Goal: Task Accomplishment & Management: Use online tool/utility

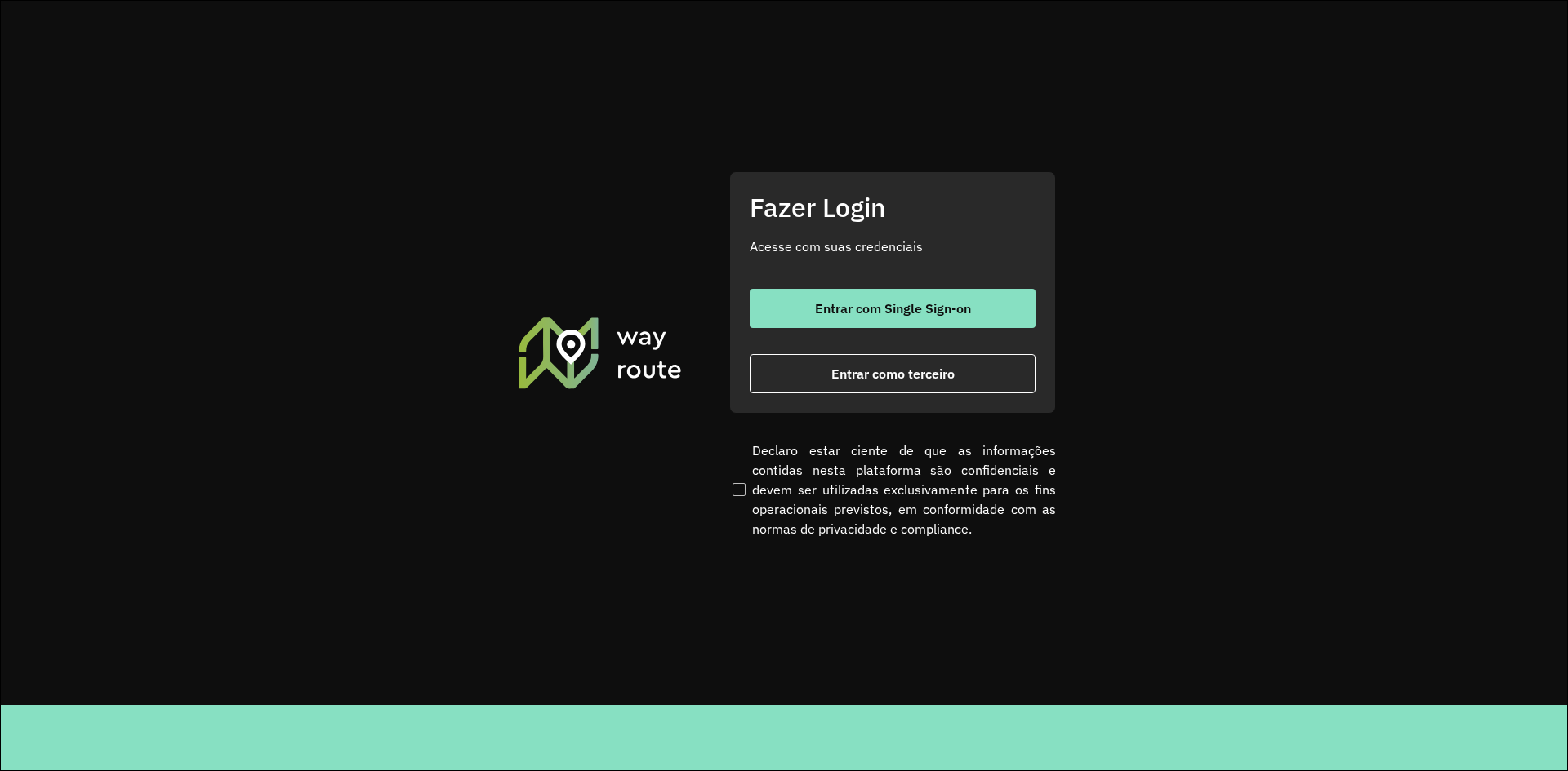
click at [481, 578] on section "Fazer Login Acesse com suas credenciais Entrar com Single Sign-on Entrar como t…" at bounding box center [784, 353] width 1566 height 704
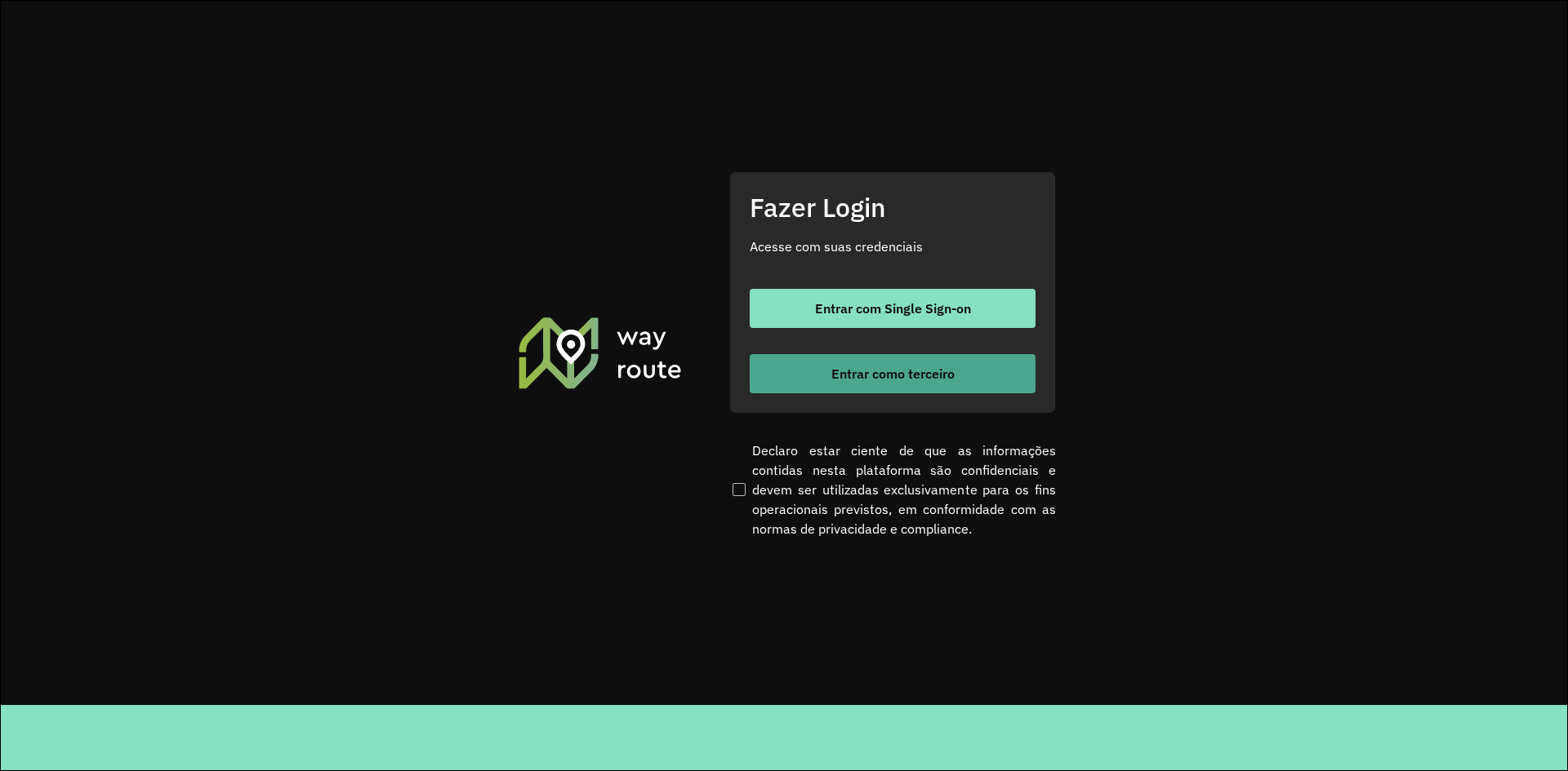
click at [862, 358] on button "Entrar como terceiro" at bounding box center [892, 373] width 286 height 39
click at [868, 378] on span "Entrar como terceiro" at bounding box center [892, 374] width 123 height 13
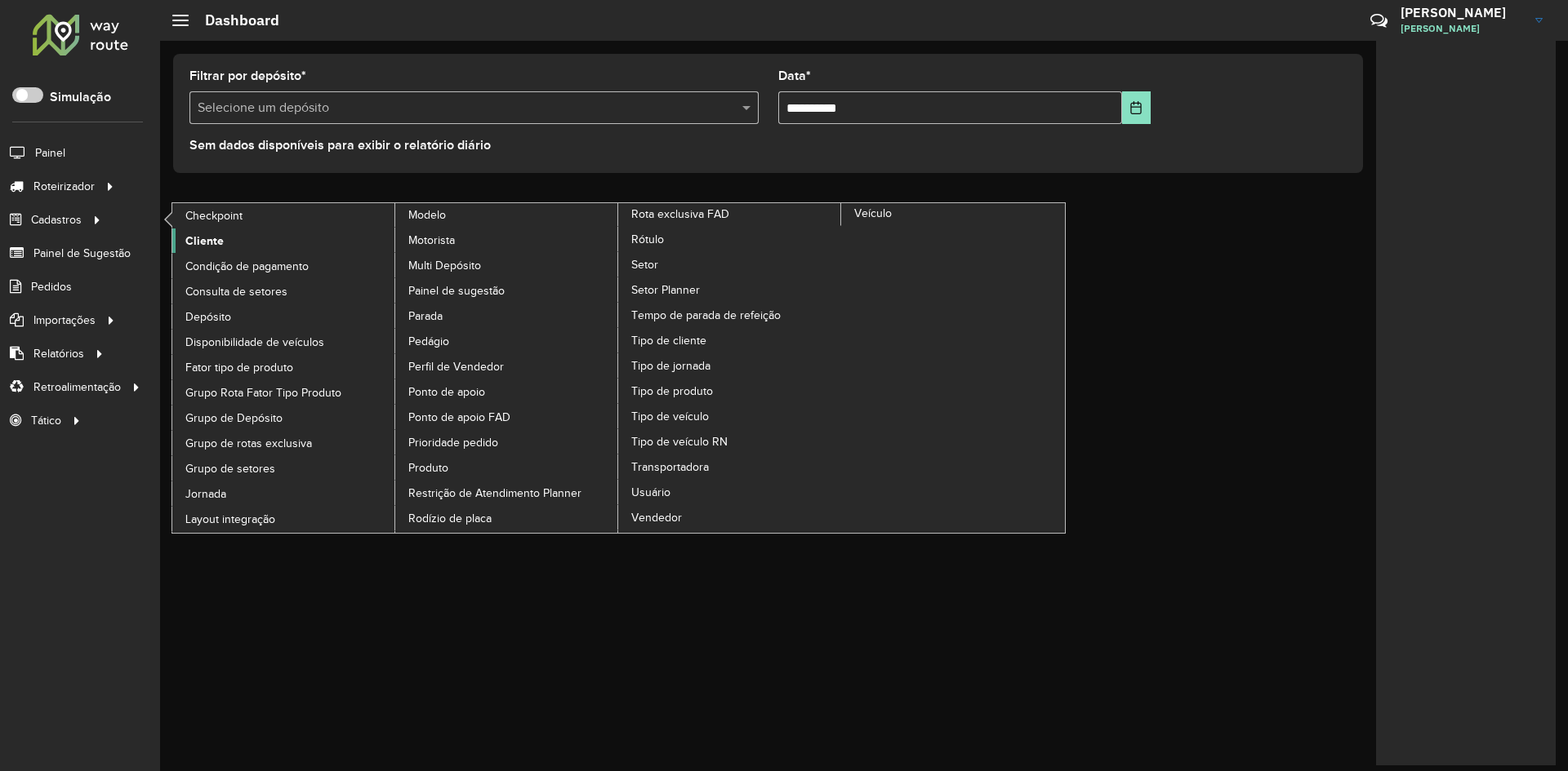
click at [192, 238] on span "Cliente" at bounding box center [205, 240] width 39 height 17
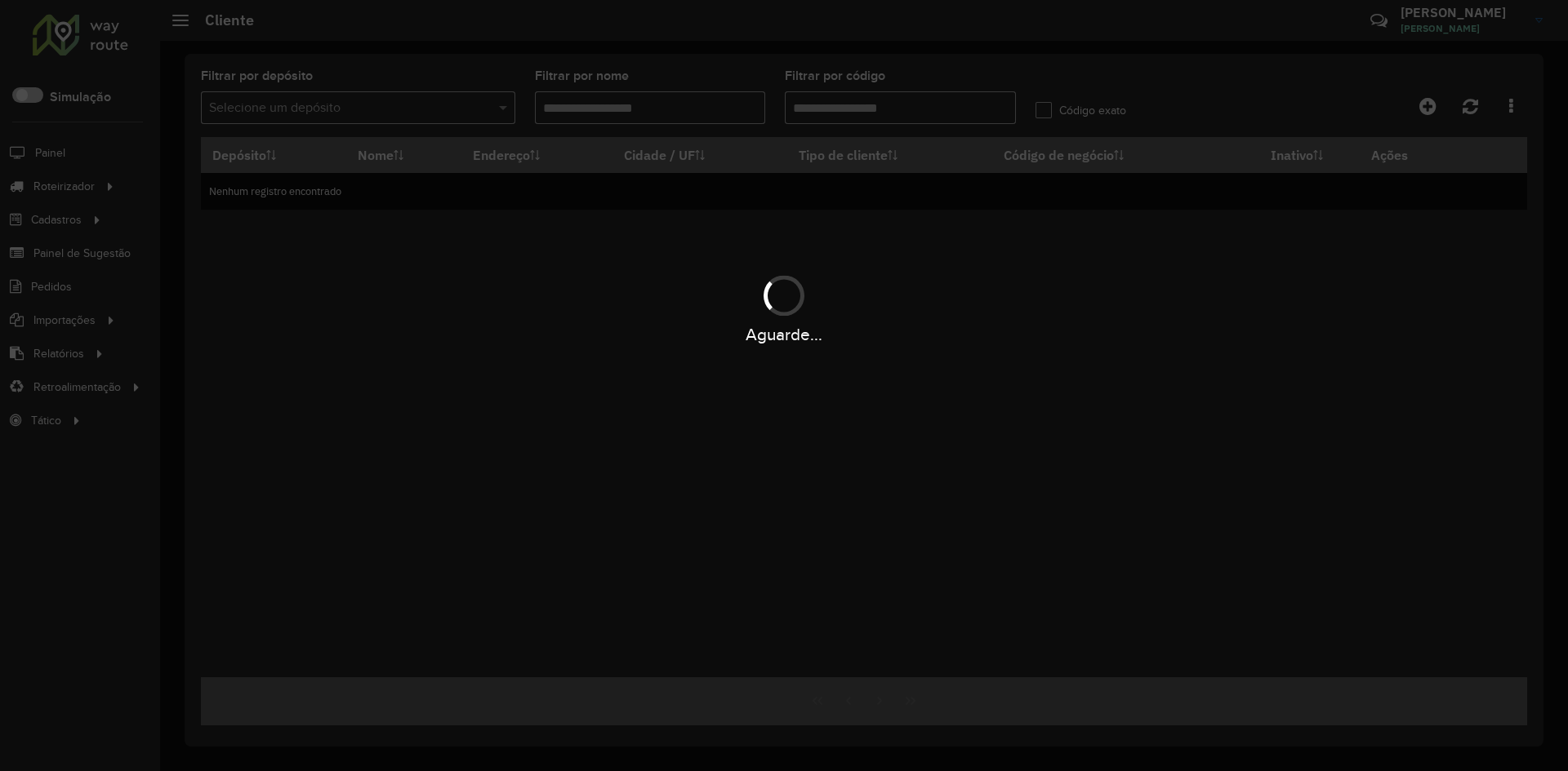
click at [901, 108] on div "Aguarde..." at bounding box center [784, 386] width 1568 height 771
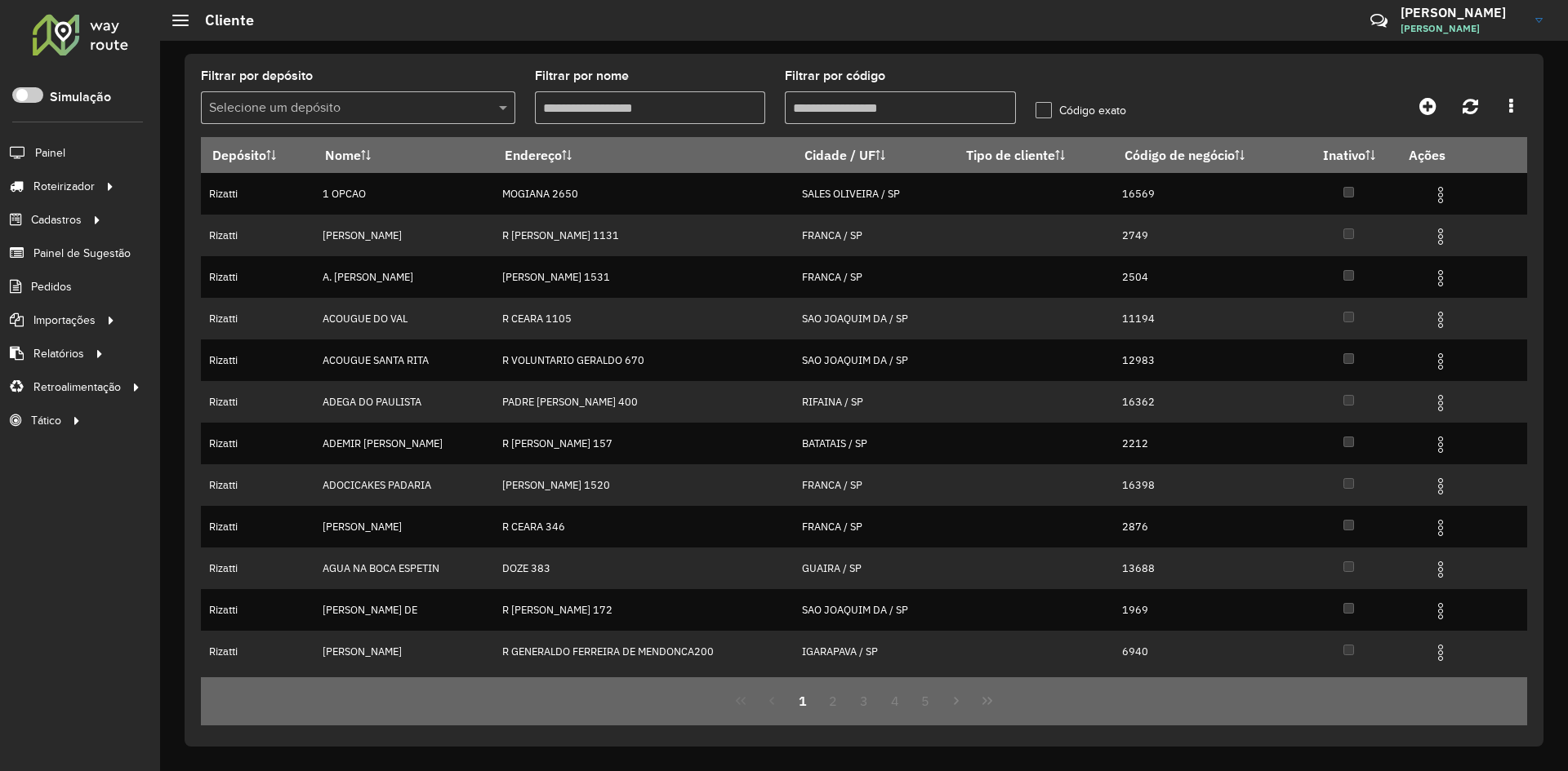
click at [885, 109] on input "Filtrar por código" at bounding box center [900, 107] width 231 height 32
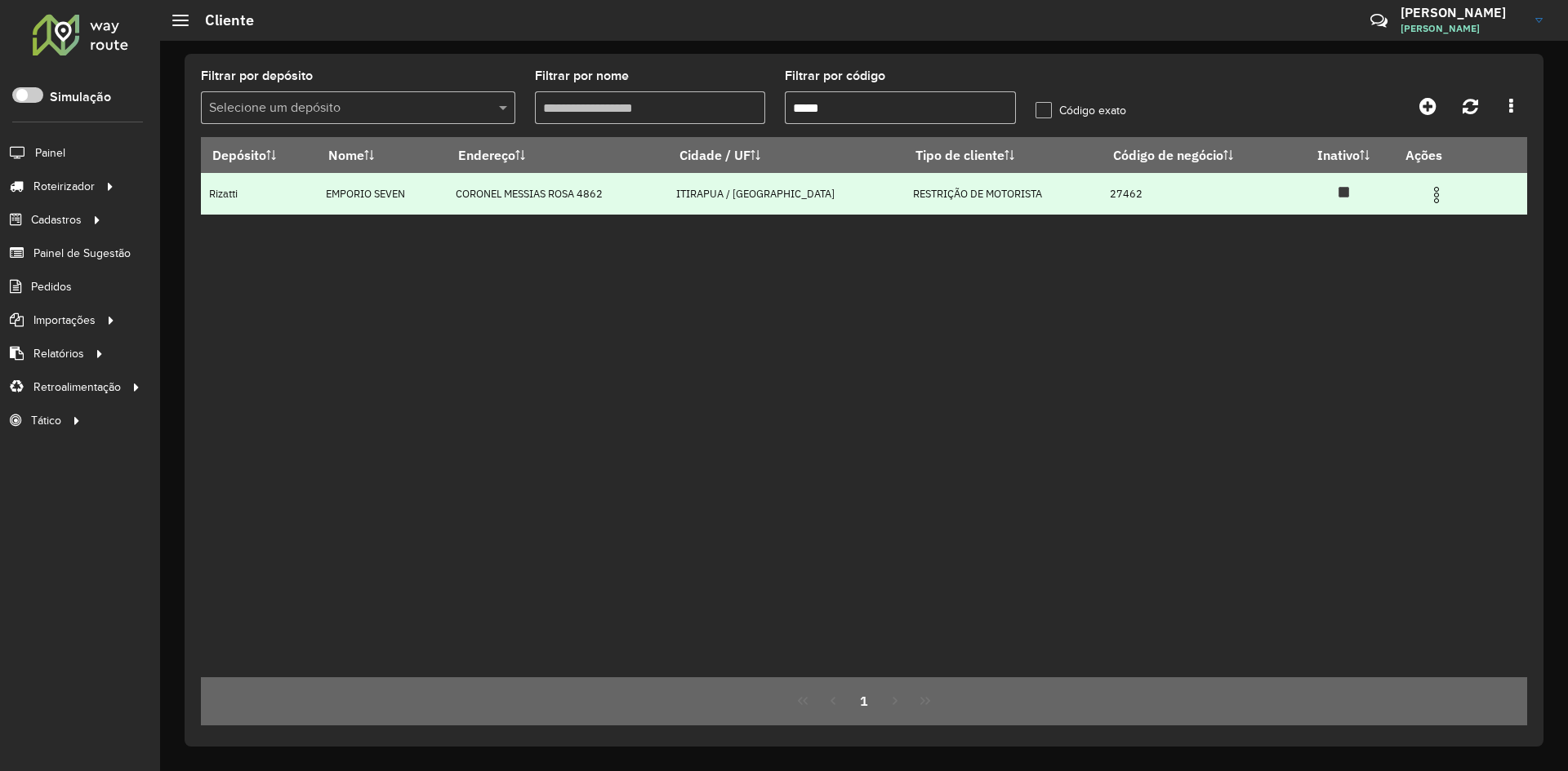
type input "*****"
click at [1429, 195] on img at bounding box center [1436, 195] width 20 height 20
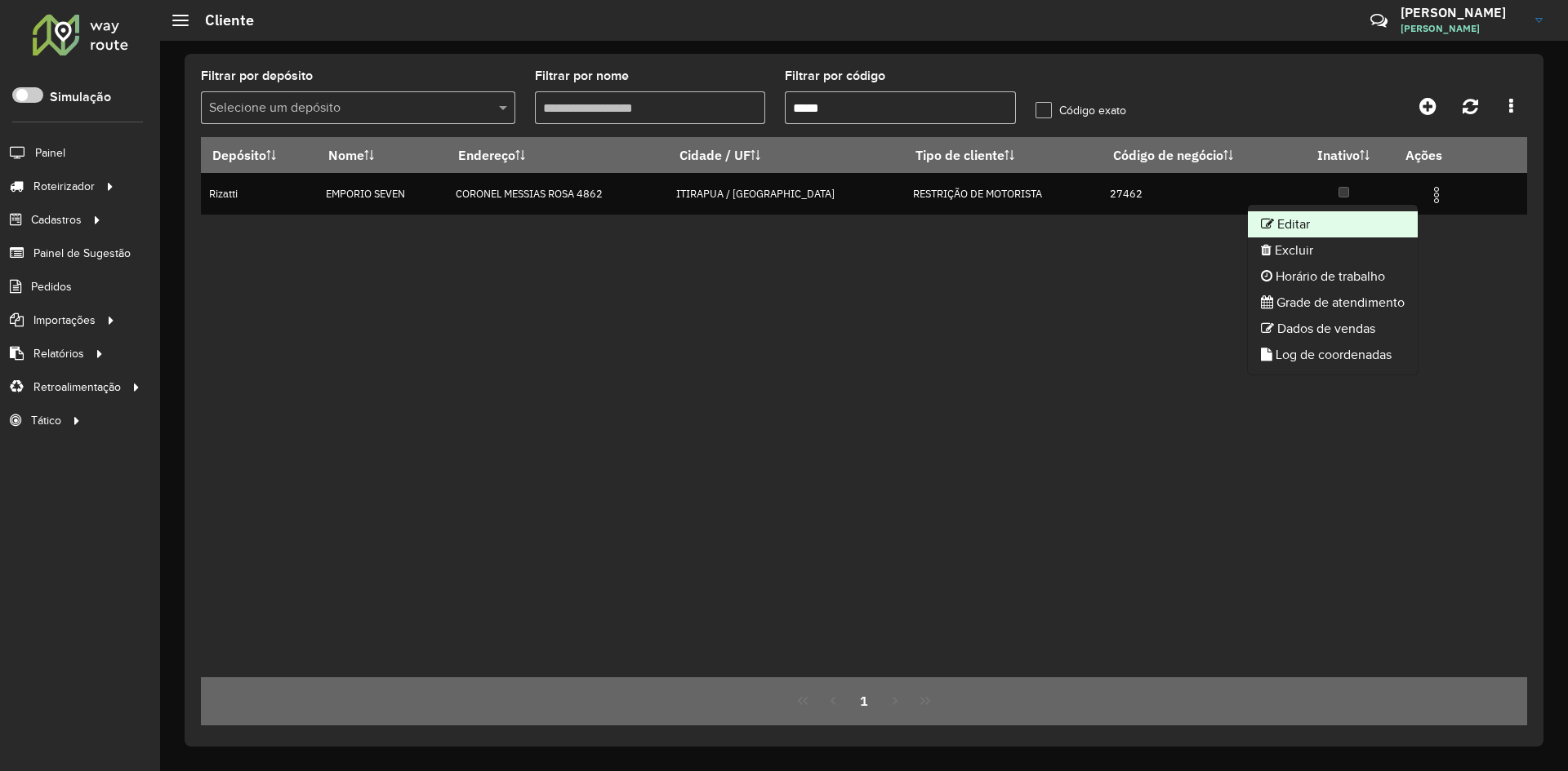
click at [1299, 223] on li "Editar" at bounding box center [1333, 224] width 169 height 26
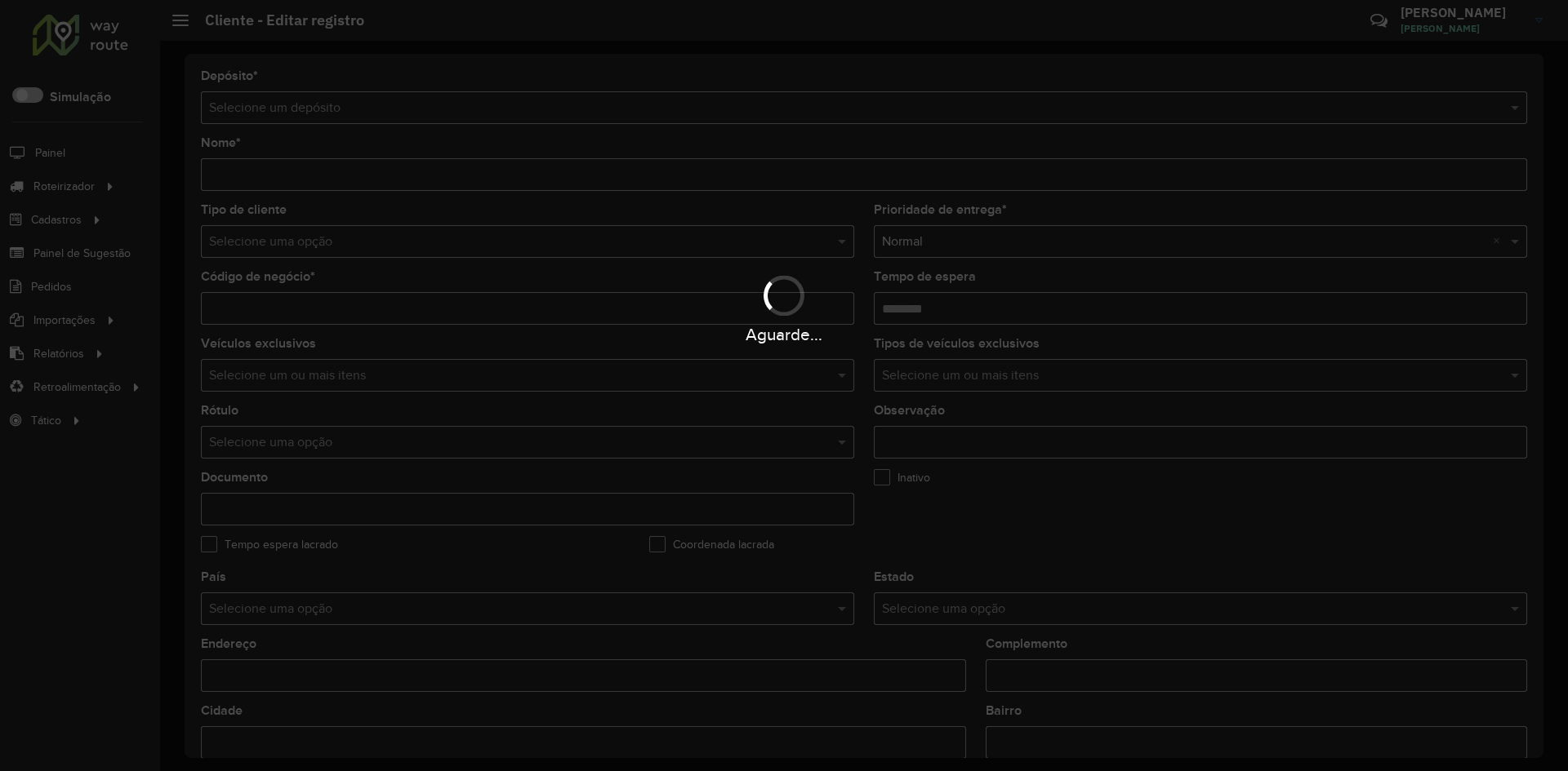
type input "**********"
type input "*****"
type input "********"
type input "**********"
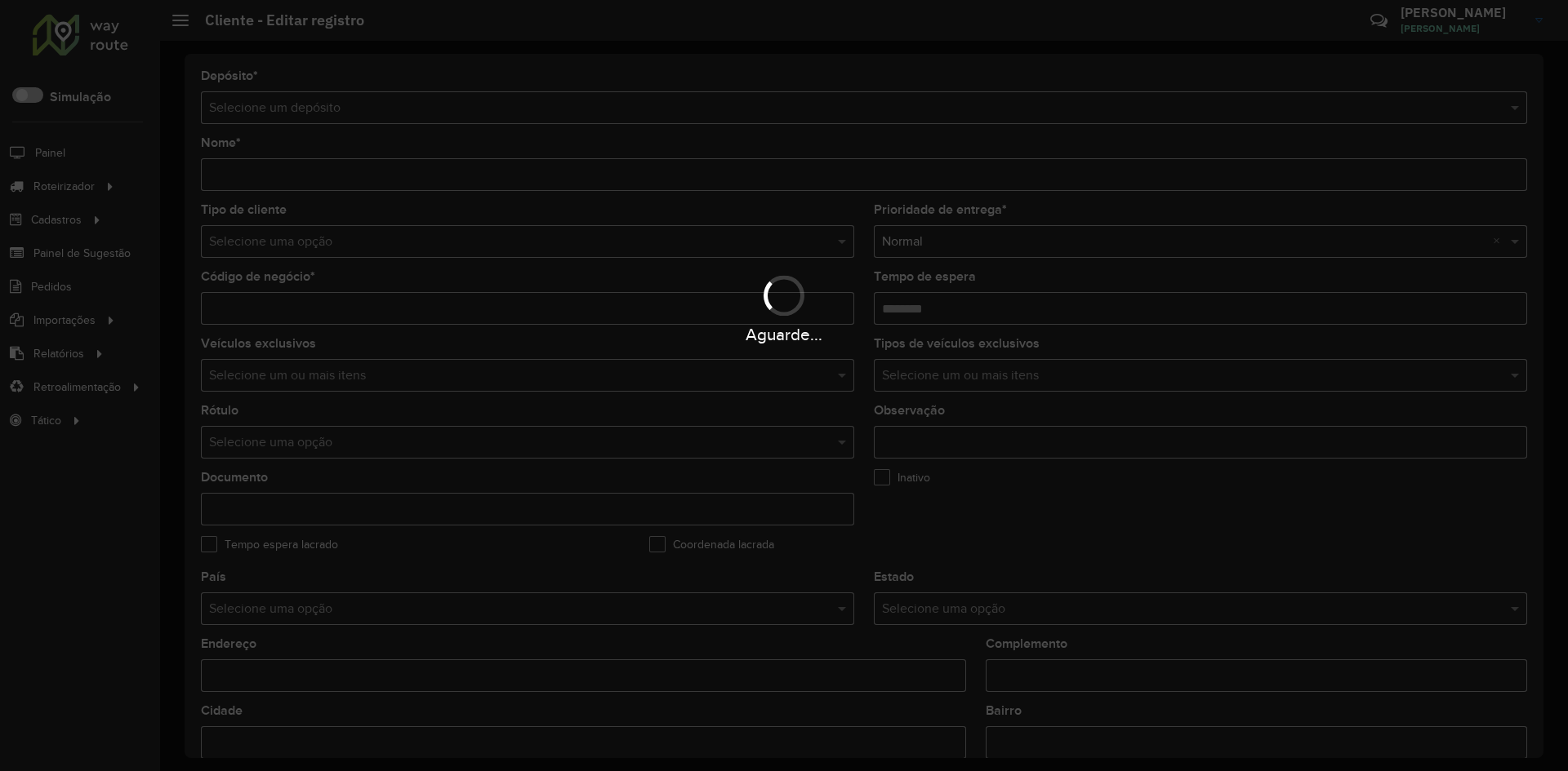
type input "********"
type input "******"
type input "**********"
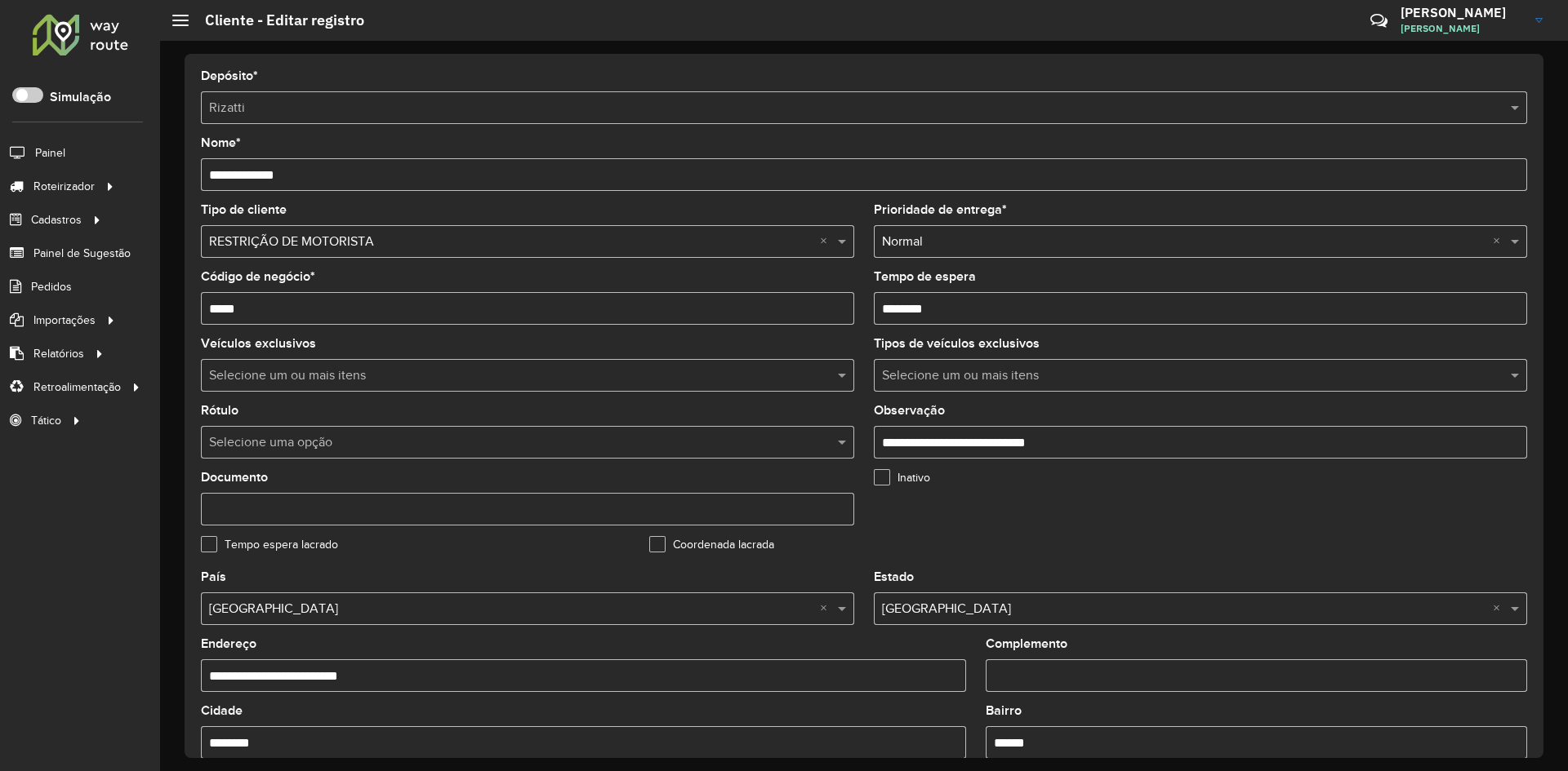
click at [1092, 508] on formly-field "Inativo" at bounding box center [1088, 505] width 448 height 67
click at [979, 454] on input "**********" at bounding box center [1200, 442] width 653 height 32
click at [1097, 446] on input "**********" at bounding box center [1200, 442] width 653 height 32
type input "**********"
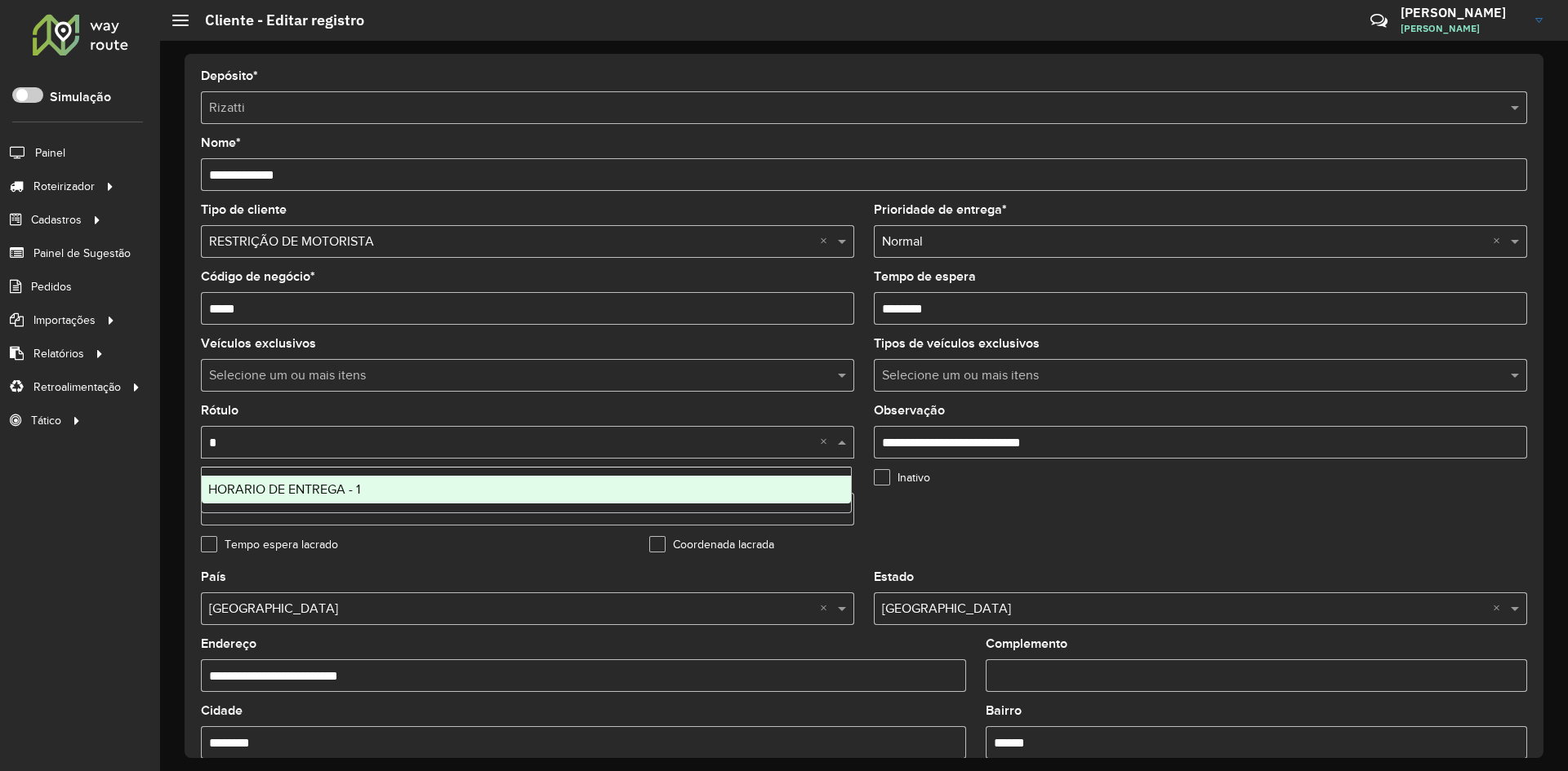
type input "*"
click at [490, 357] on div "Veículos exclusivos Selecione um ou mais itens" at bounding box center [527, 365] width 653 height 54
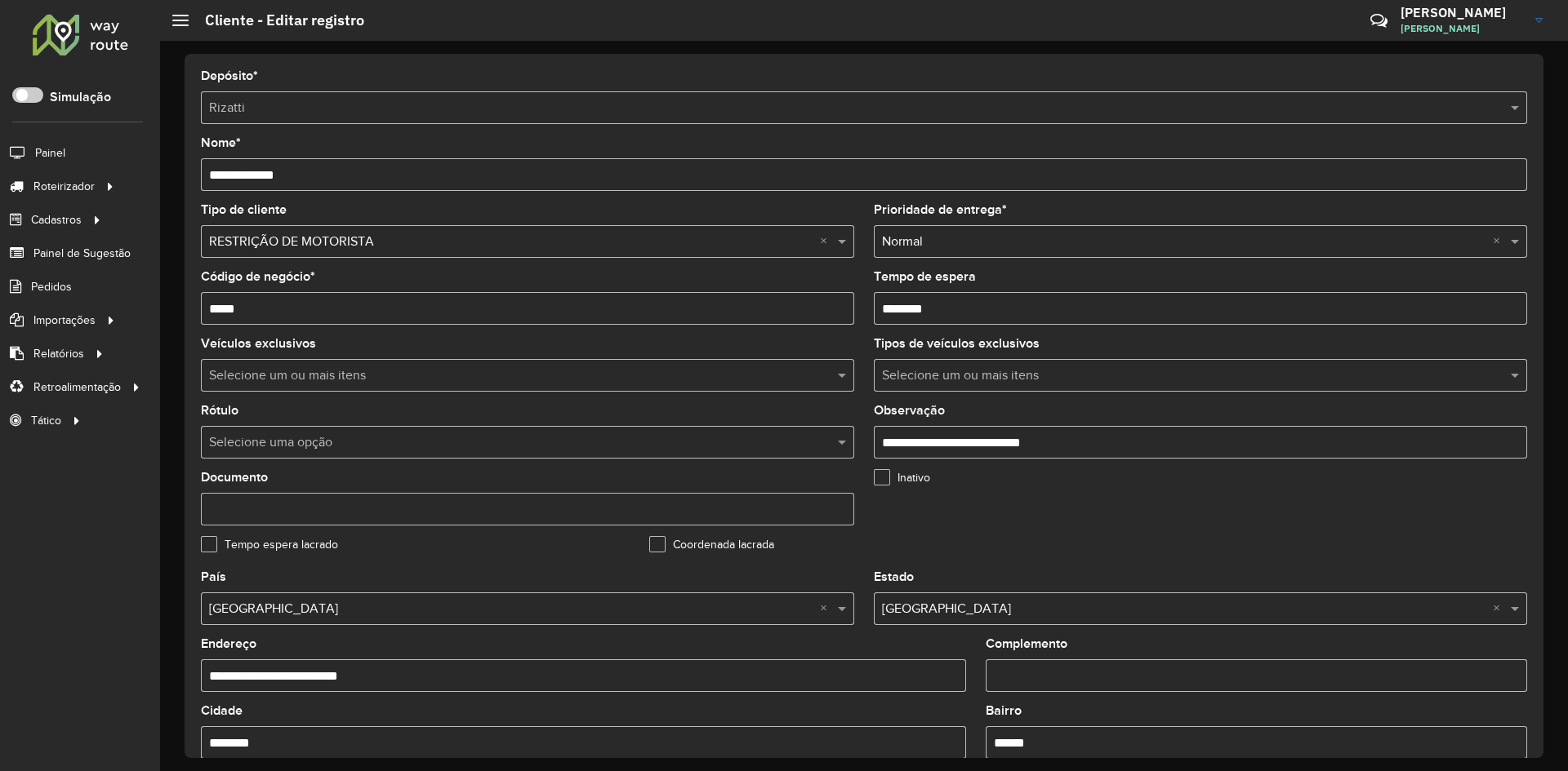
drag, startPoint x: 1117, startPoint y: 423, endPoint x: 1117, endPoint y: 440, distance: 17.0
click at [1117, 431] on div "**********" at bounding box center [1200, 431] width 653 height 54
click at [1117, 440] on input "**********" at bounding box center [1200, 442] width 653 height 32
type input "**********"
click at [1075, 509] on formly-field "Inativo" at bounding box center [1088, 505] width 448 height 67
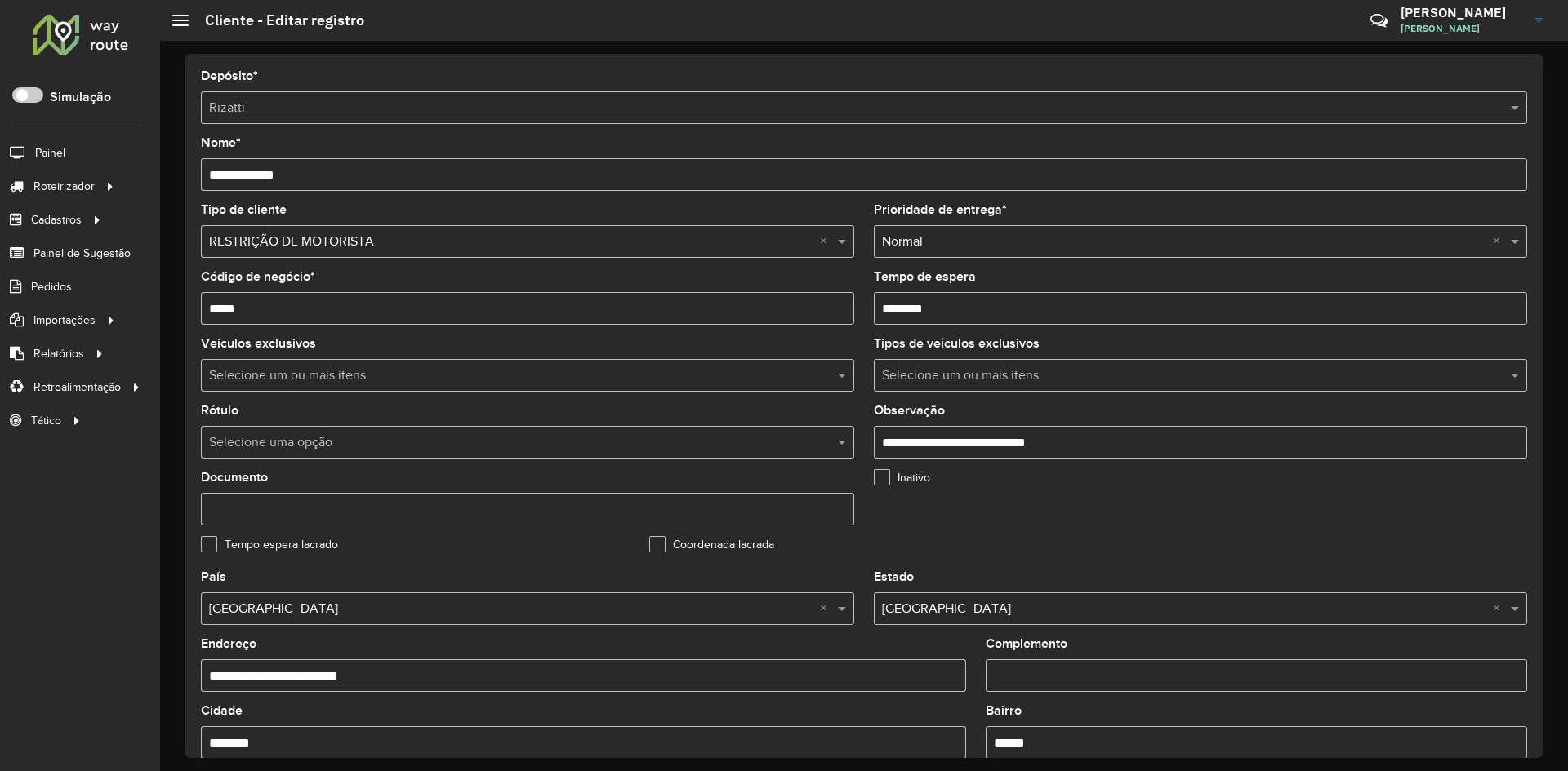
click at [1308, 426] on div "**********" at bounding box center [1200, 431] width 653 height 54
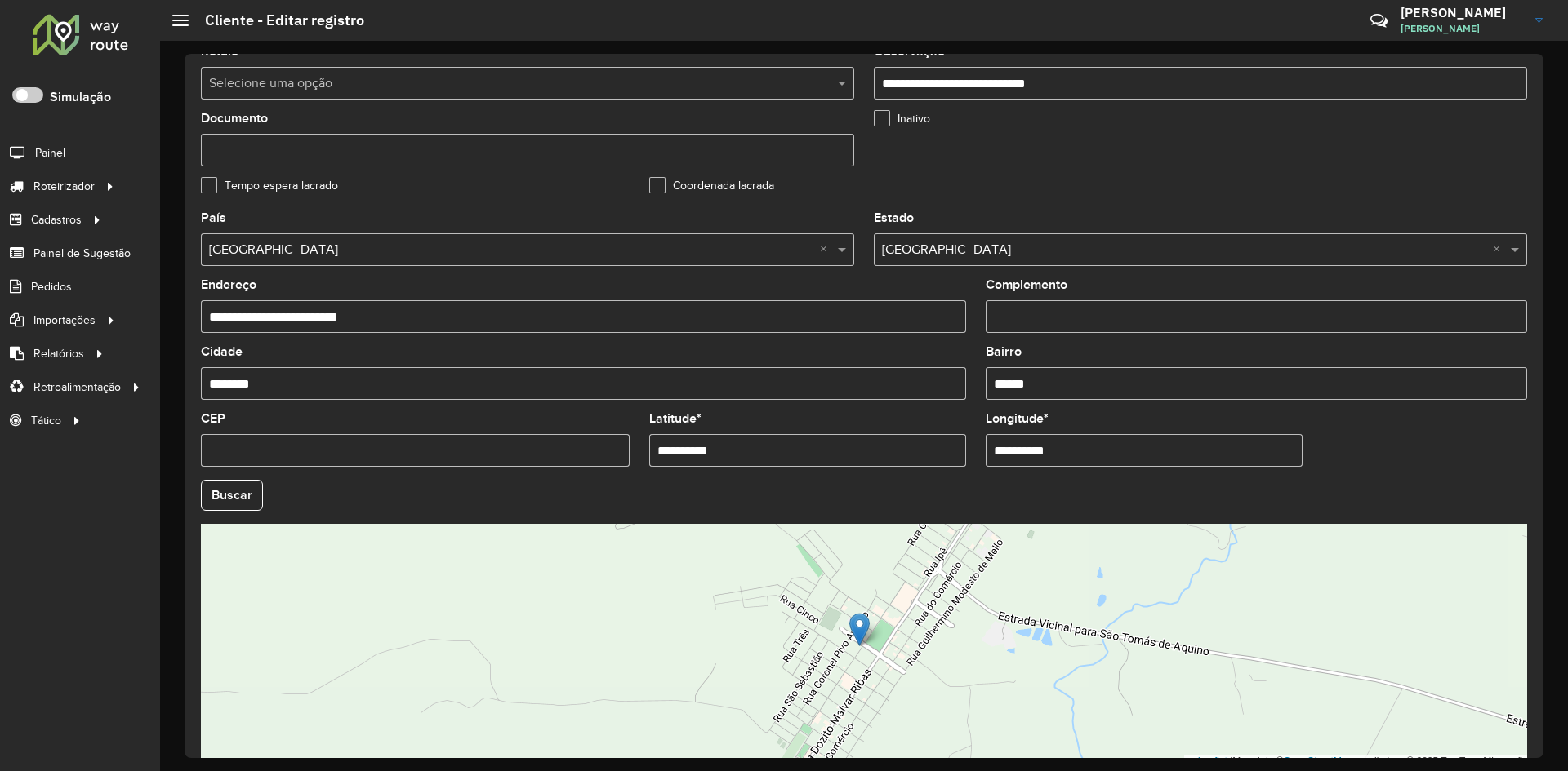
scroll to position [443, 0]
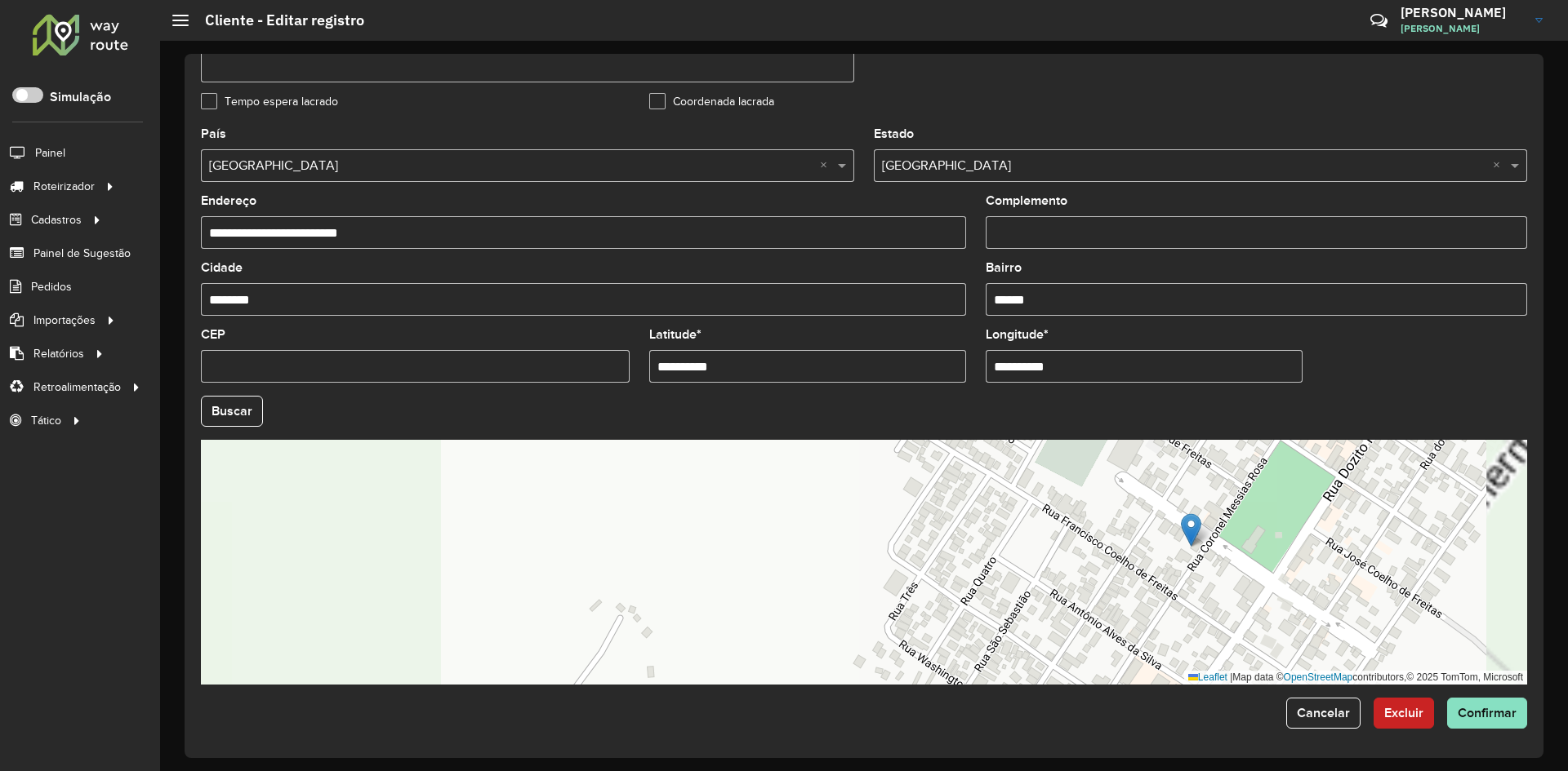
drag, startPoint x: 1303, startPoint y: 545, endPoint x: 1194, endPoint y: 540, distance: 109.1
click at [1194, 540] on div "Leaflet | Map data © OpenStreetMap contributors,© 2025 TomTom, Microsoft" at bounding box center [864, 562] width 1326 height 245
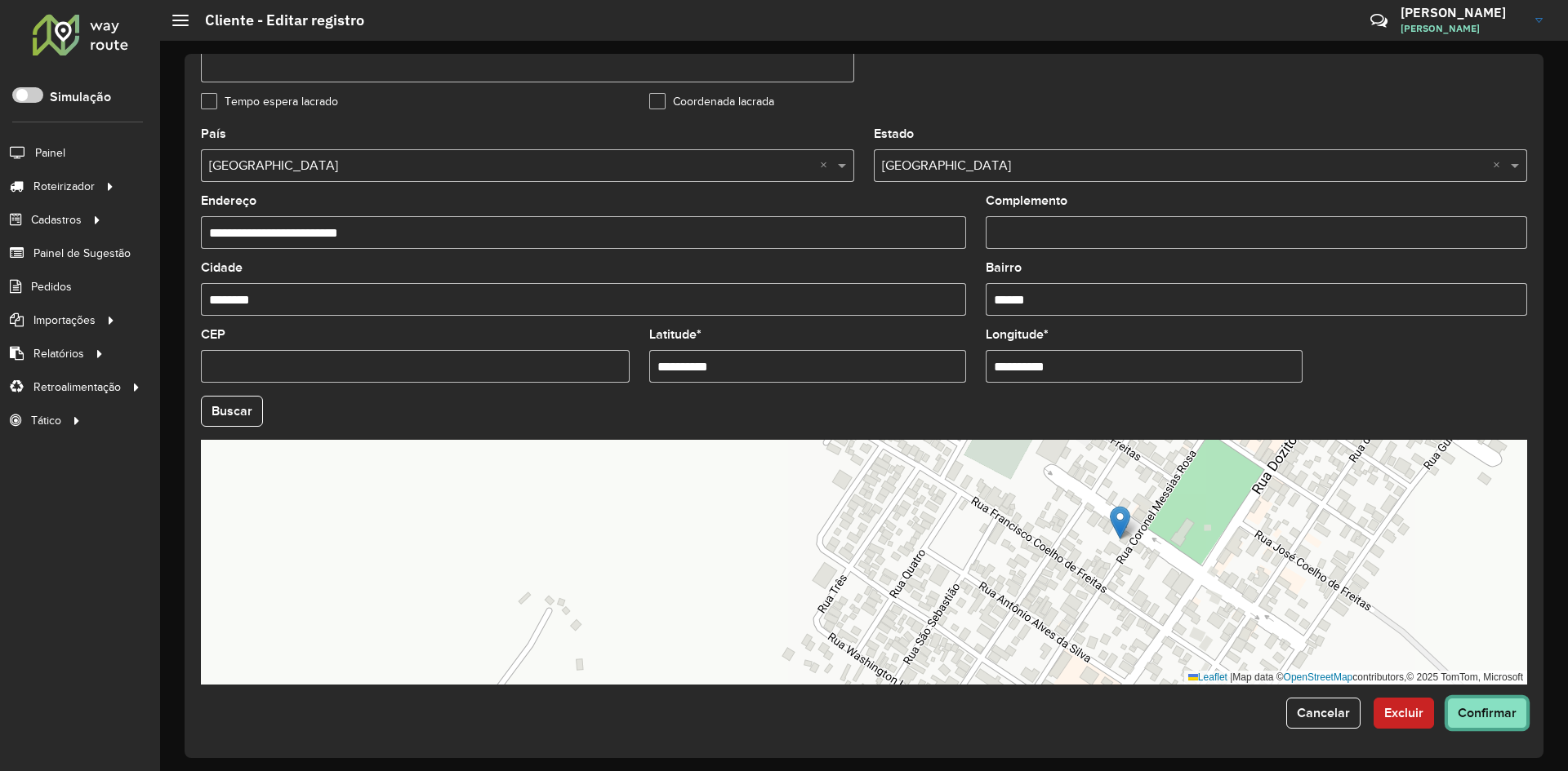
click at [1482, 709] on span "Confirmar" at bounding box center [1486, 712] width 59 height 14
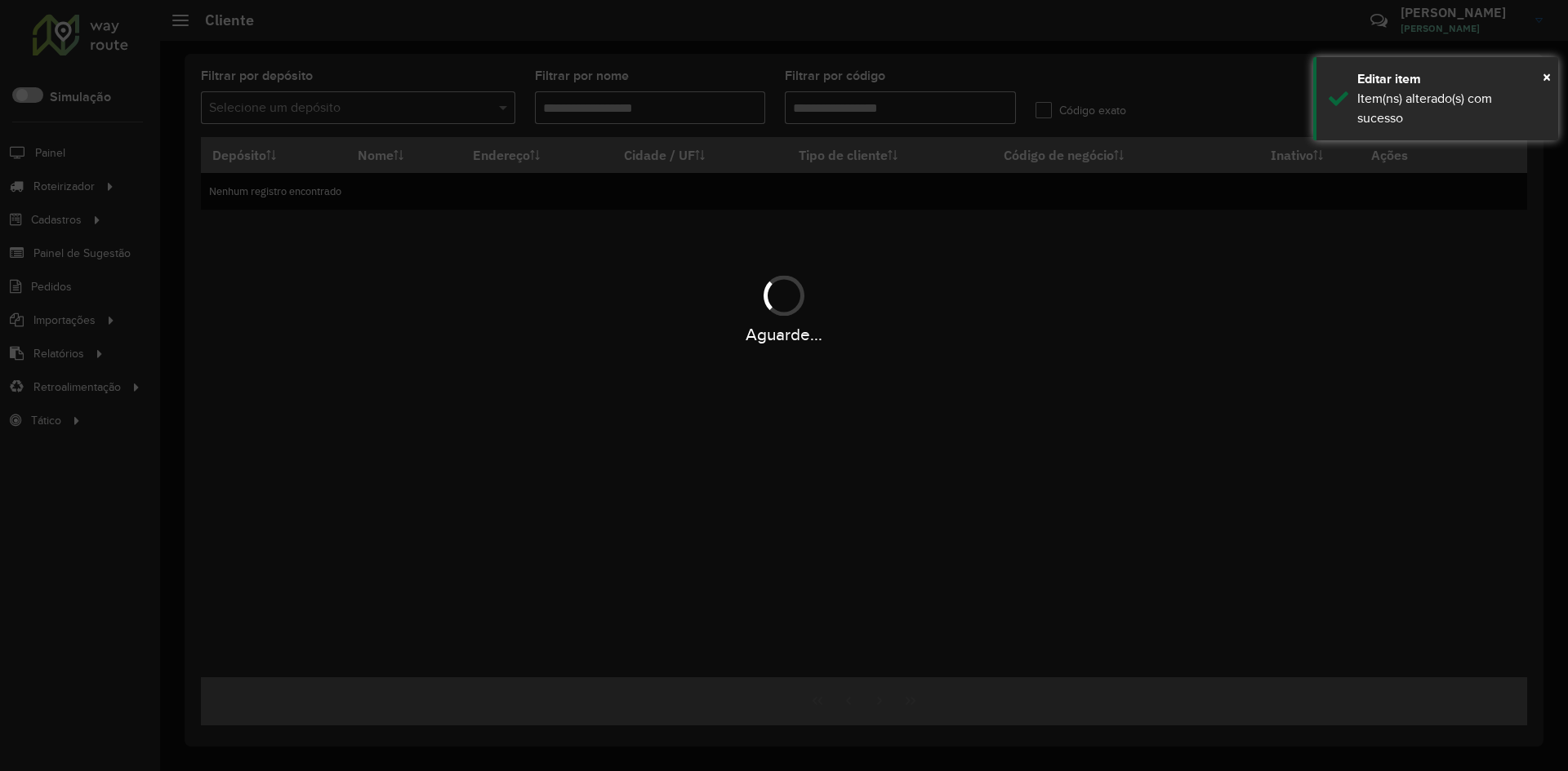
type input "*****"
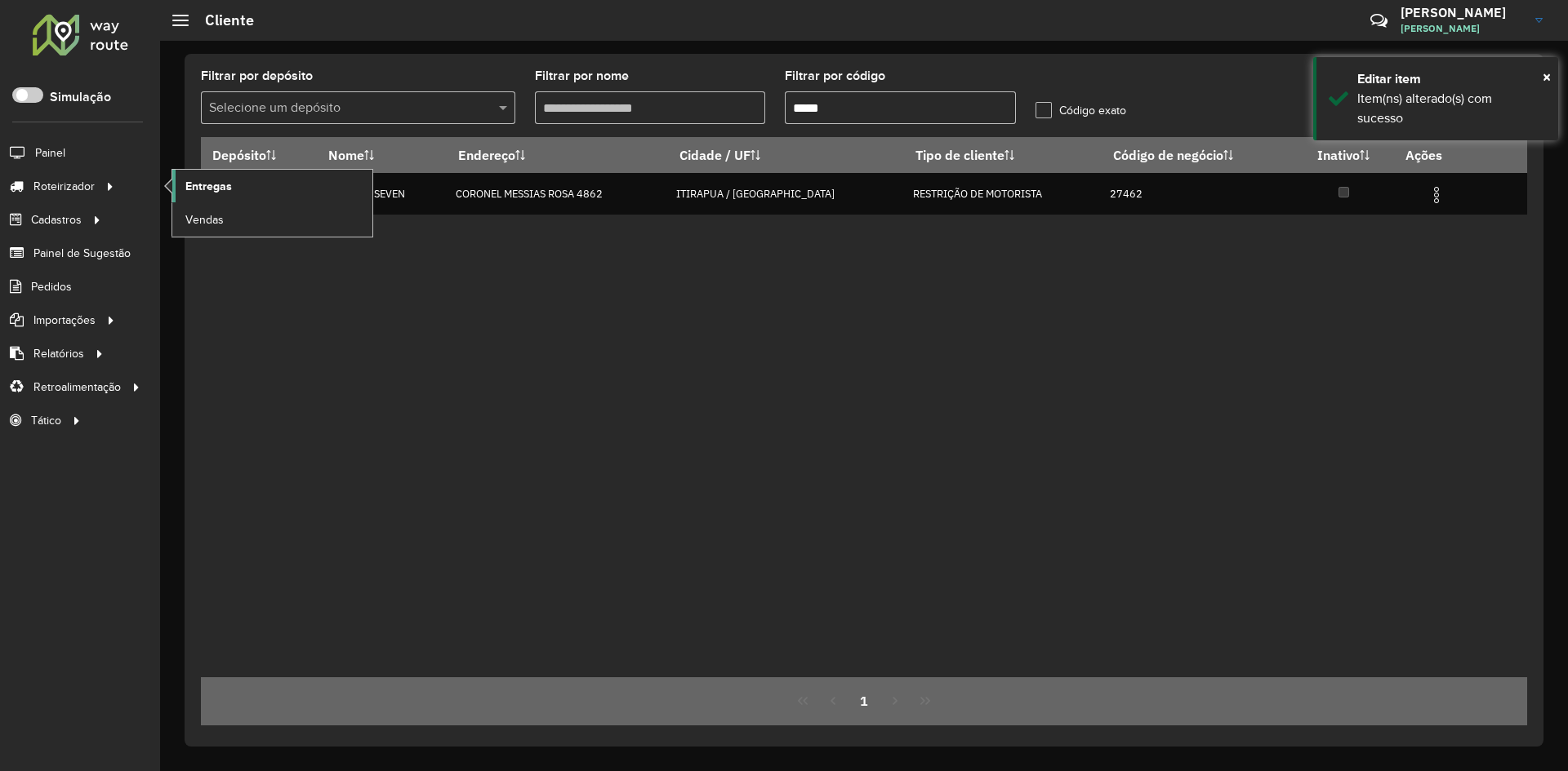
click at [239, 186] on link "Entregas" at bounding box center [272, 186] width 200 height 32
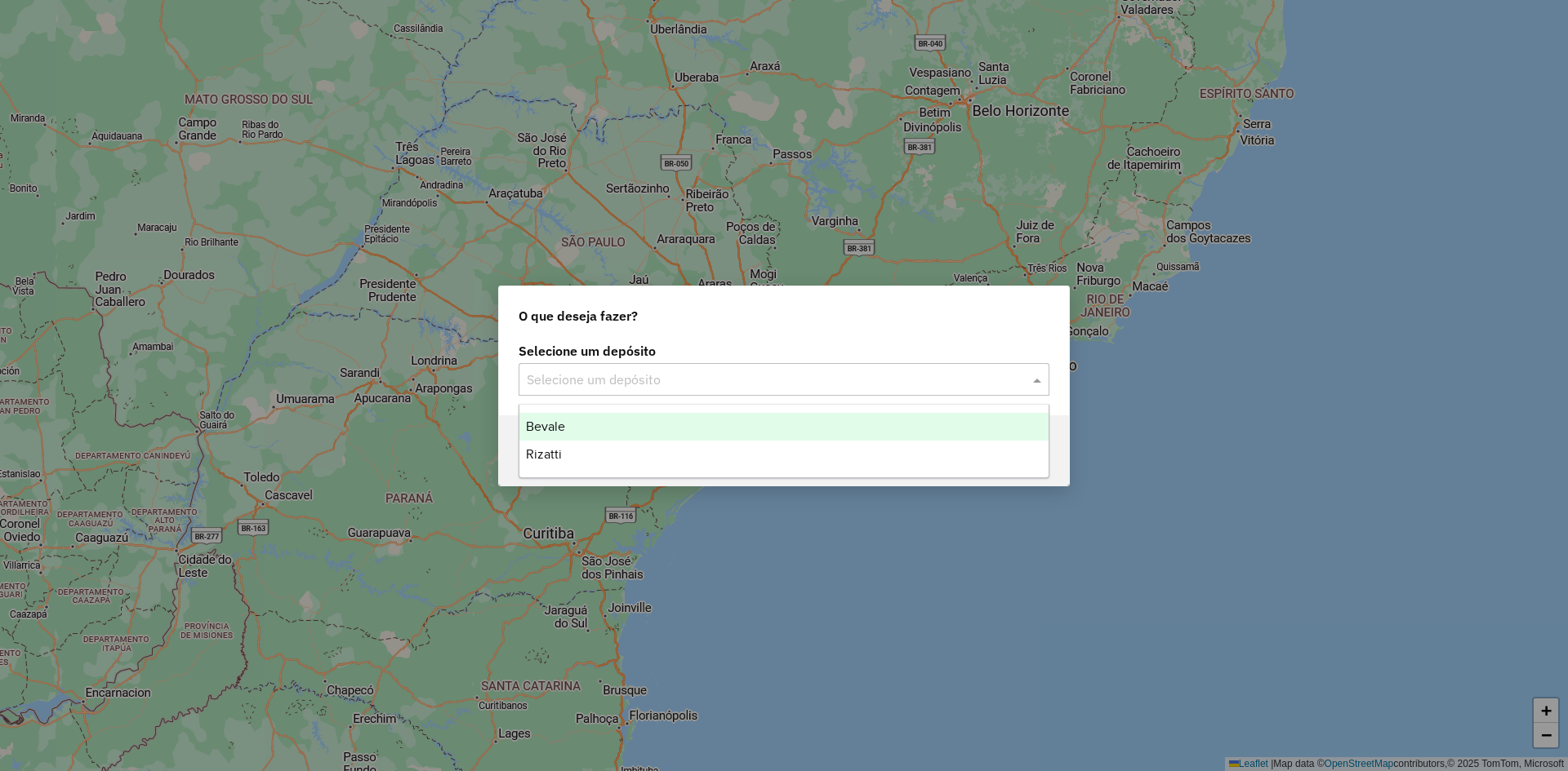
click at [654, 380] on input "text" at bounding box center [767, 380] width 482 height 20
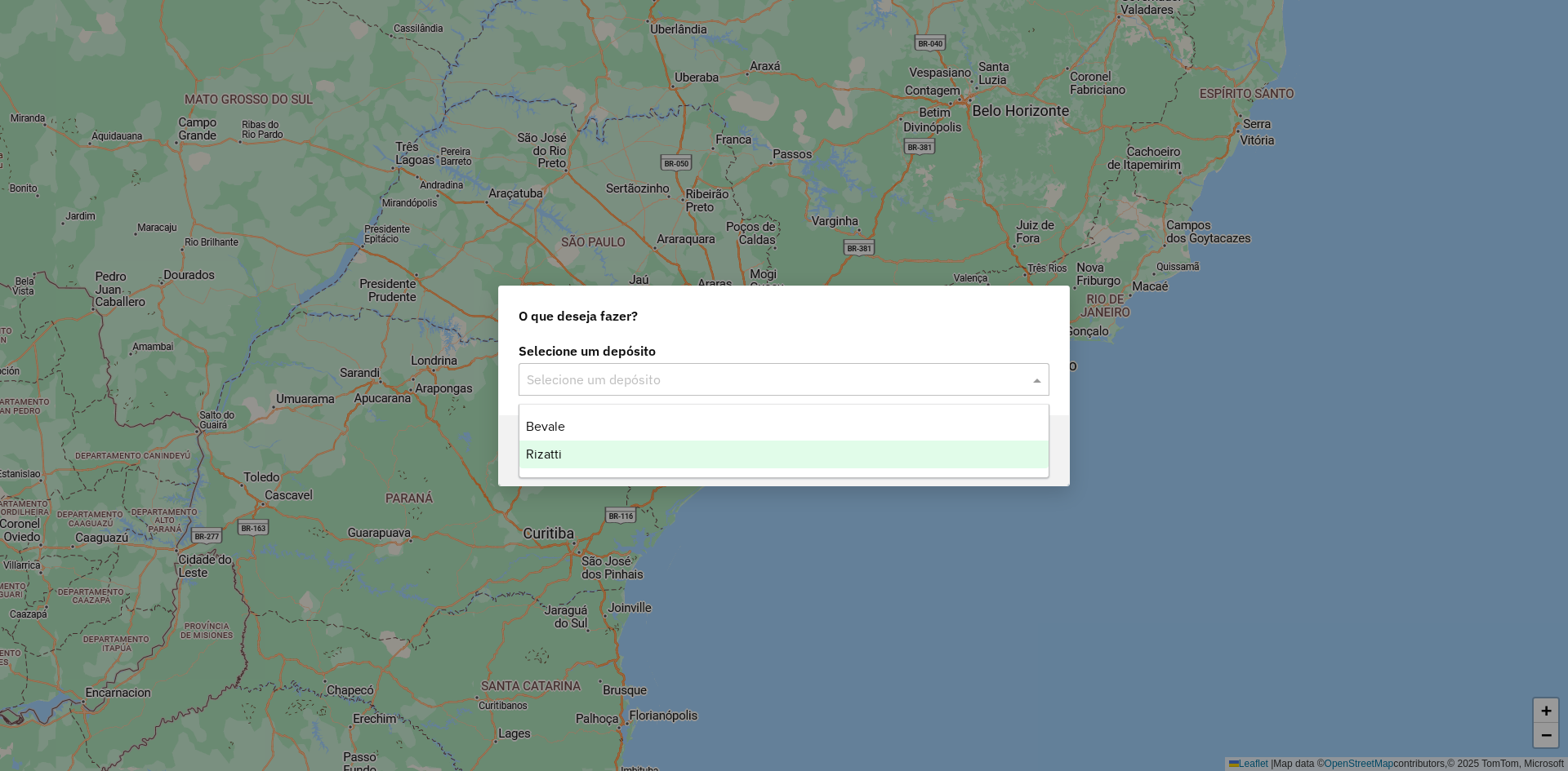
click at [567, 451] on div "Rizatti" at bounding box center [783, 454] width 529 height 28
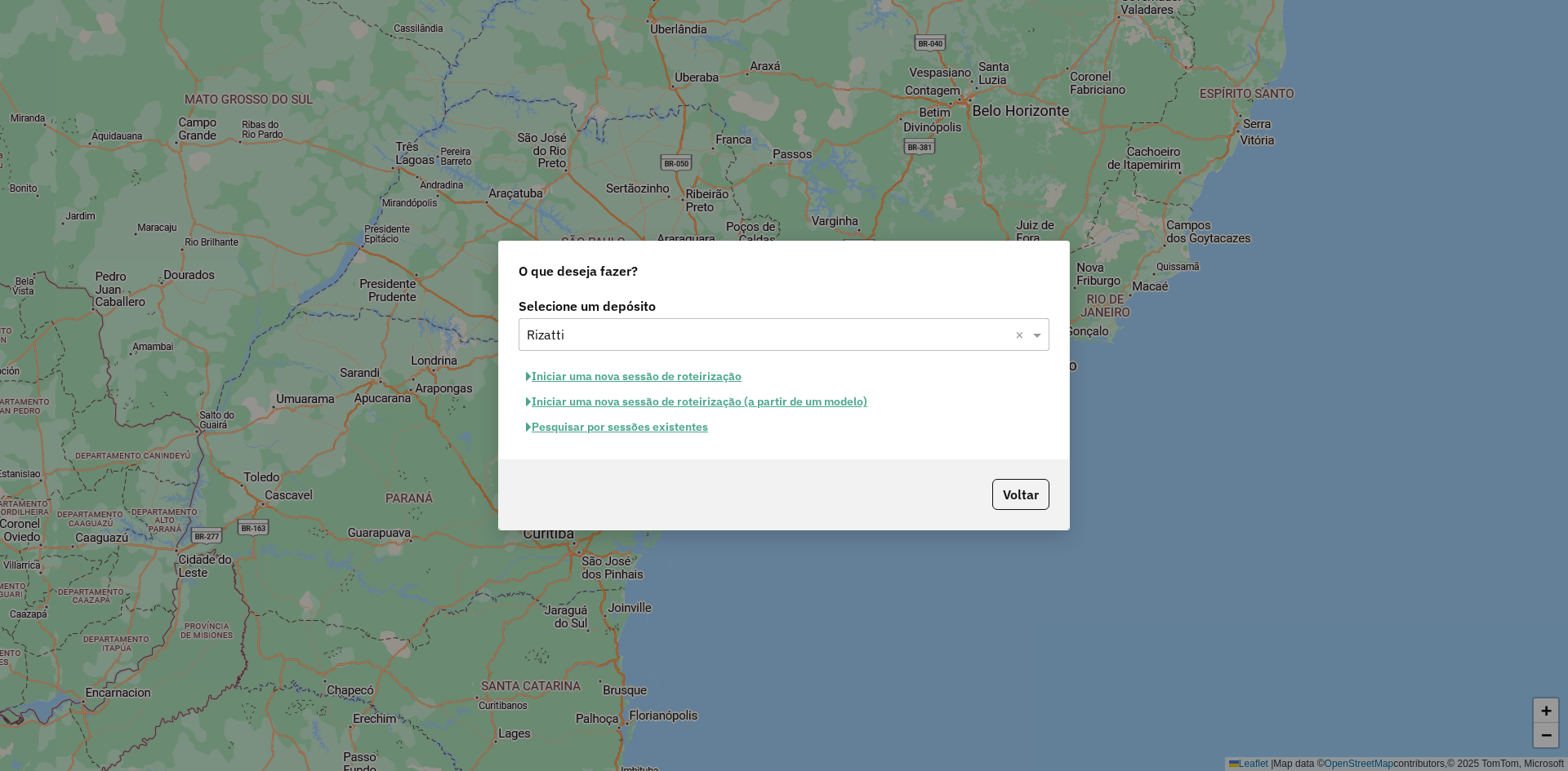
click at [621, 431] on button "Pesquisar por sessões existentes" at bounding box center [616, 427] width 196 height 25
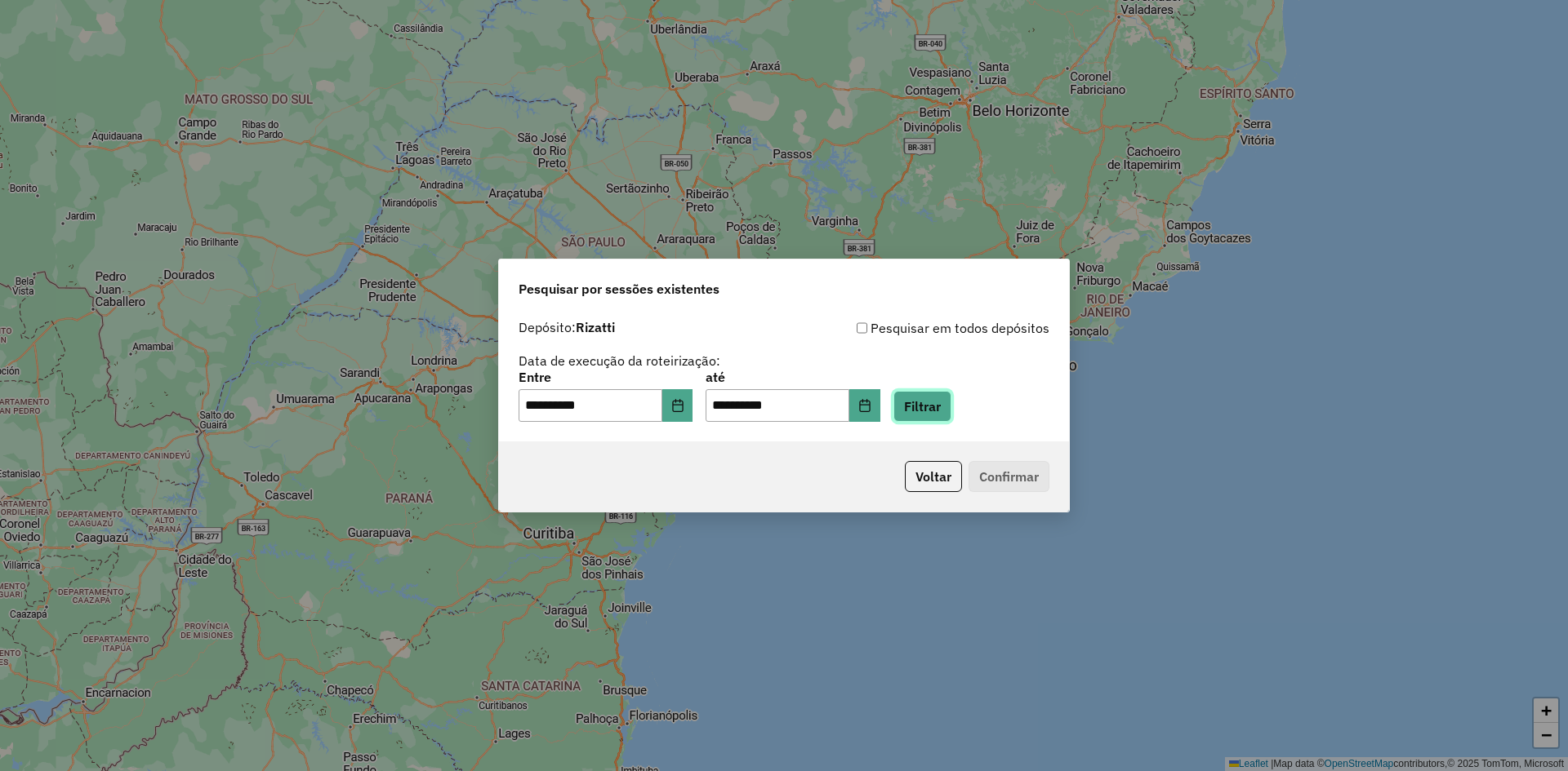
click at [944, 411] on button "Filtrar" at bounding box center [922, 406] width 58 height 31
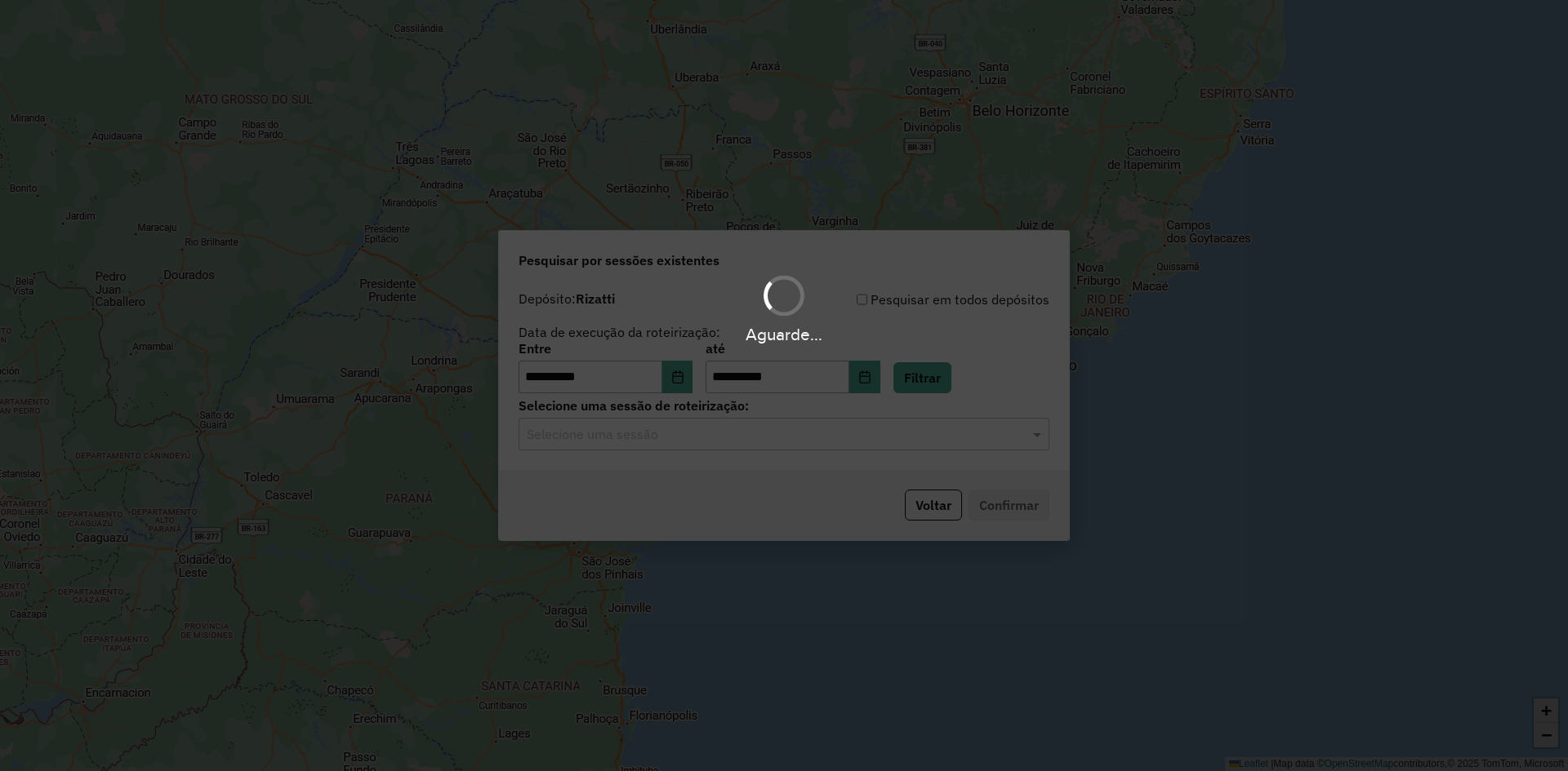
click at [736, 432] on input "text" at bounding box center [767, 435] width 482 height 20
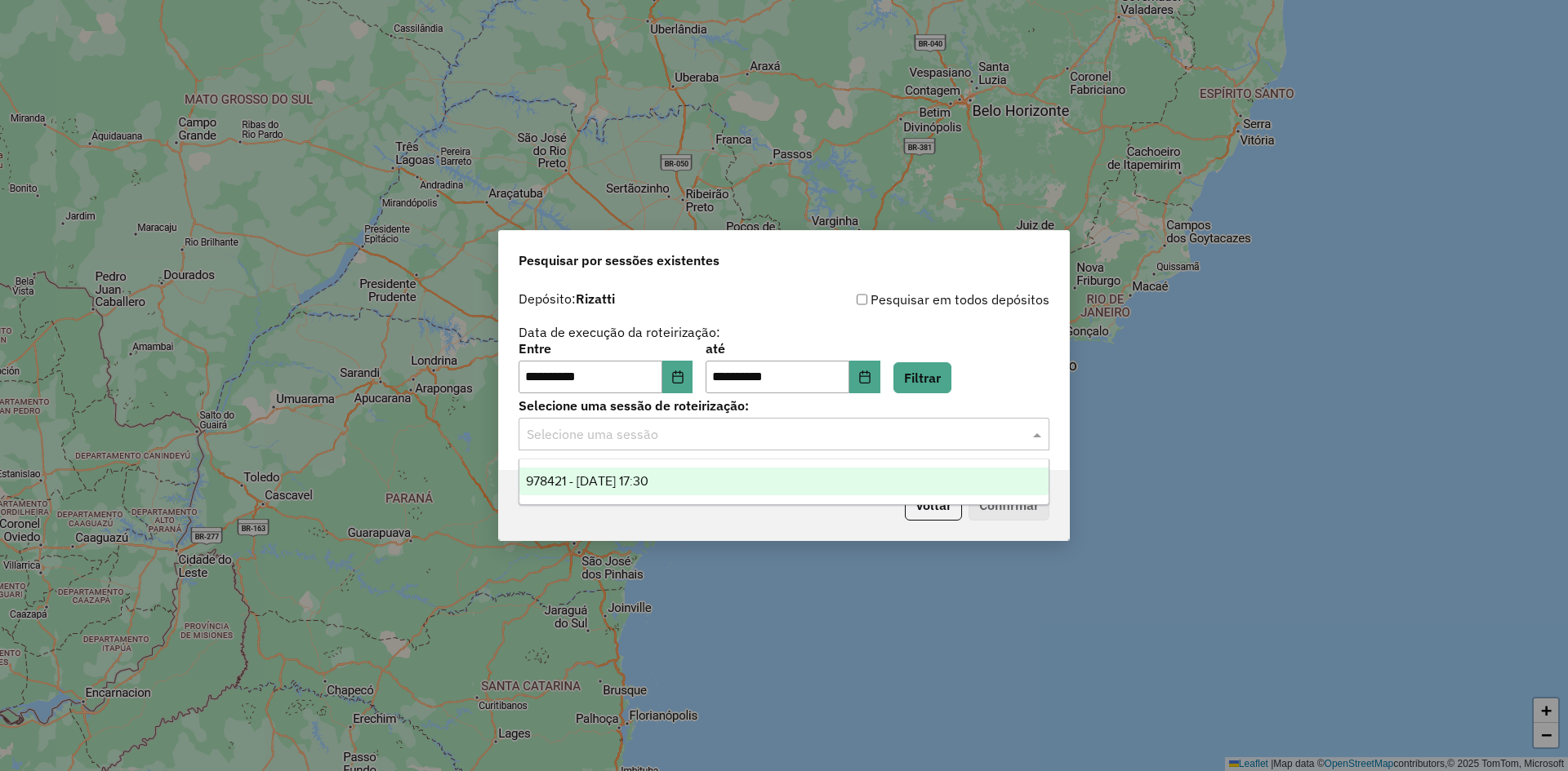
click at [648, 476] on span "978421 - [DATE] 17:30" at bounding box center [588, 480] width 123 height 14
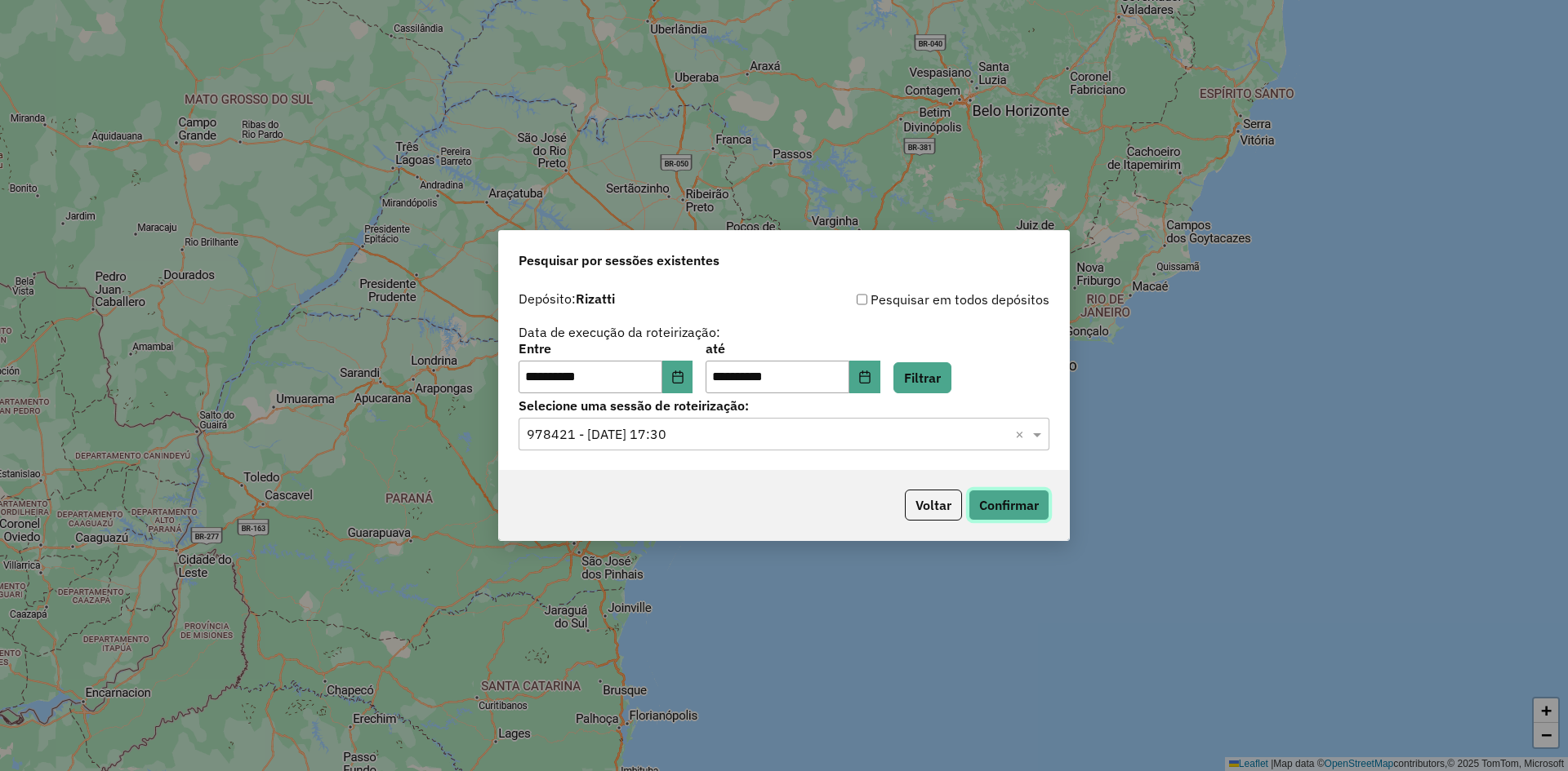
click at [998, 500] on button "Confirmar" at bounding box center [1009, 505] width 81 height 31
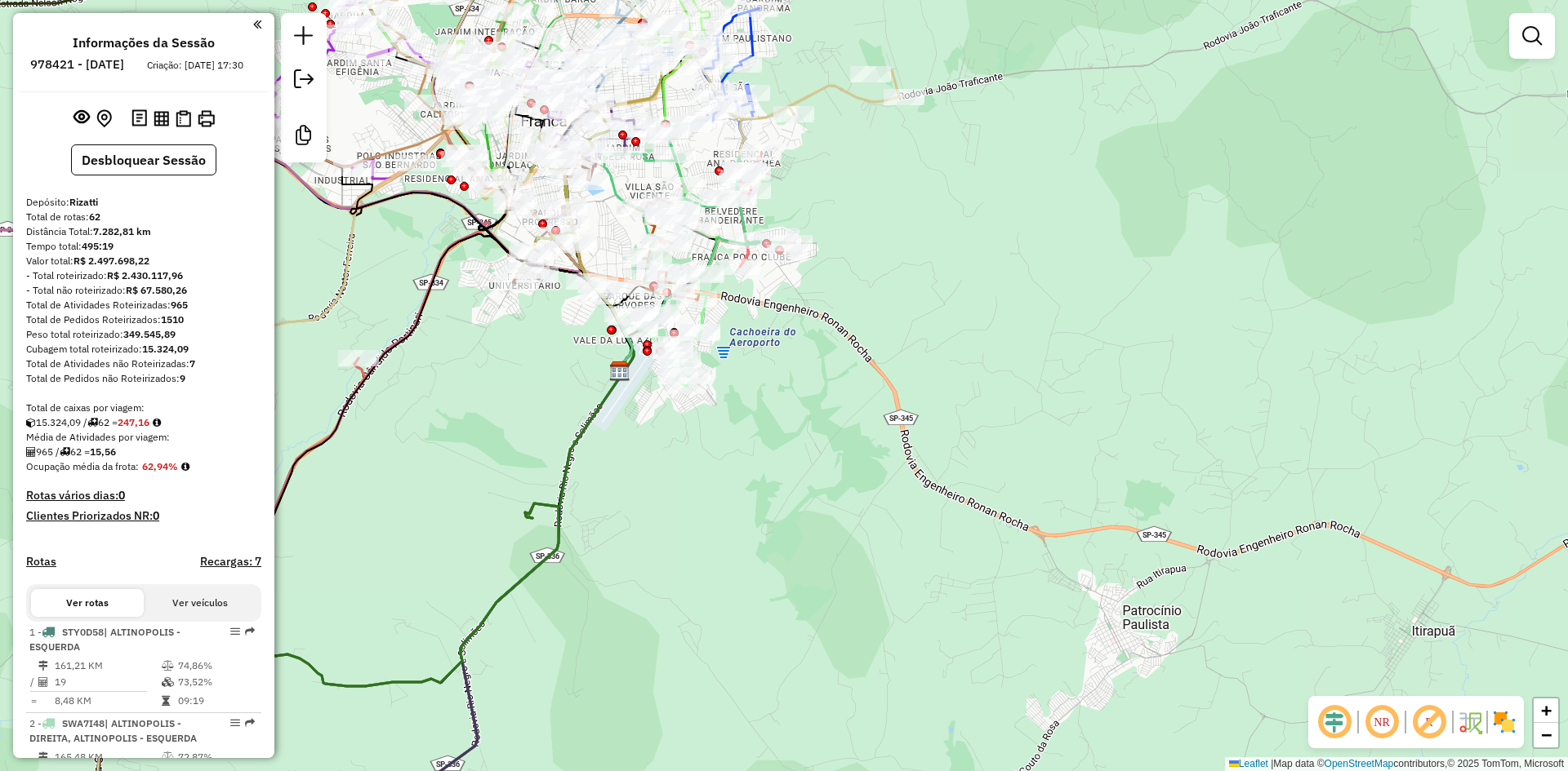
drag, startPoint x: 780, startPoint y: 375, endPoint x: 1076, endPoint y: 384, distance: 296.1
click at [1076, 384] on div "Janela de atendimento Grade de atendimento Capacidade Transportadoras Veículos …" at bounding box center [784, 386] width 1568 height 771
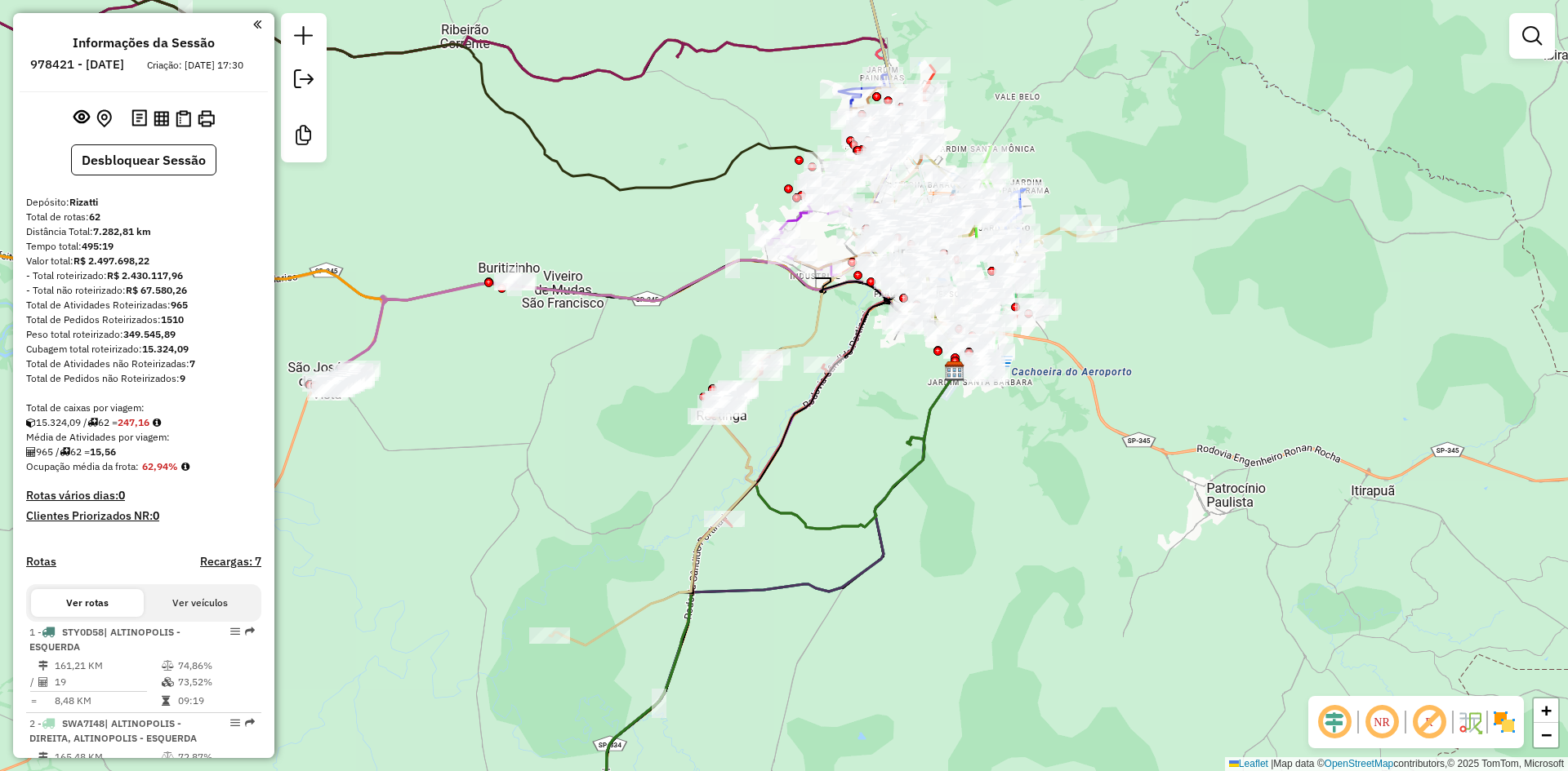
drag, startPoint x: 360, startPoint y: 323, endPoint x: 888, endPoint y: 426, distance: 538.0
click at [364, 322] on div "Janela de atendimento Grade de atendimento Capacidade Transportadoras Veículos …" at bounding box center [784, 386] width 1568 height 771
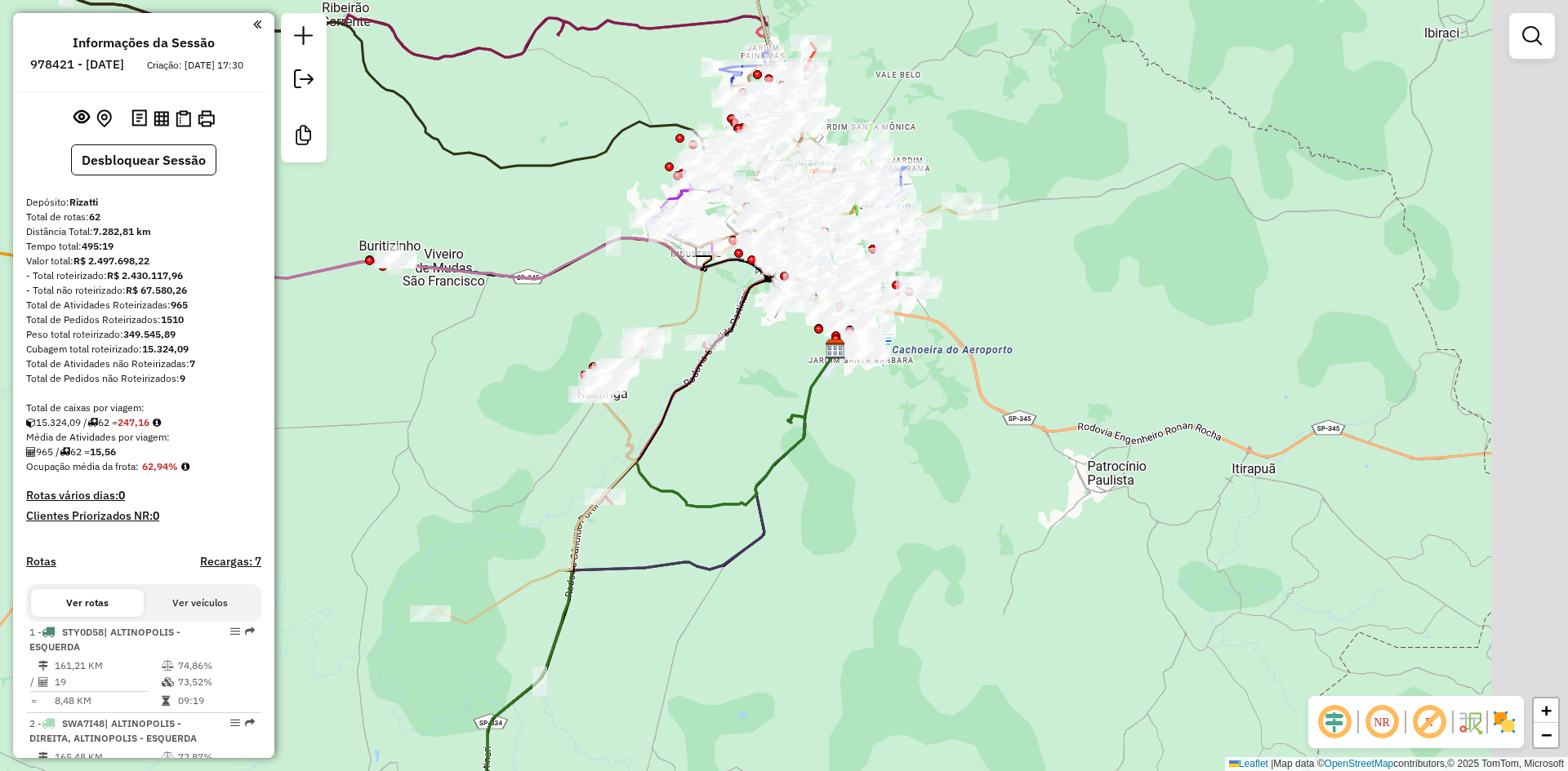
drag, startPoint x: 1193, startPoint y: 478, endPoint x: 1118, endPoint y: 455, distance: 78.4
click at [1079, 455] on div "Janela de atendimento Grade de atendimento Capacidade Transportadoras Veículos …" at bounding box center [784, 386] width 1568 height 771
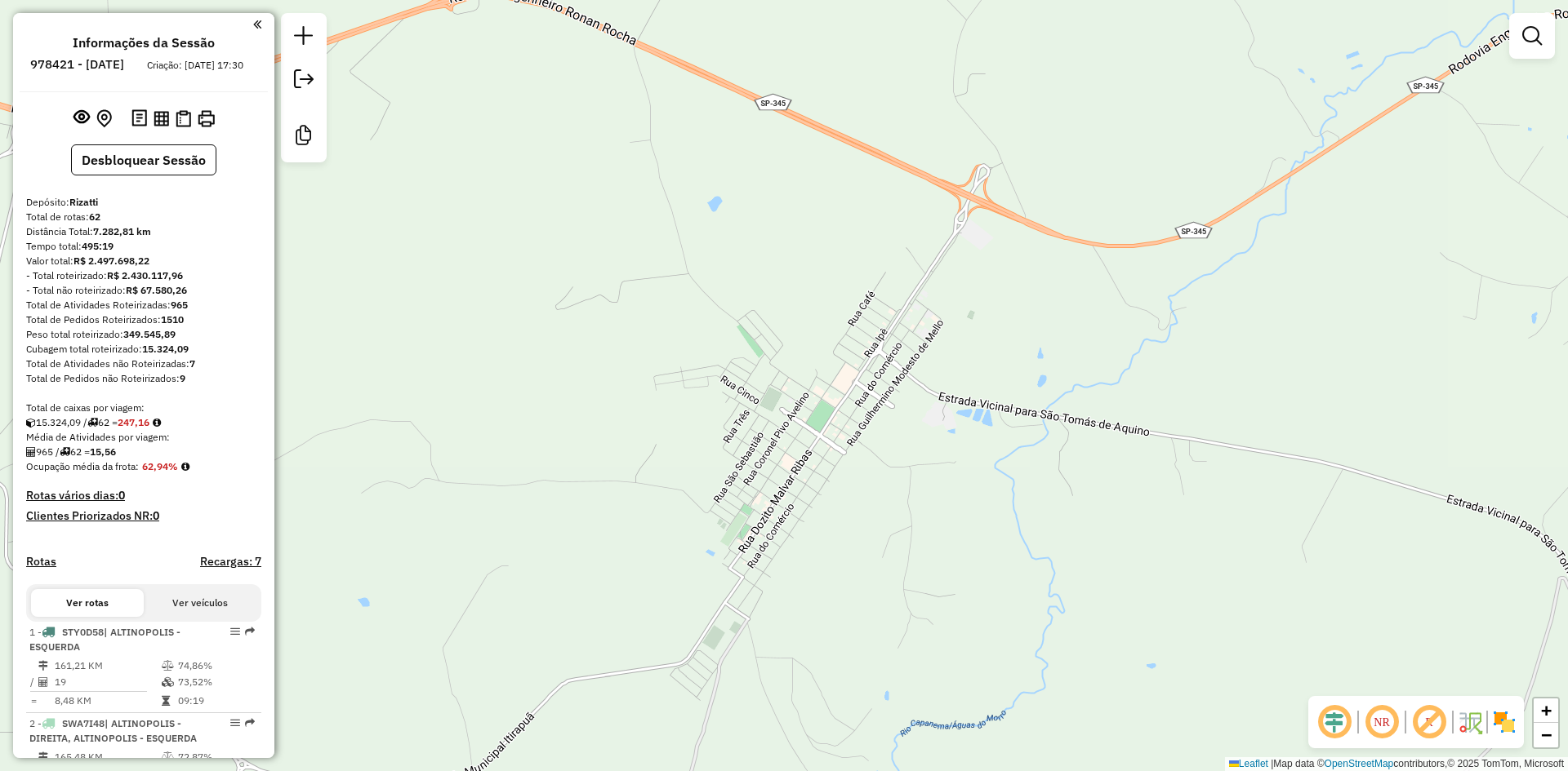
drag, startPoint x: 752, startPoint y: 377, endPoint x: 725, endPoint y: 328, distance: 55.9
click at [907, 280] on div "Janela de atendimento Grade de atendimento Capacidade Transportadoras Veículos …" at bounding box center [784, 386] width 1568 height 771
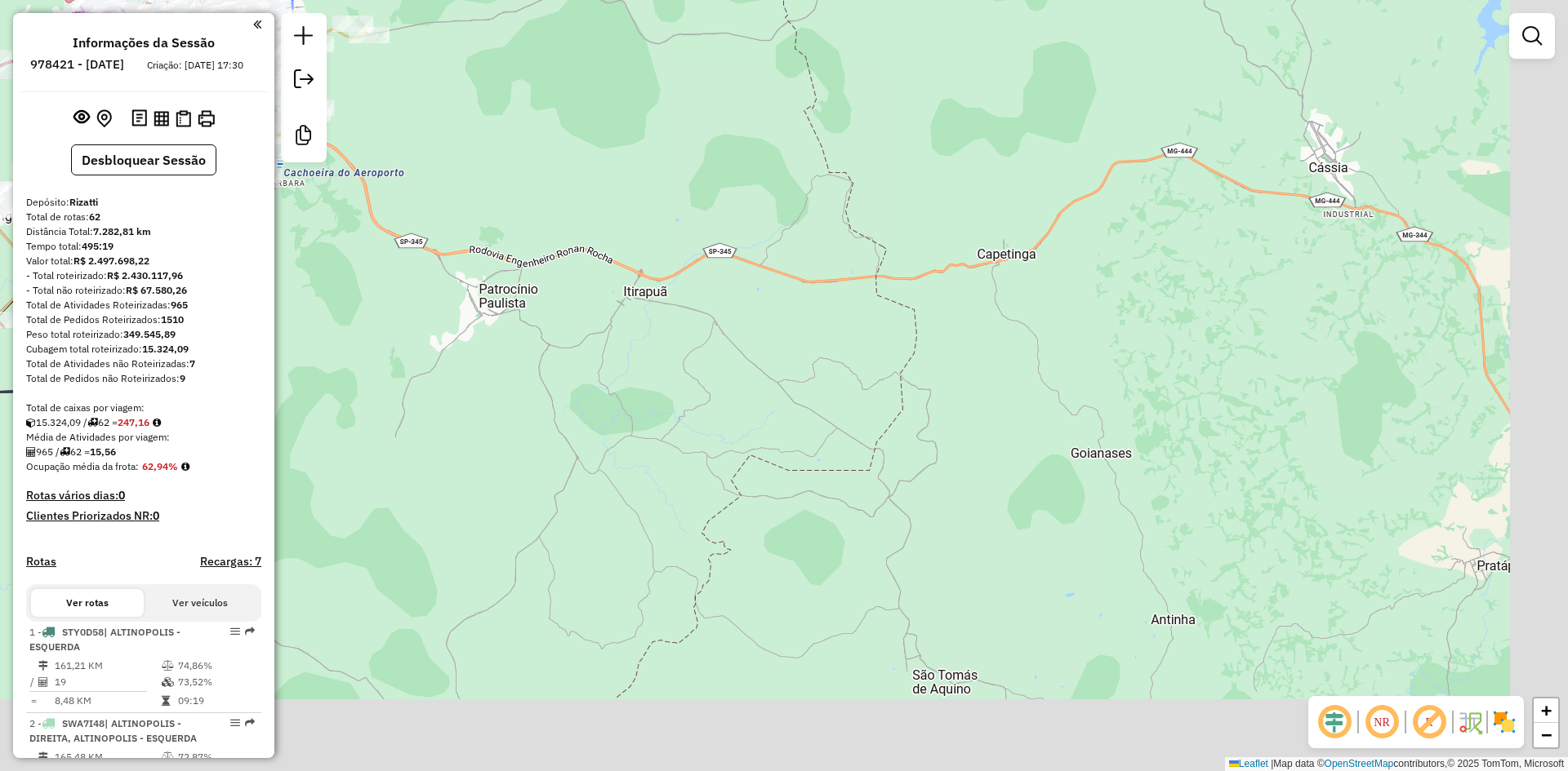
drag, startPoint x: 953, startPoint y: 510, endPoint x: 796, endPoint y: 372, distance: 209.0
click at [681, 276] on div "Janela de atendimento Grade de atendimento Capacidade Transportadoras Veículos …" at bounding box center [784, 386] width 1568 height 771
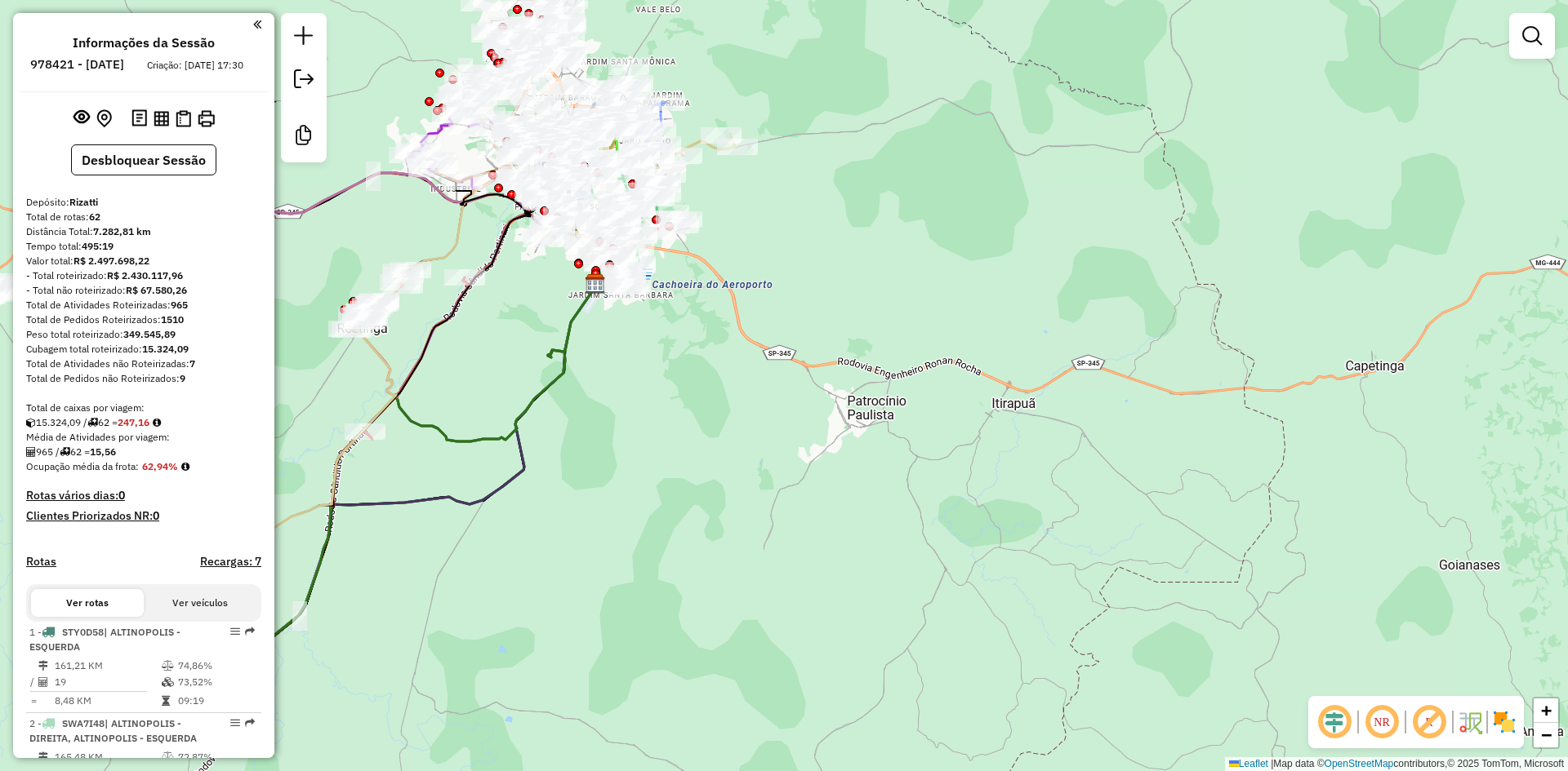
drag, startPoint x: 805, startPoint y: 378, endPoint x: 1227, endPoint y: 482, distance: 434.6
click at [1416, 595] on div "Janela de atendimento Grade de atendimento Capacidade Transportadoras Veículos …" at bounding box center [784, 386] width 1568 height 771
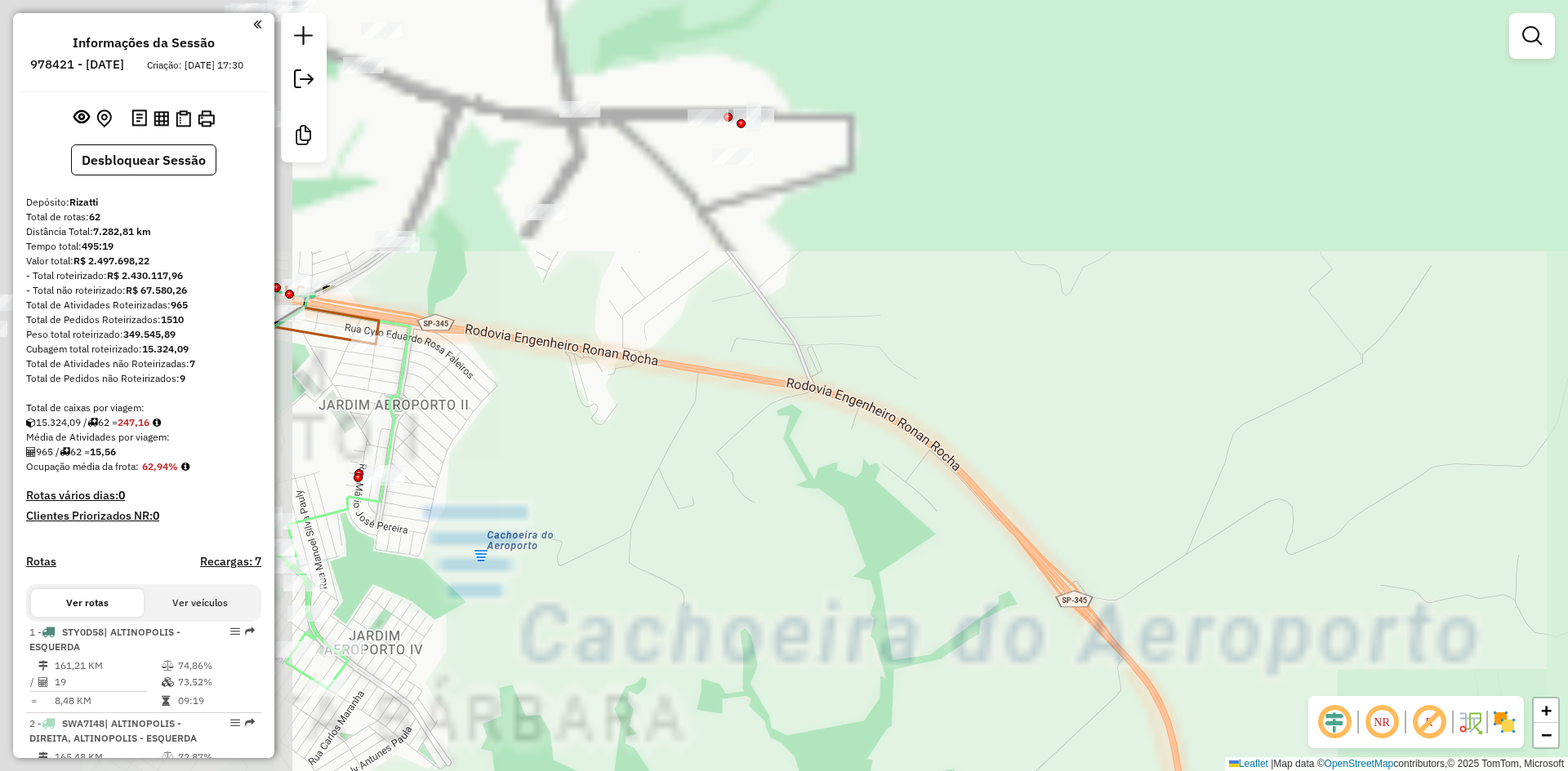
drag, startPoint x: 1108, startPoint y: 600, endPoint x: 774, endPoint y: 448, distance: 367.0
click at [1194, 682] on div "Janela de atendimento Grade de atendimento Capacidade Transportadoras Veículos …" at bounding box center [784, 386] width 1568 height 771
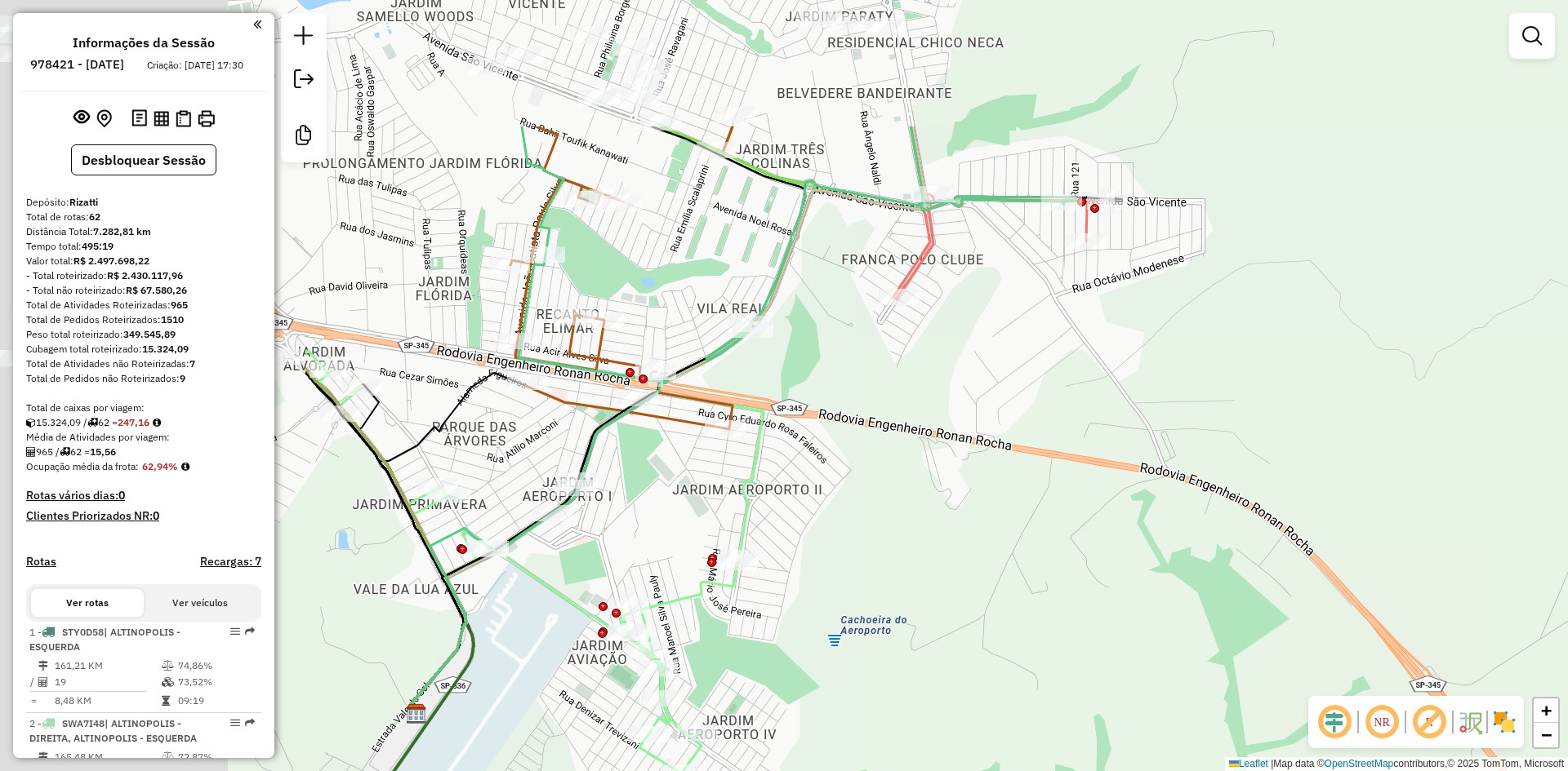
drag, startPoint x: 1196, startPoint y: 626, endPoint x: 1031, endPoint y: 526, distance: 192.9
click at [1214, 611] on div "Janela de atendimento Grade de atendimento Capacidade Transportadoras Veículos …" at bounding box center [784, 386] width 1568 height 771
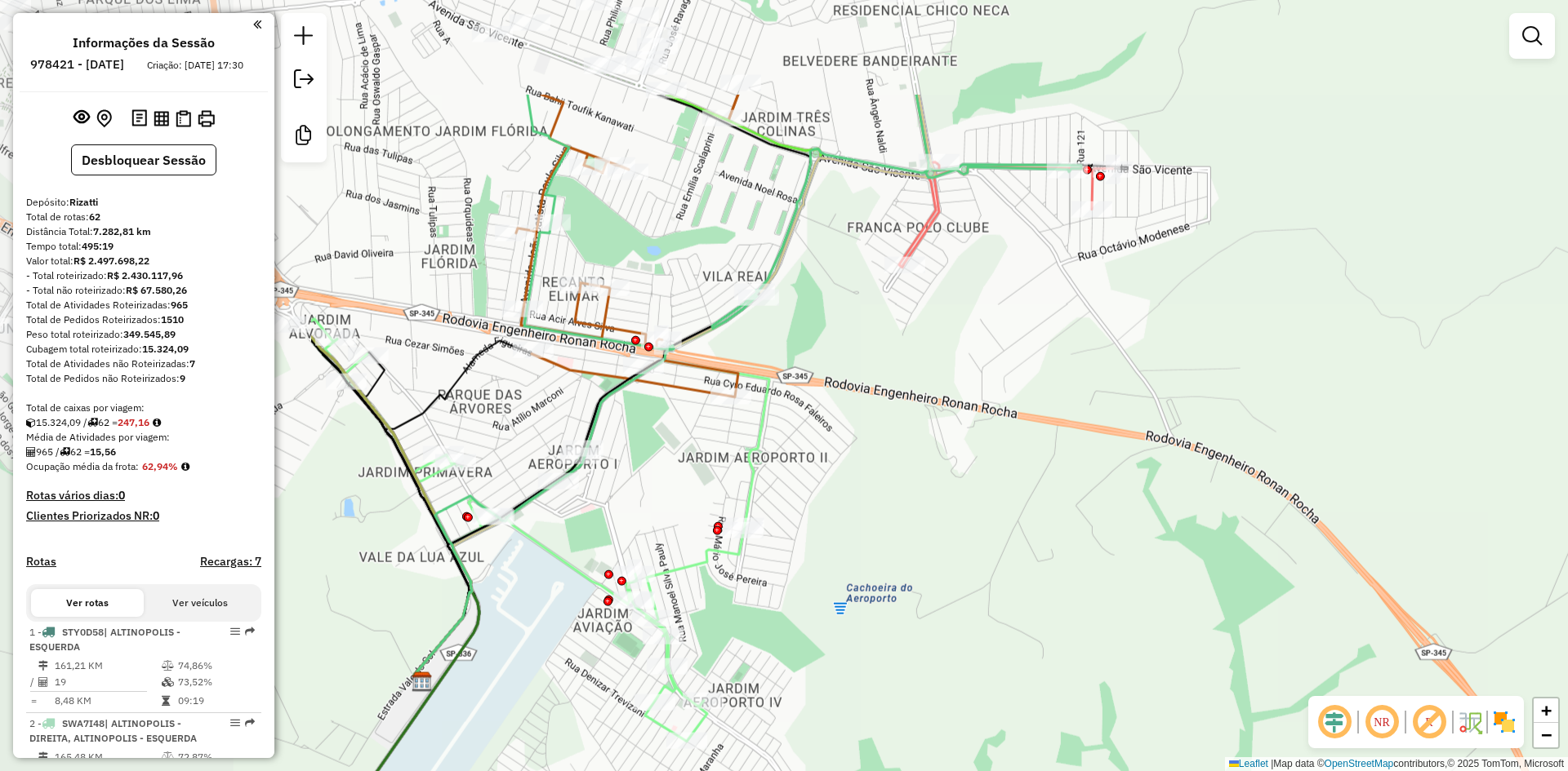
drag, startPoint x: 933, startPoint y: 500, endPoint x: 1162, endPoint y: 477, distance: 230.2
click at [1118, 448] on div "Janela de atendimento Grade de atendimento Capacidade Transportadoras Veículos …" at bounding box center [784, 386] width 1568 height 771
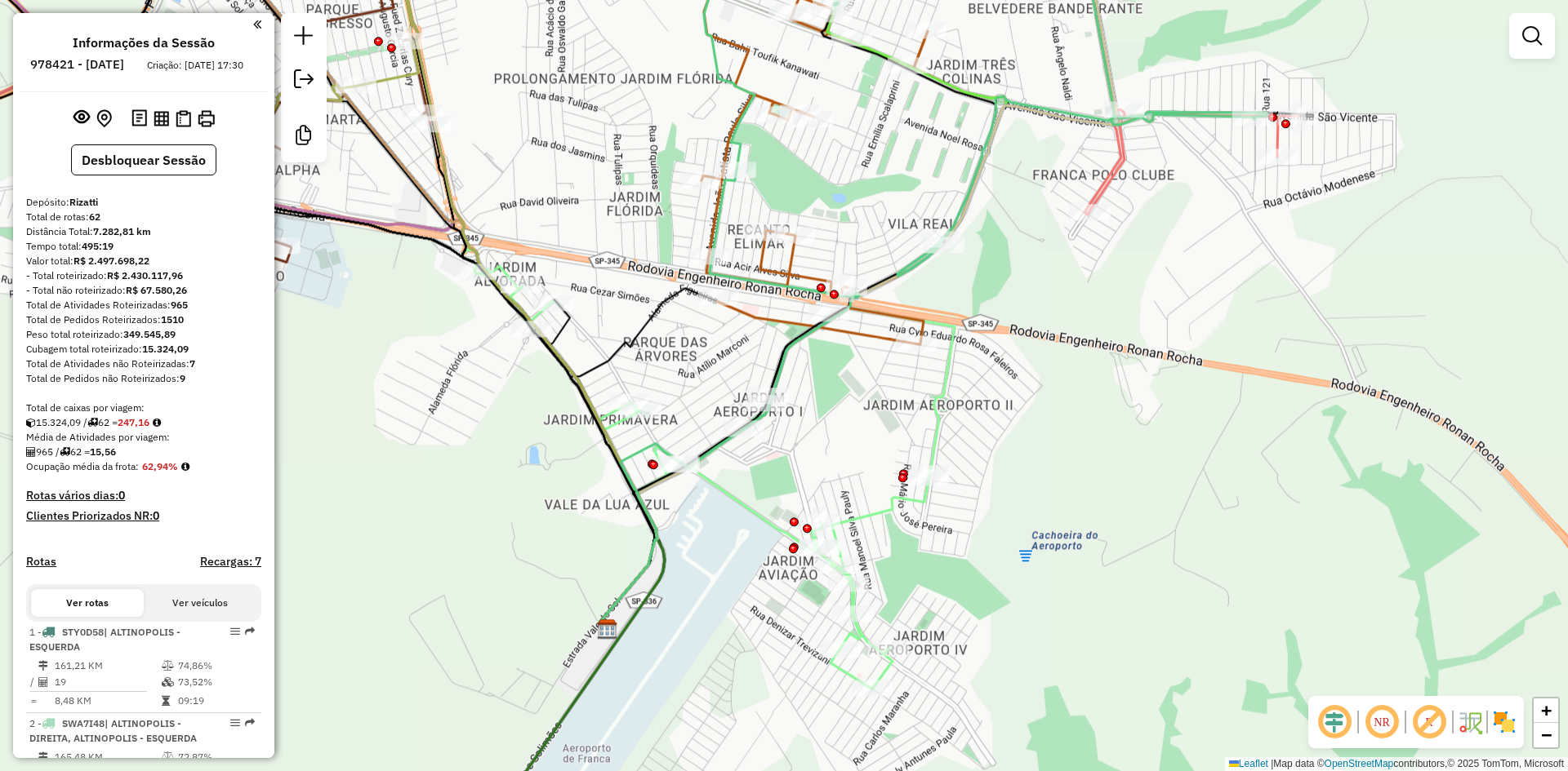
click at [1319, 722] on em at bounding box center [1334, 721] width 39 height 39
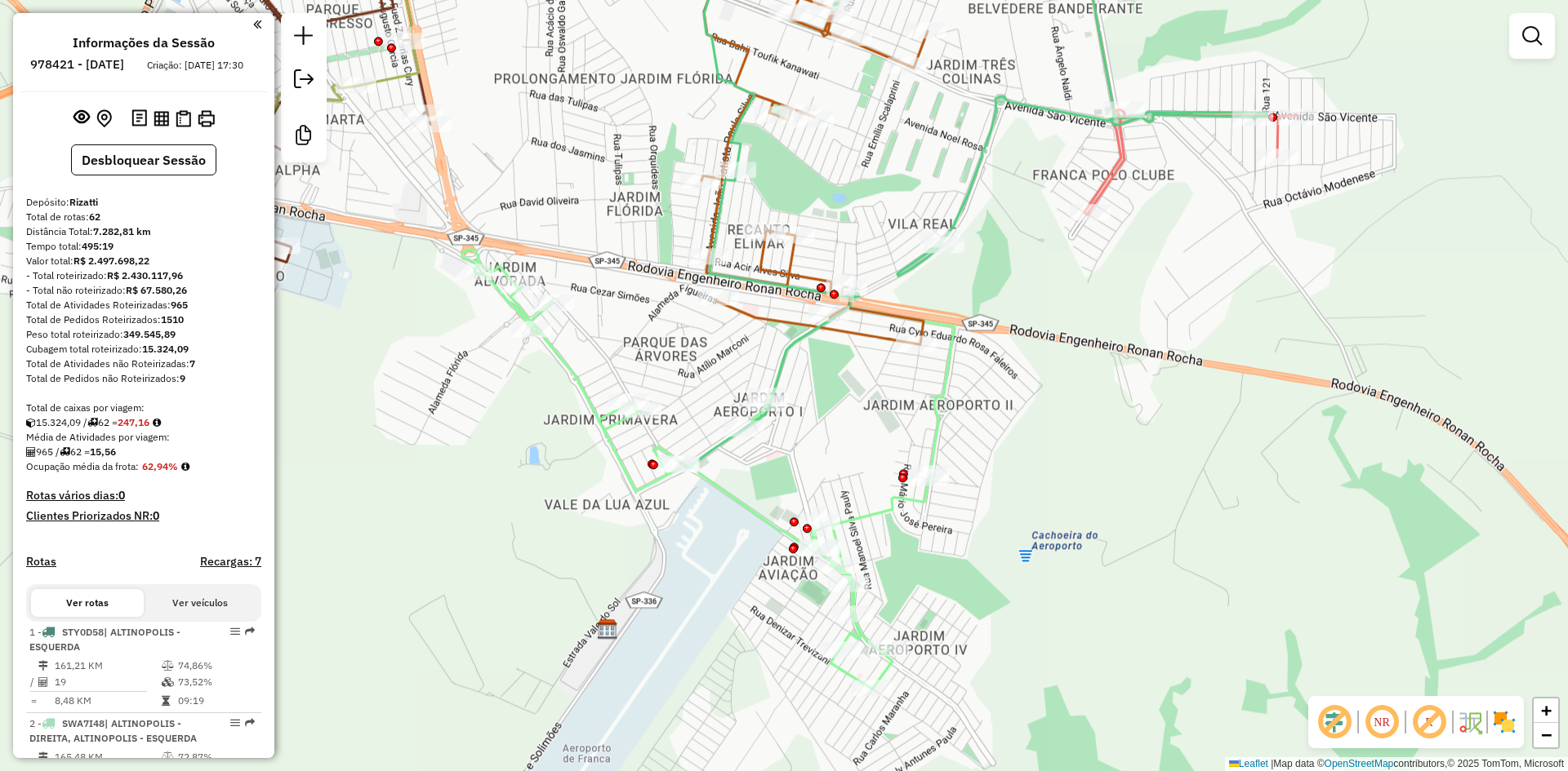
click at [1507, 719] on img at bounding box center [1504, 721] width 26 height 26
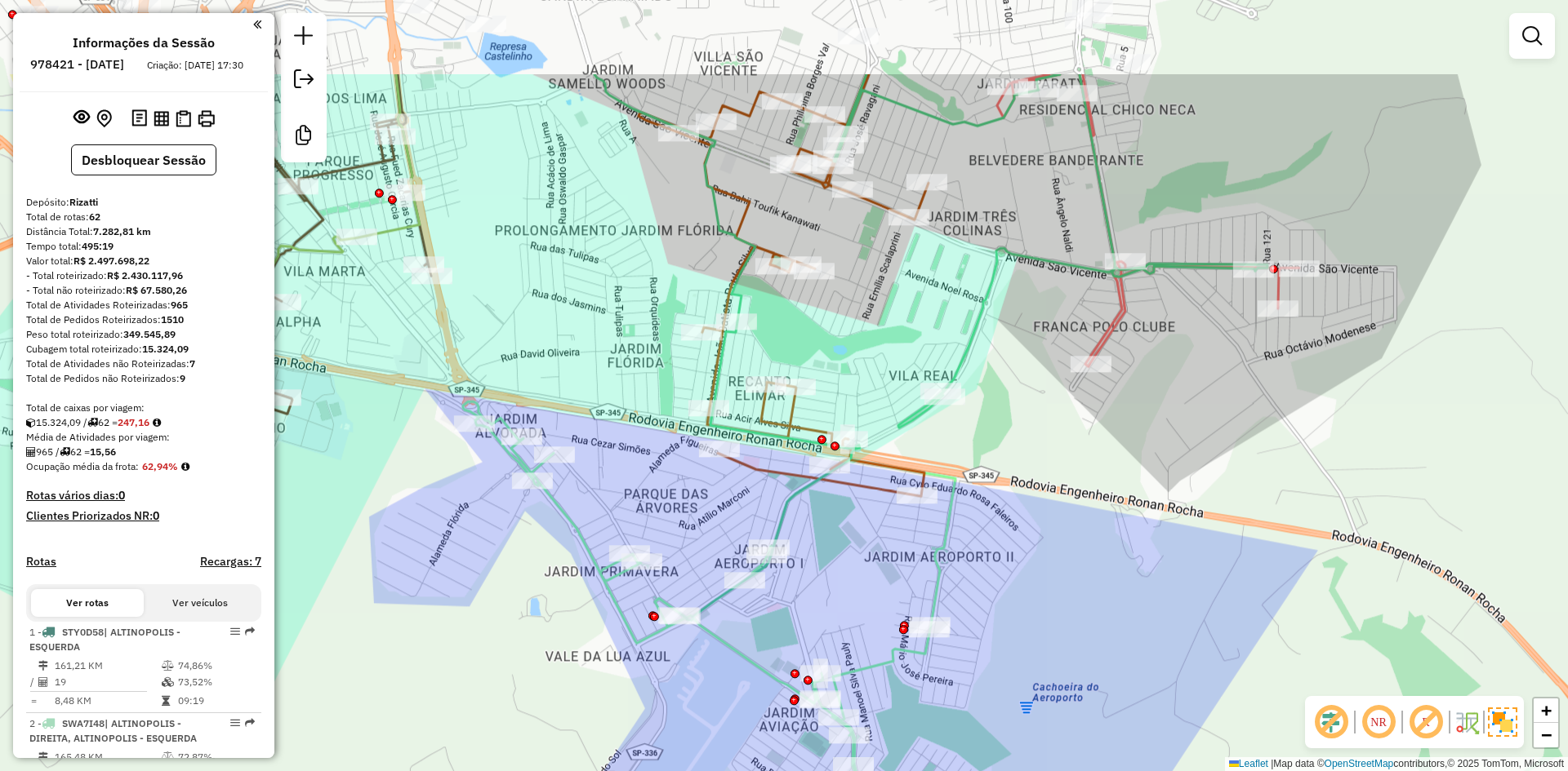
drag, startPoint x: 823, startPoint y: 236, endPoint x: 843, endPoint y: 321, distance: 87.3
click at [826, 377] on div "Janela de atendimento Grade de atendimento Capacidade Transportadoras Veículos …" at bounding box center [784, 386] width 1568 height 771
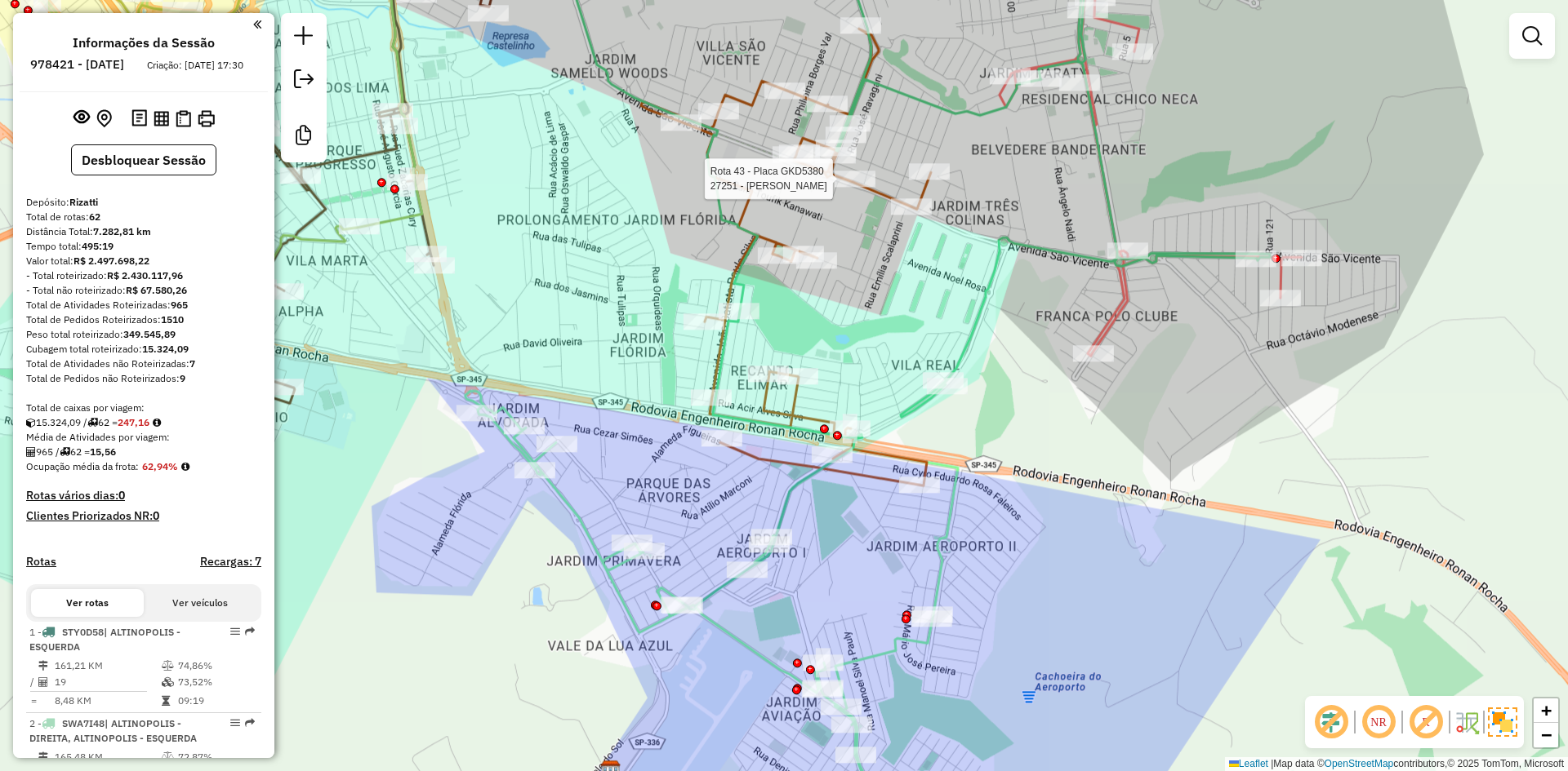
click at [874, 187] on div at bounding box center [854, 178] width 41 height 16
select select "**********"
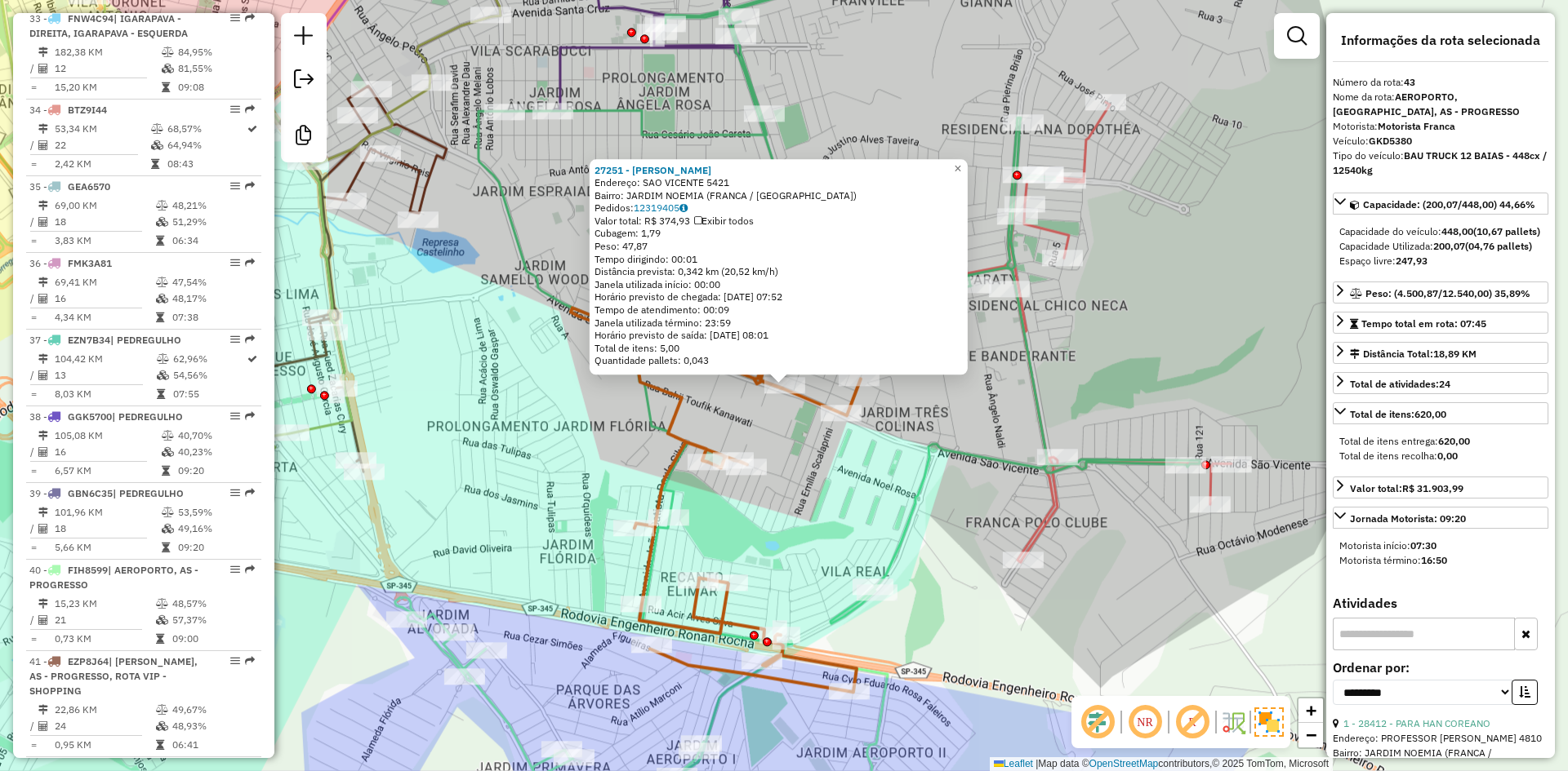
scroll to position [4404, 0]
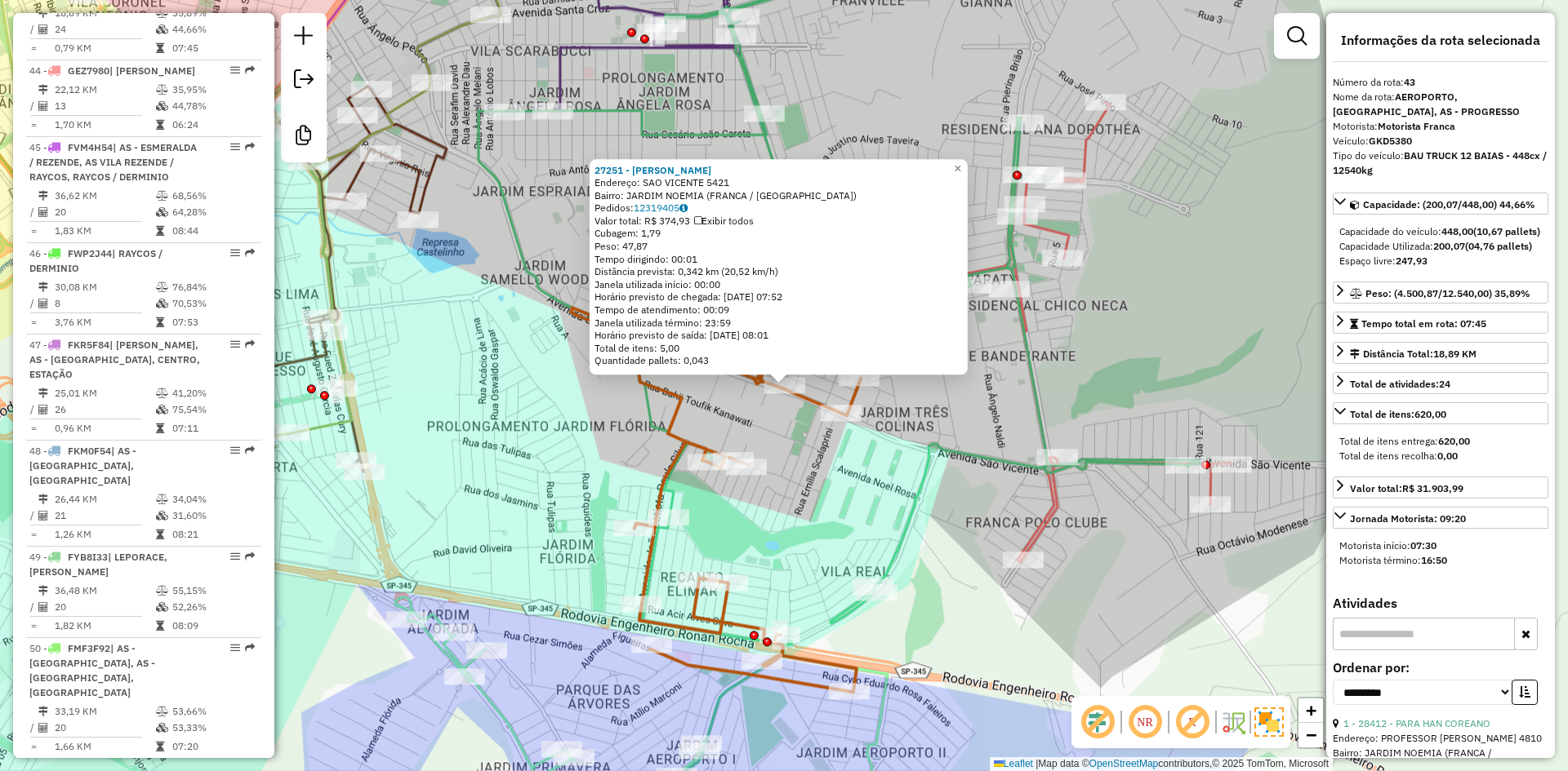
drag, startPoint x: 866, startPoint y: 505, endPoint x: 716, endPoint y: 503, distance: 150.0
click at [856, 504] on div "27251 - JEFFERSON AGUIAR Endereço: [GEOGRAPHIC_DATA] 5421 Bairro: [GEOGRAPHIC_D…" at bounding box center [784, 386] width 1568 height 771
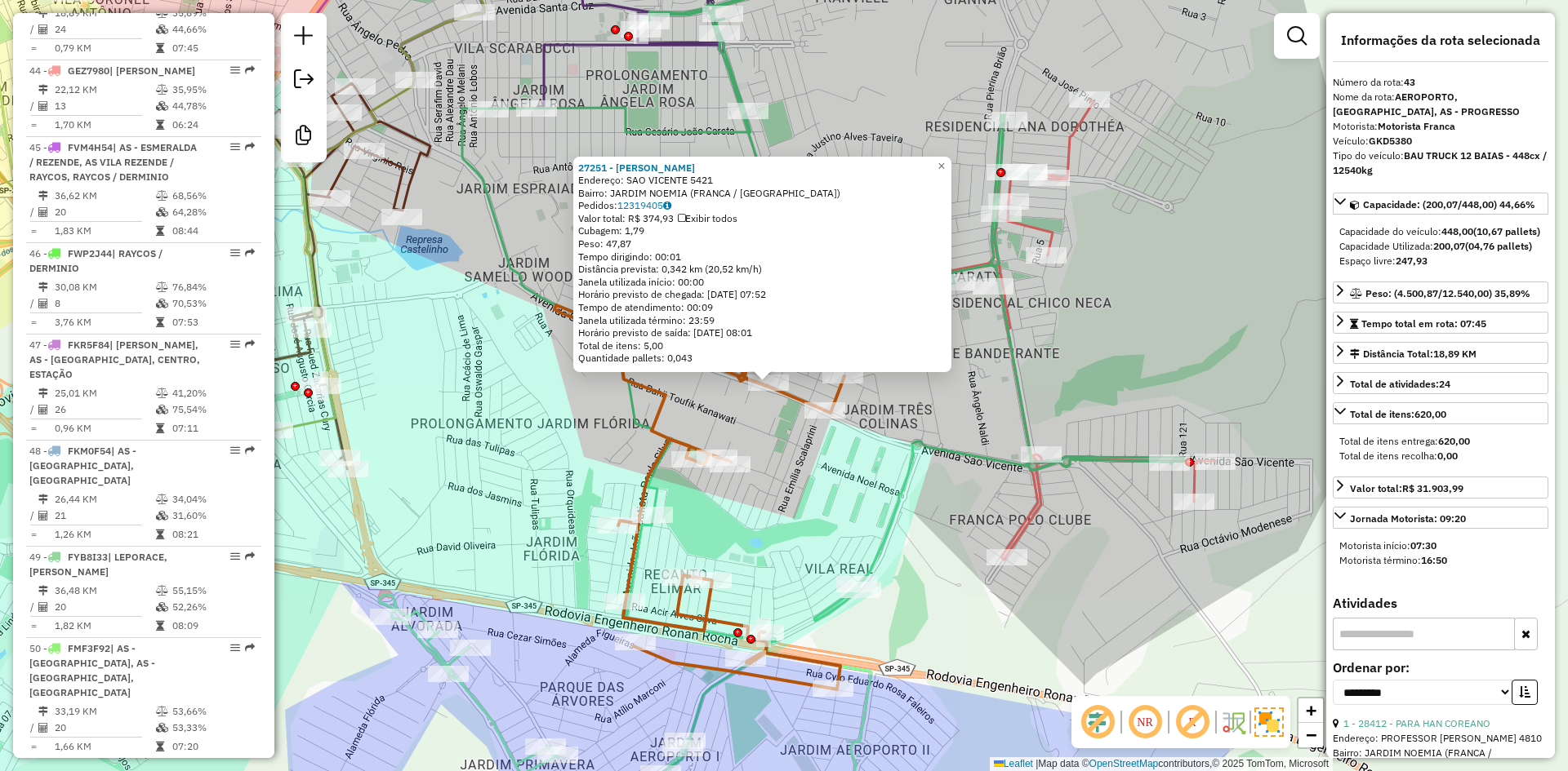
click at [704, 621] on icon at bounding box center [699, 460] width 290 height 457
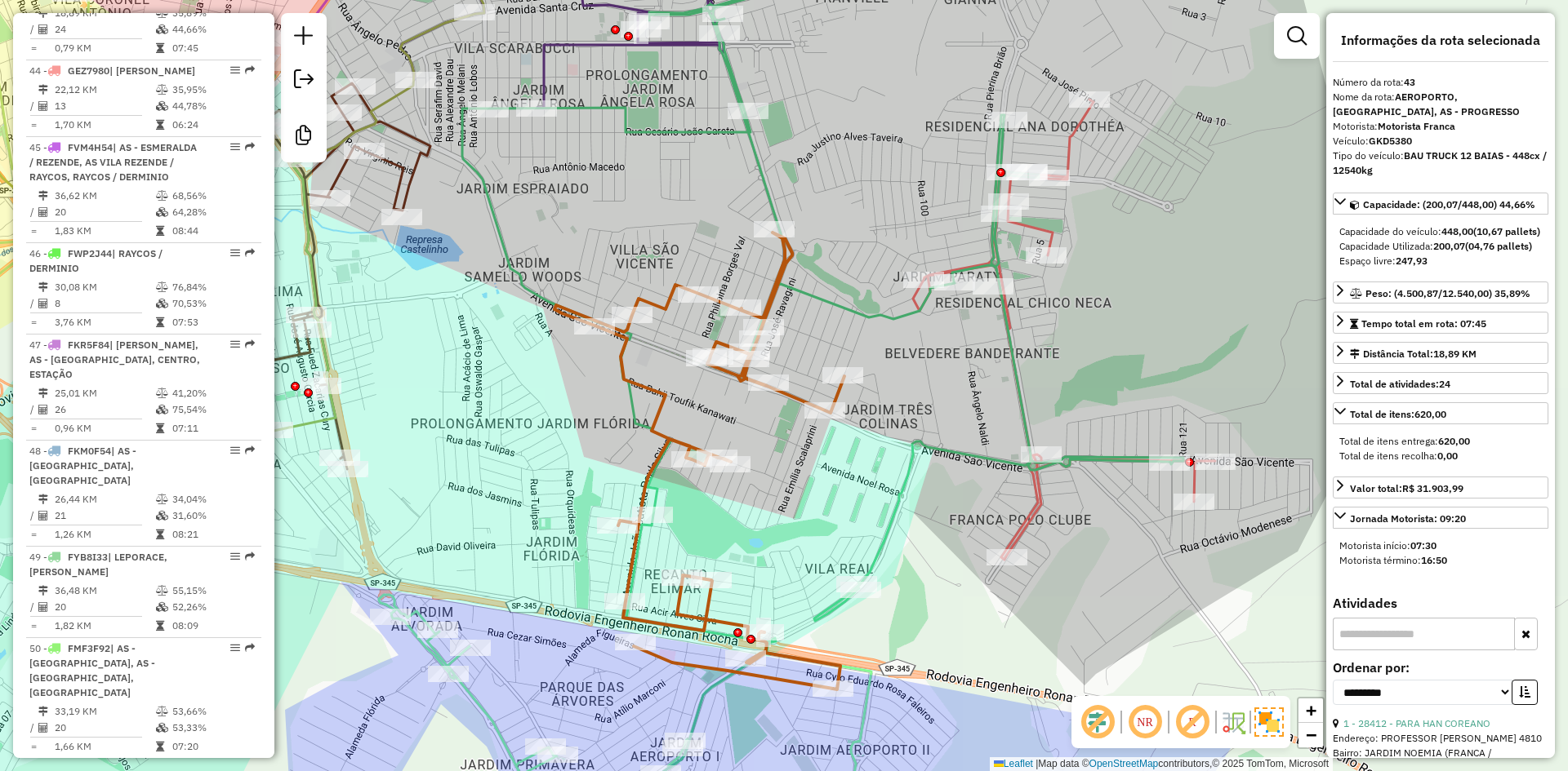
click at [708, 619] on icon at bounding box center [699, 460] width 290 height 457
click at [709, 614] on icon at bounding box center [699, 460] width 290 height 457
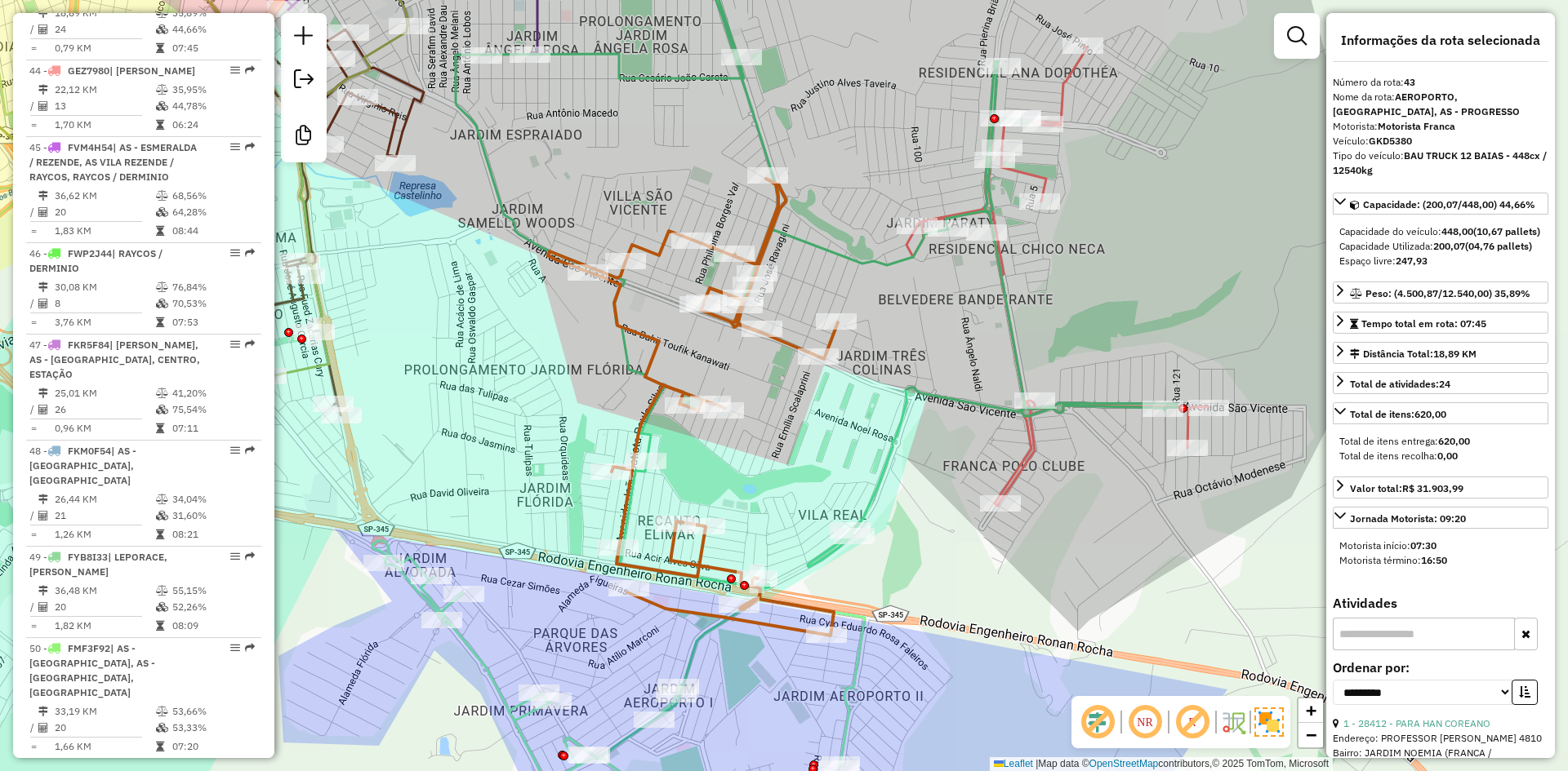
drag, startPoint x: 854, startPoint y: 512, endPoint x: 847, endPoint y: 359, distance: 153.2
click at [847, 361] on div "Janela de atendimento Grade de atendimento Capacidade Transportadoras Veículos …" at bounding box center [784, 386] width 1568 height 771
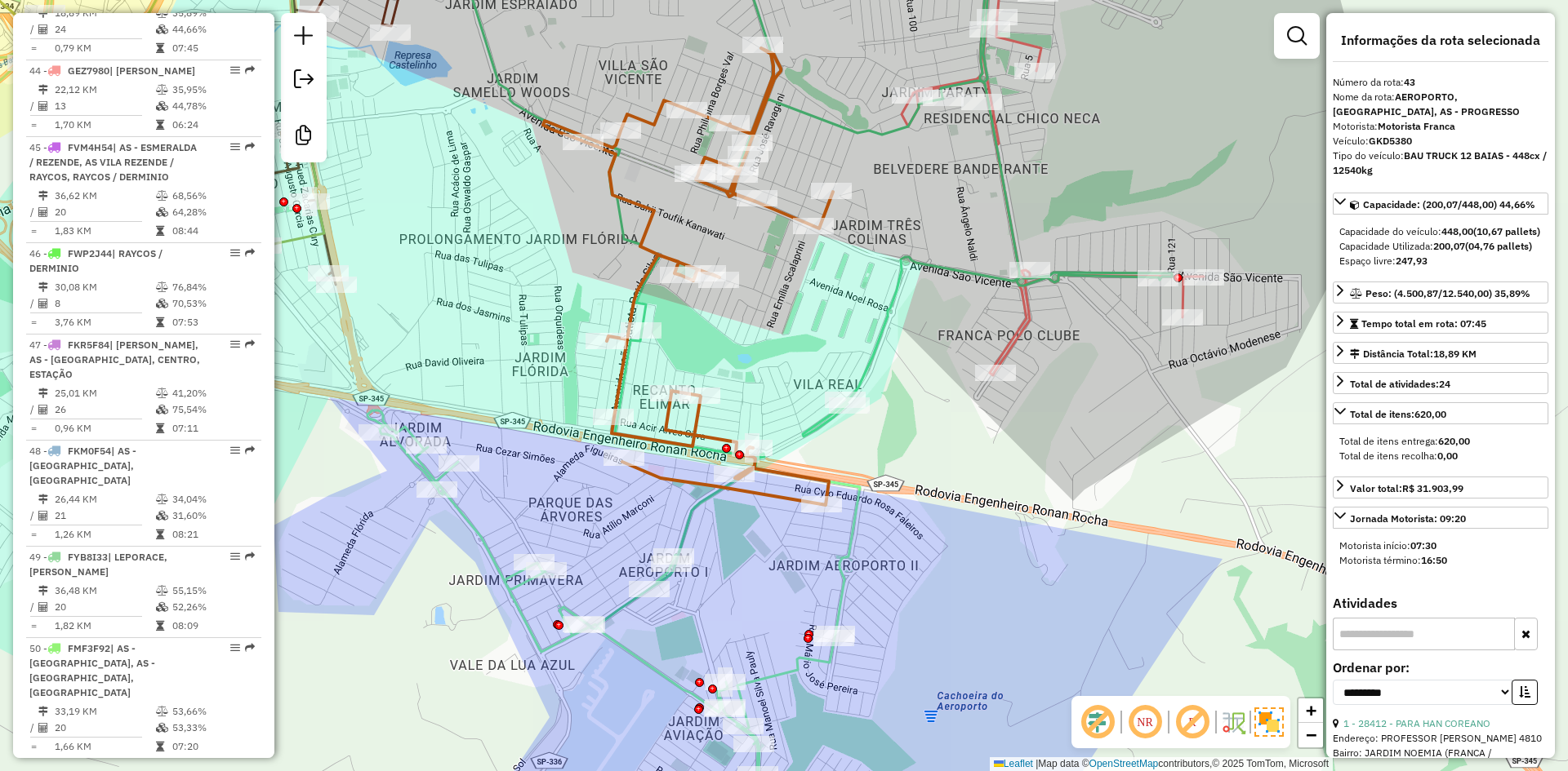
drag, startPoint x: 830, startPoint y: 369, endPoint x: 825, endPoint y: 298, distance: 71.2
click at [825, 298] on div "Janela de atendimento Grade de atendimento Capacidade Transportadoras Veículos …" at bounding box center [784, 386] width 1568 height 771
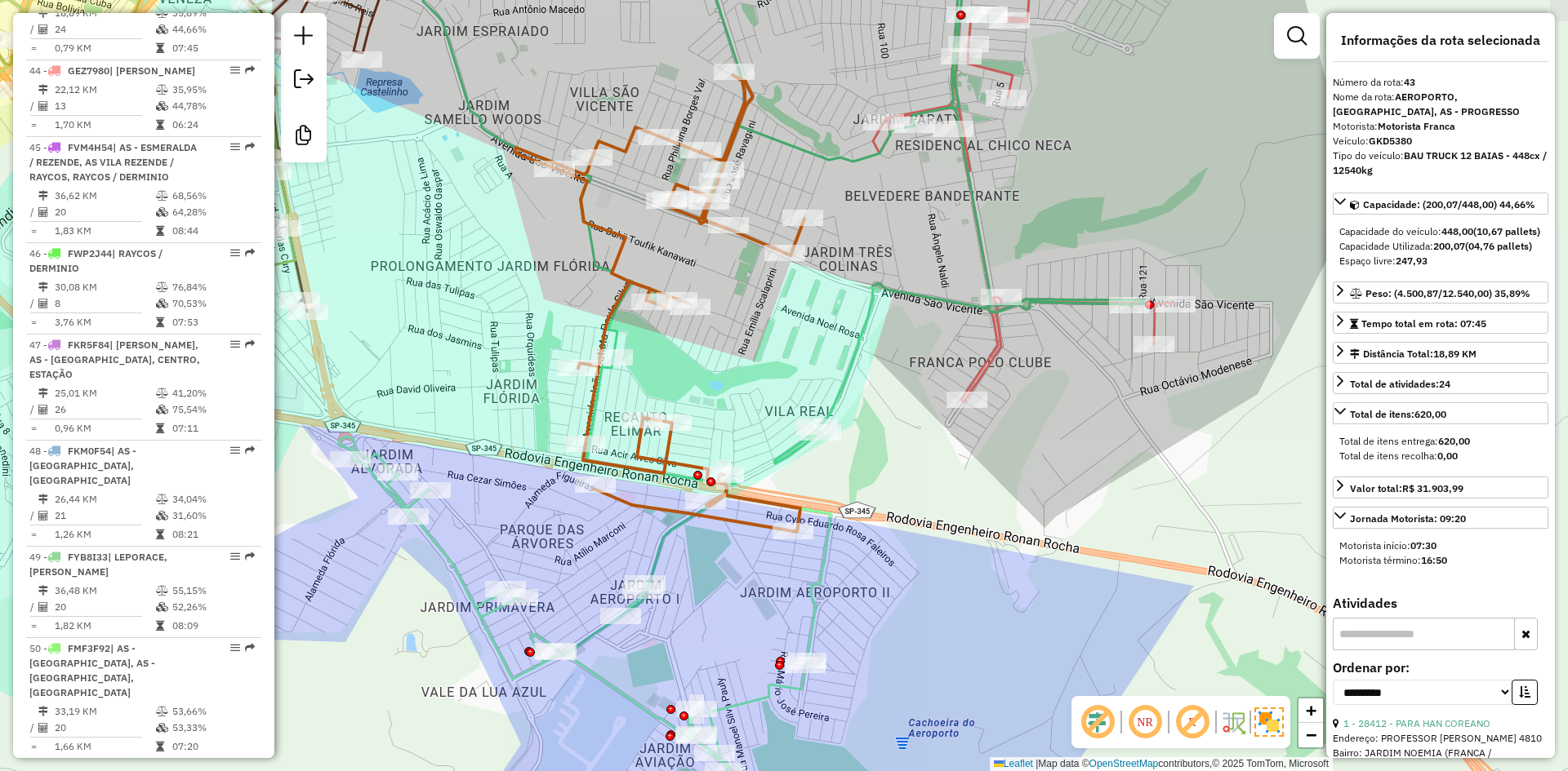
drag, startPoint x: 791, startPoint y: 535, endPoint x: 762, endPoint y: 598, distance: 69.4
click at [762, 598] on div "Janela de atendimento Grade de atendimento Capacidade Transportadoras Veículos …" at bounding box center [784, 386] width 1568 height 771
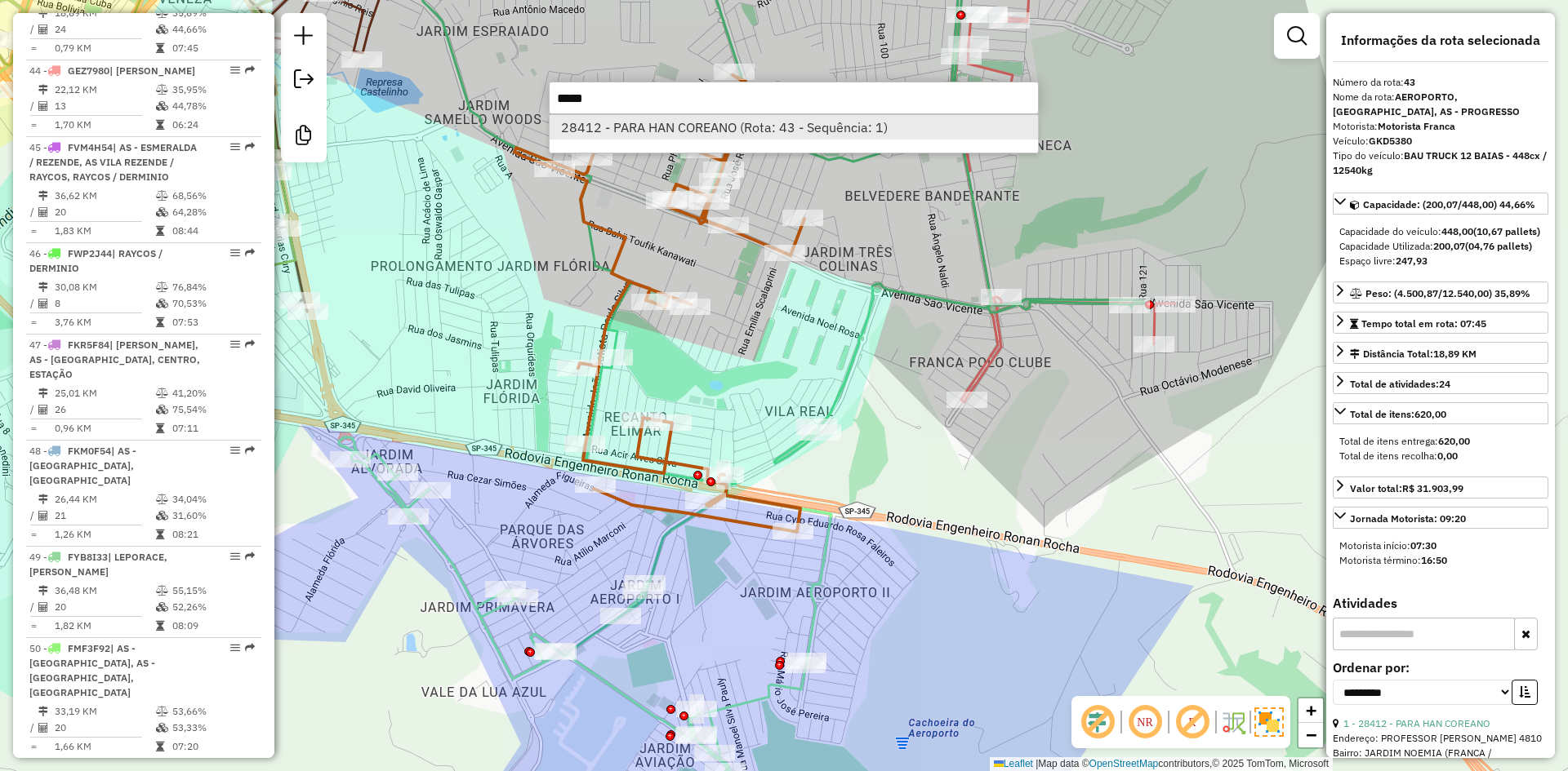
type input "*****"
click at [743, 120] on li "28412 - PARA HAN COREANO (Rota: 43 - Sequência: 1)" at bounding box center [794, 127] width 488 height 24
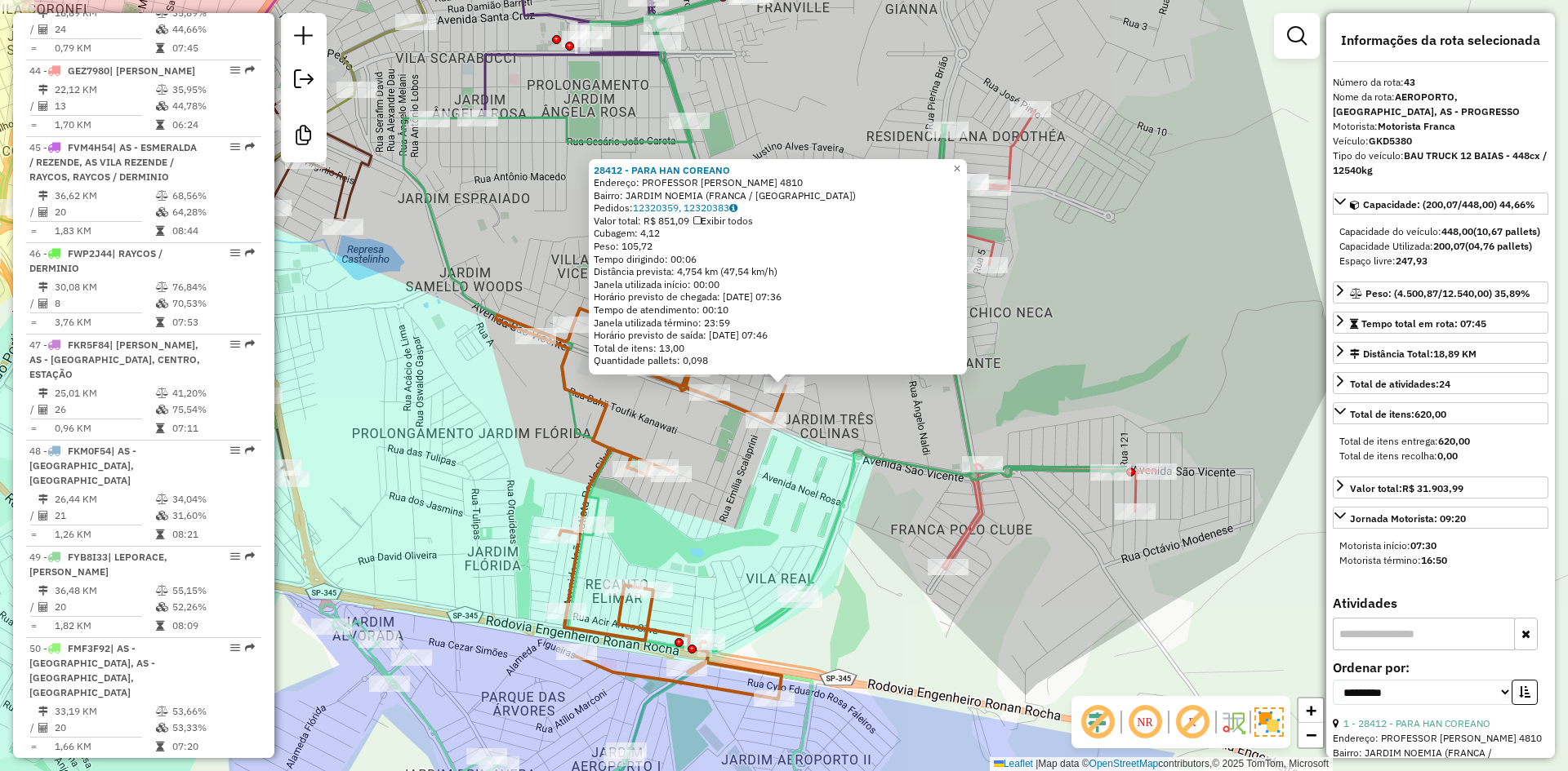
click at [831, 418] on div "28412 - PARA HAN COREANO Endereço: PROFESSOR [PERSON_NAME] 4810 Bairro: [GEOGRA…" at bounding box center [784, 386] width 1568 height 771
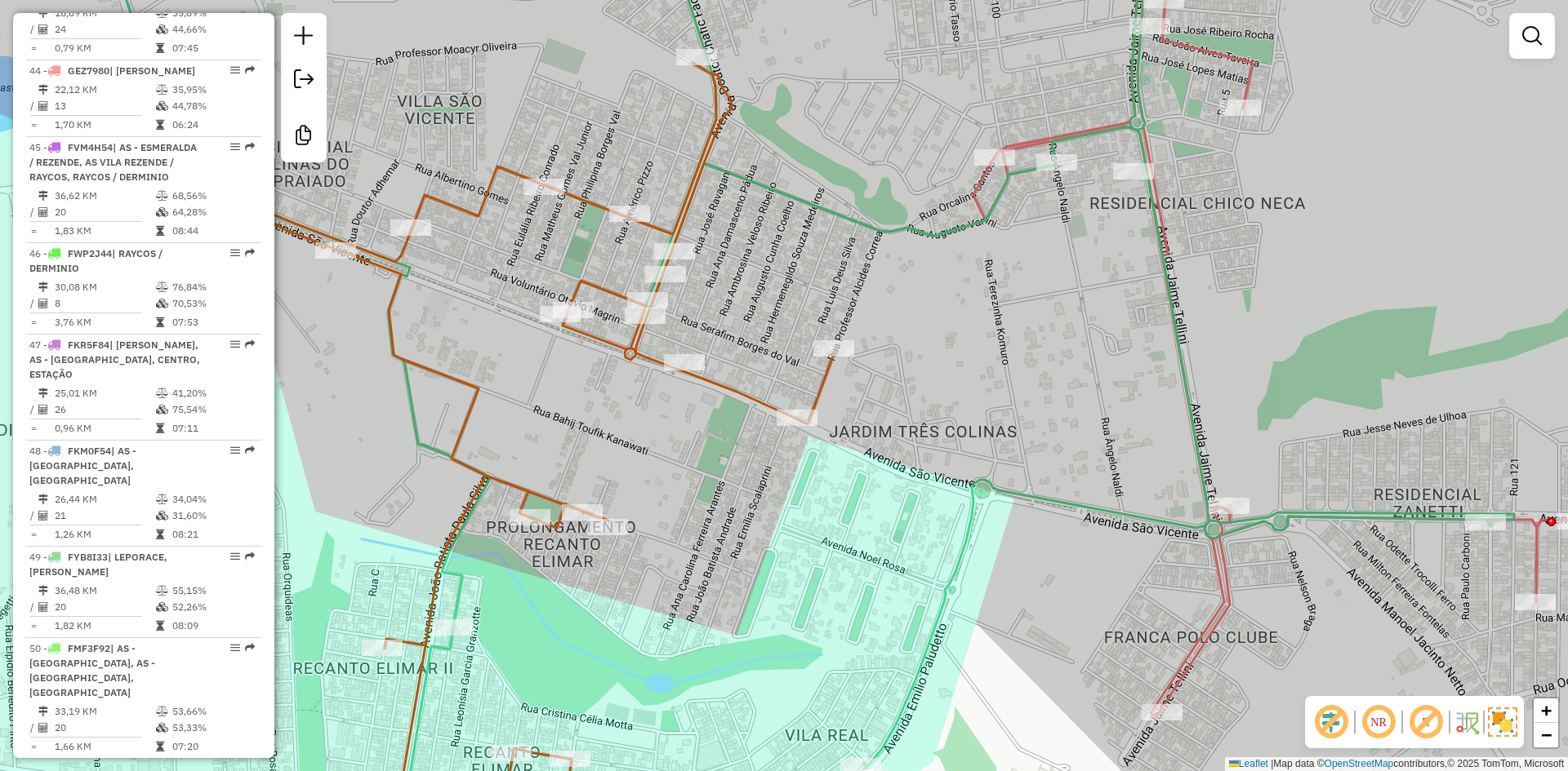
click at [777, 576] on div "Janela de atendimento Grade de atendimento Capacidade Transportadoras Veículos …" at bounding box center [784, 386] width 1568 height 771
click at [684, 447] on div "Janela de atendimento Grade de atendimento Capacidade Transportadoras Veículos …" at bounding box center [784, 386] width 1568 height 771
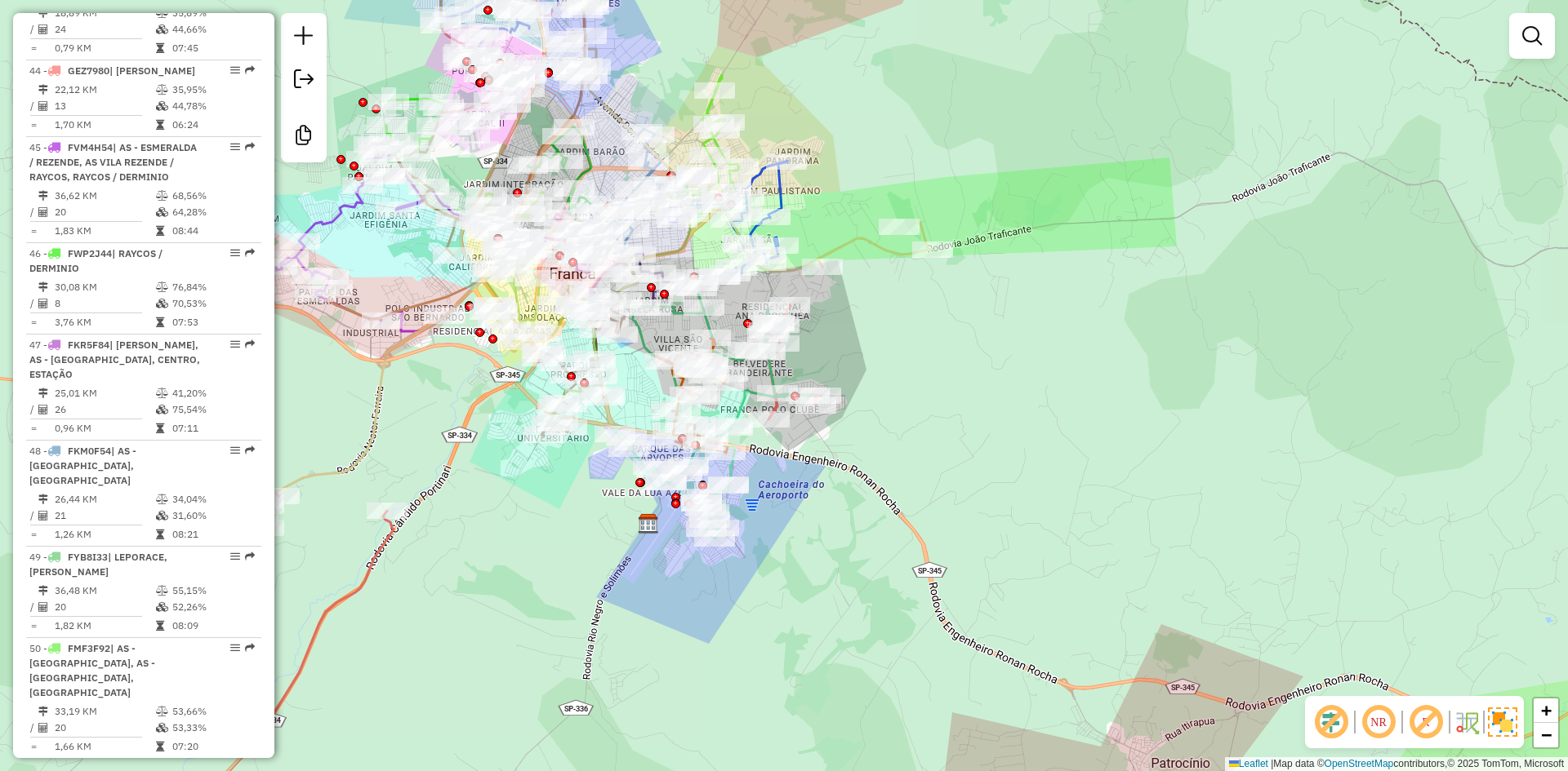
drag, startPoint x: 650, startPoint y: 296, endPoint x: 485, endPoint y: 334, distance: 169.3
click at [695, 333] on icon at bounding box center [723, 378] width 180 height 210
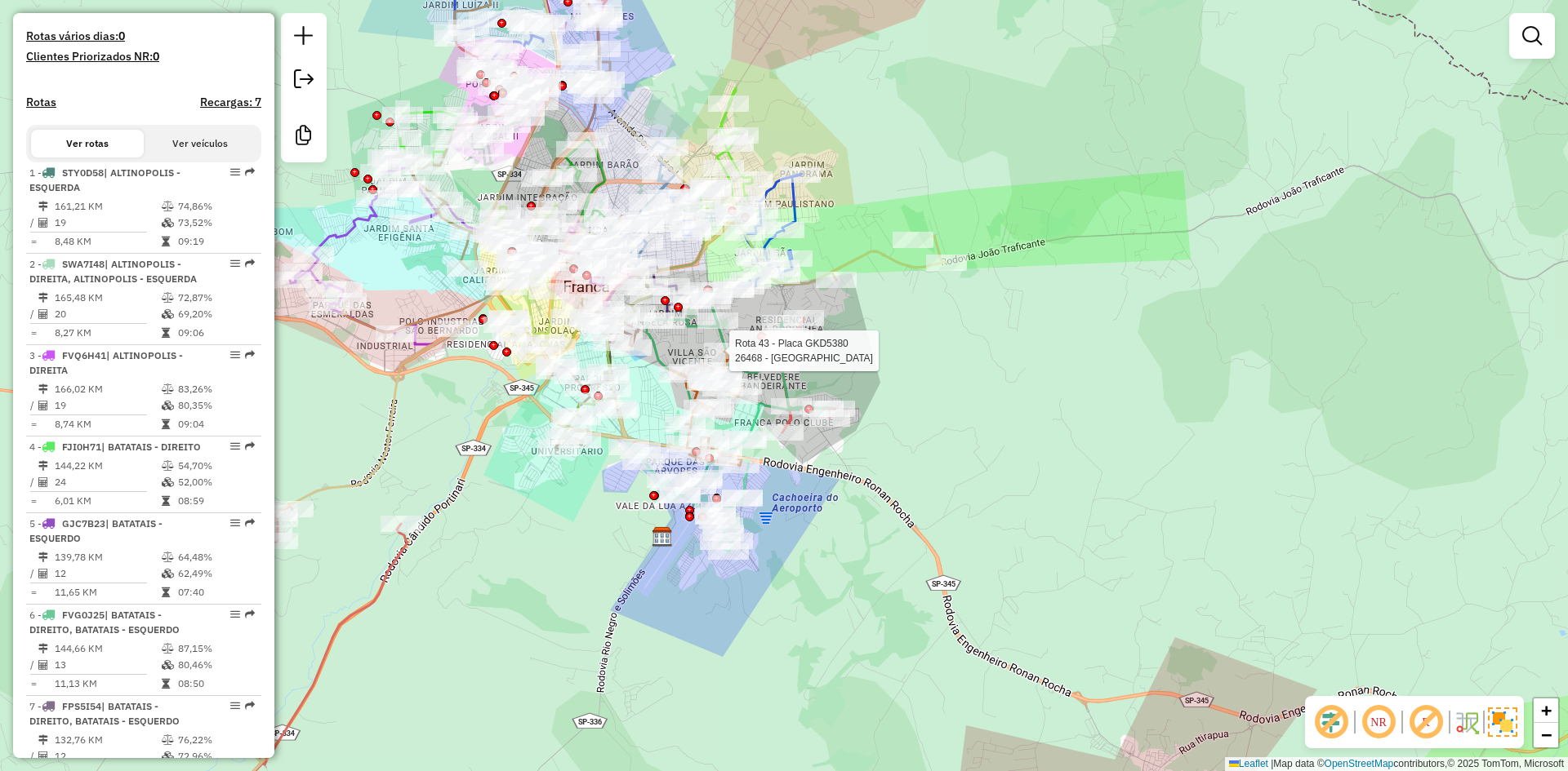
scroll to position [0, 0]
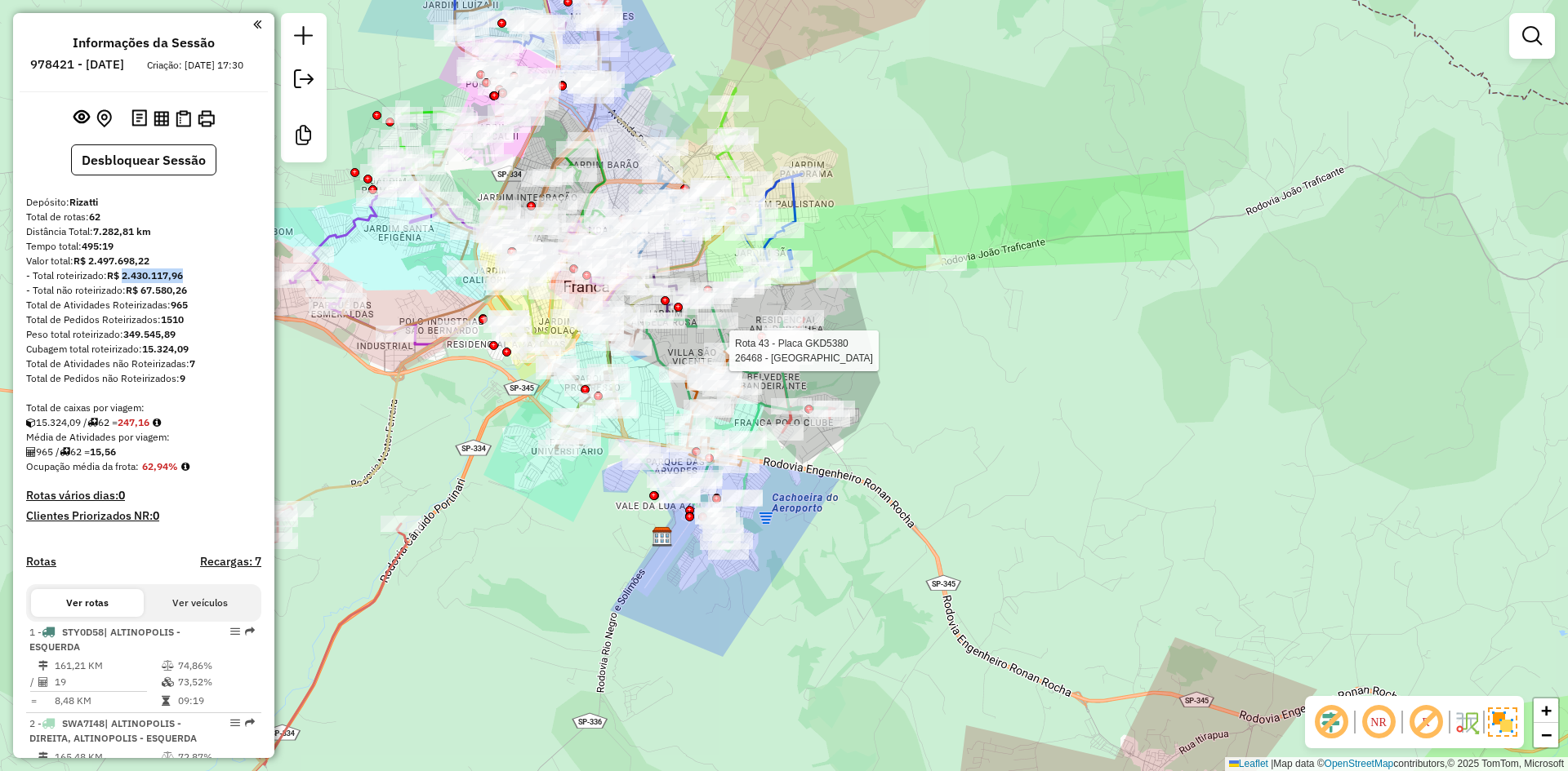
drag, startPoint x: 192, startPoint y: 290, endPoint x: 125, endPoint y: 286, distance: 67.1
click at [125, 283] on div "- Total roteirizado: R$ 2.430.117,96" at bounding box center [143, 276] width 235 height 14
drag, startPoint x: 153, startPoint y: 273, endPoint x: 81, endPoint y: 272, distance: 72.0
click at [81, 268] on div "Valor total: R$ 2.497.698,22" at bounding box center [143, 261] width 235 height 14
drag, startPoint x: 196, startPoint y: 304, endPoint x: 132, endPoint y: 302, distance: 64.0
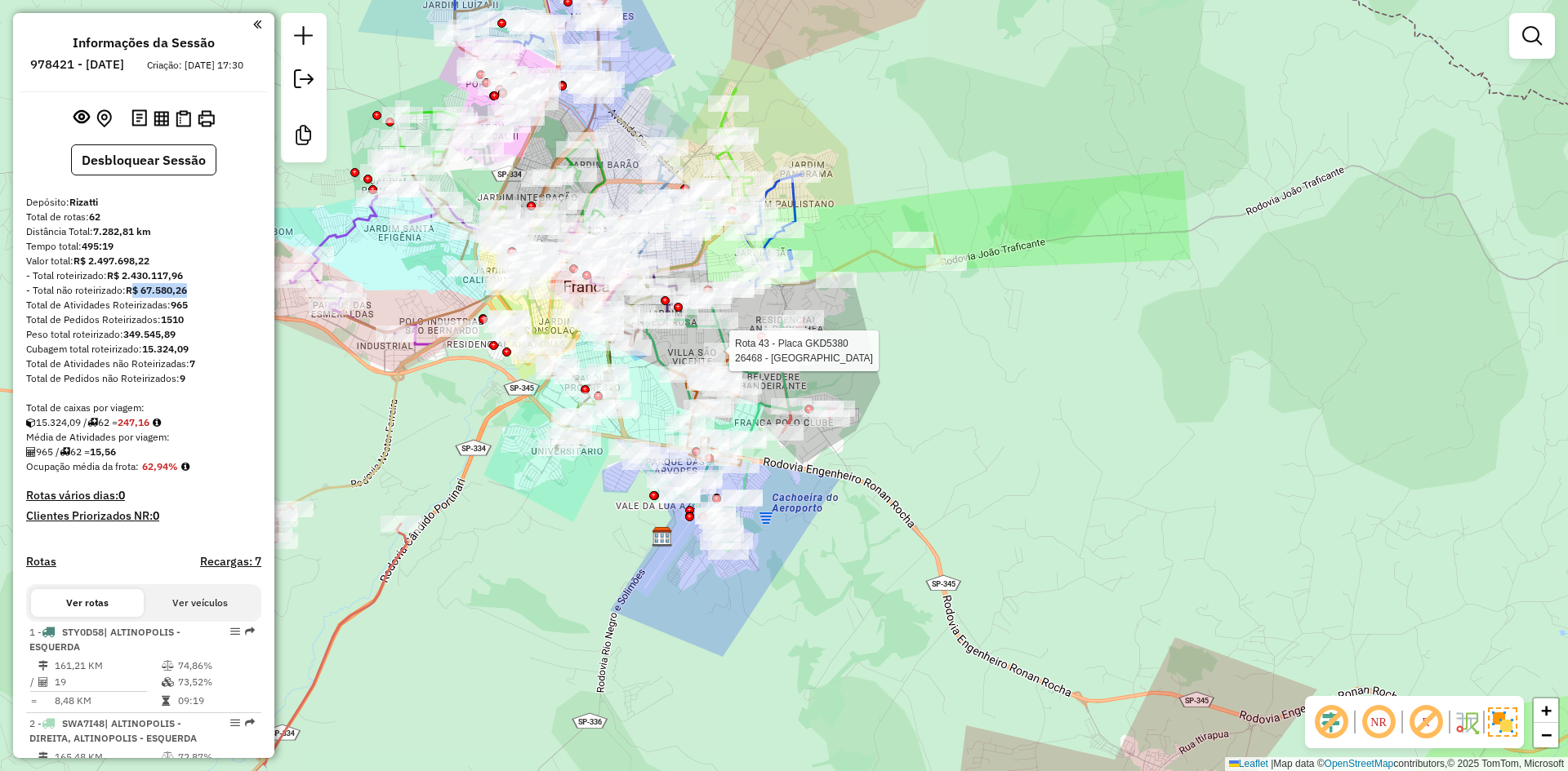
click at [132, 298] on div "- Total não roteirizado: R$ 67.580,26" at bounding box center [143, 290] width 235 height 14
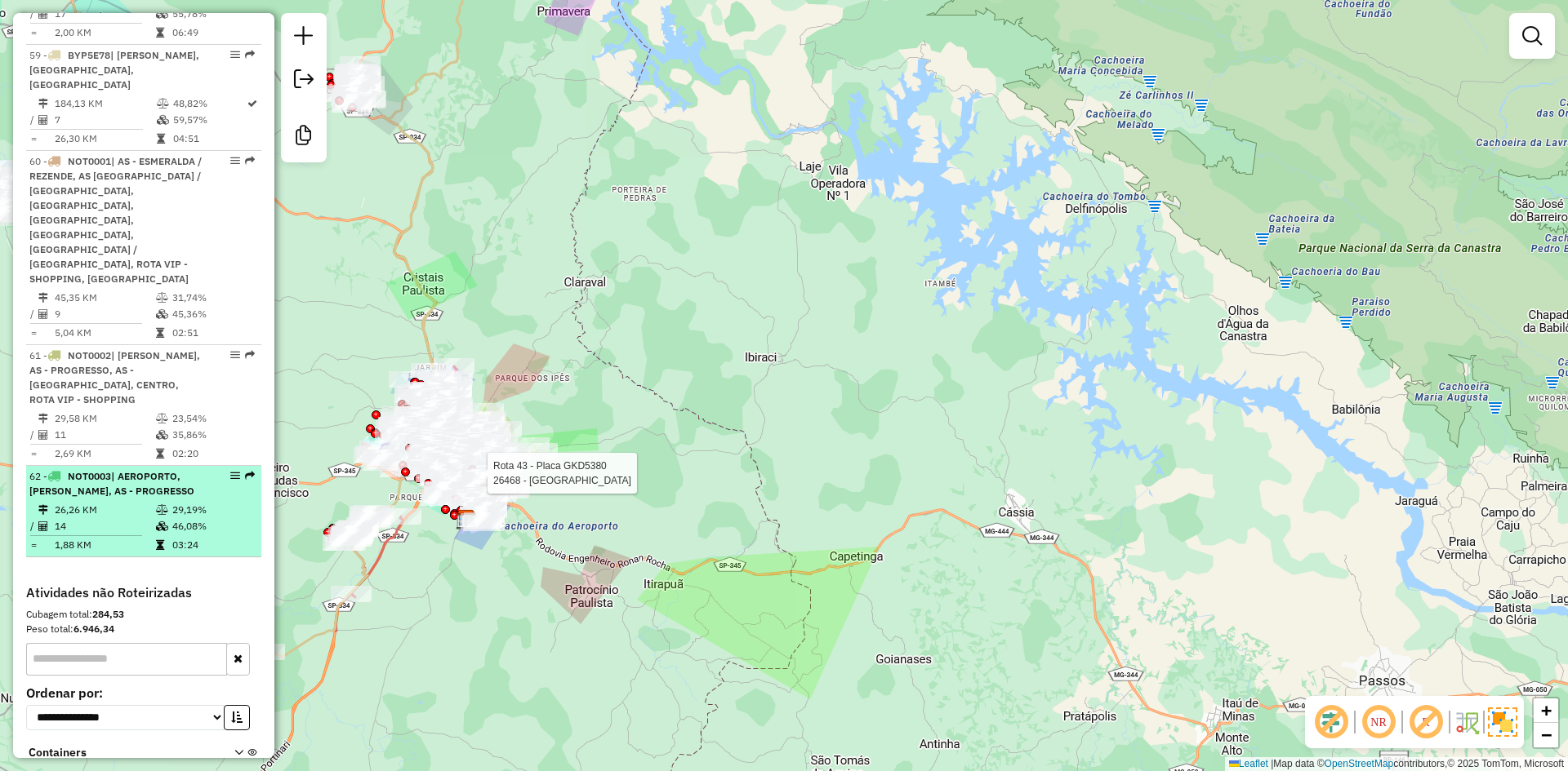
scroll to position [5849, 0]
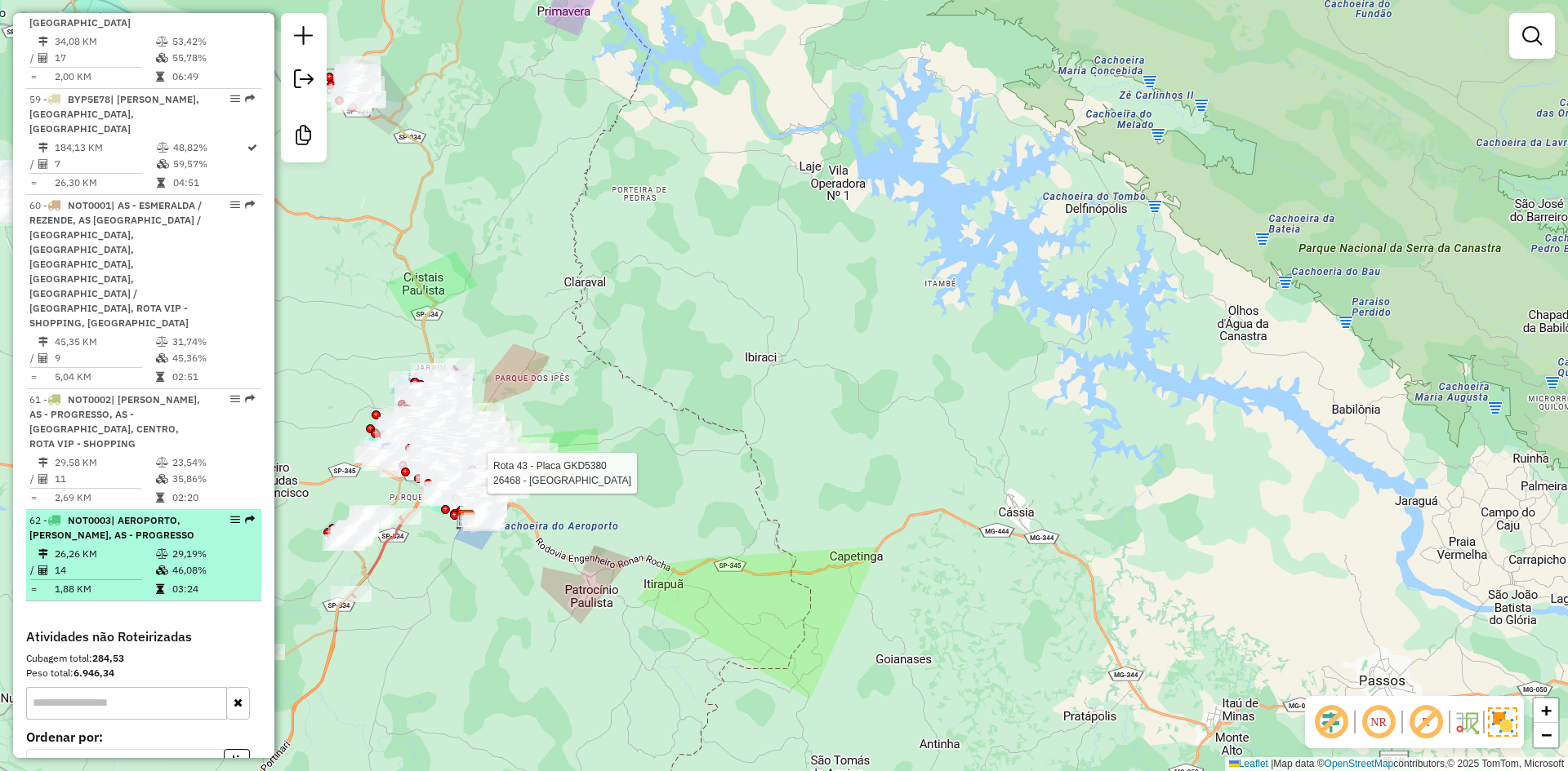
click at [135, 546] on td "26,26 KM" at bounding box center [105, 554] width 101 height 16
select select "**********"
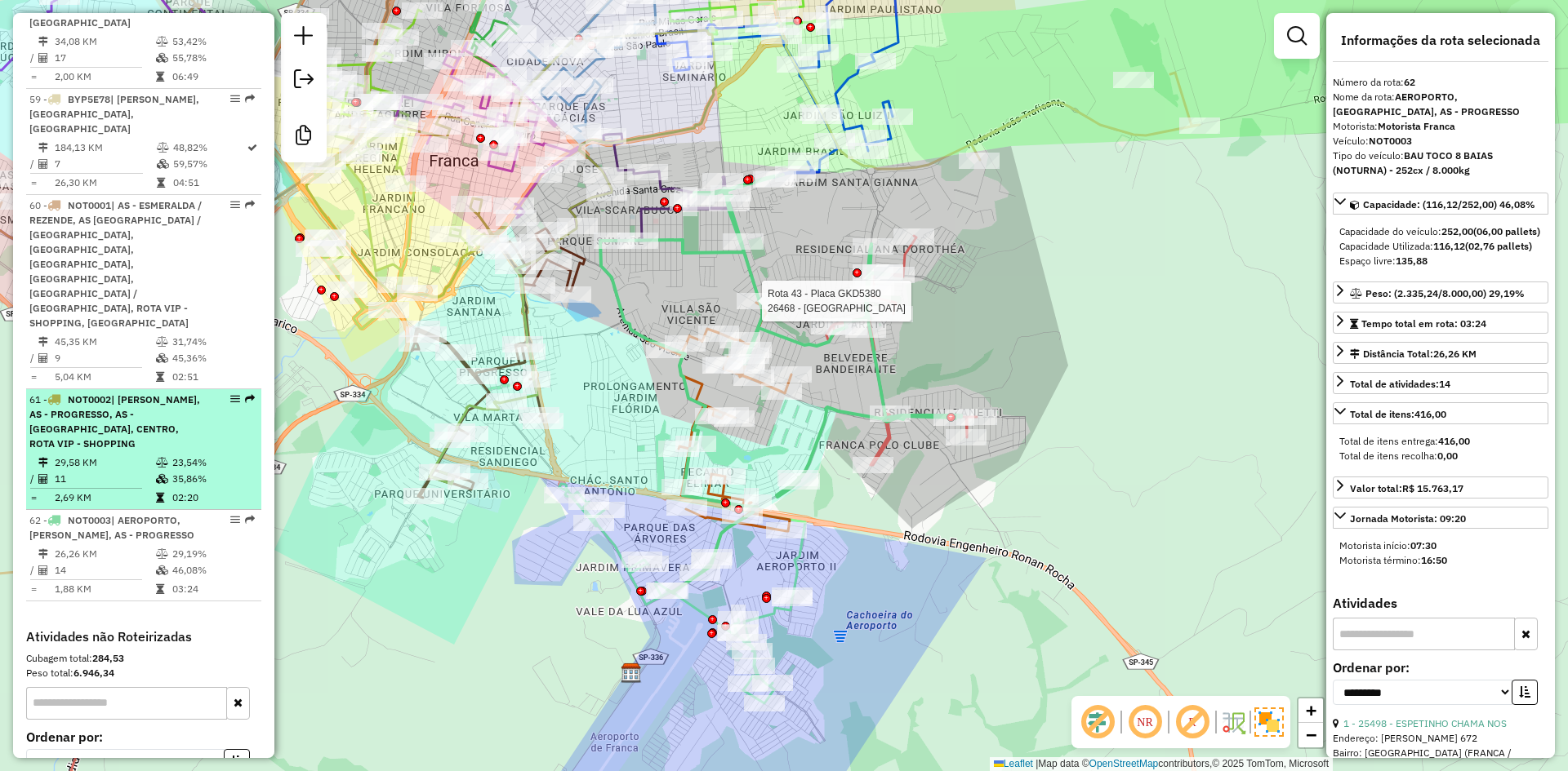
click at [94, 393] on div "61 - NOT0002 | [PERSON_NAME], AS - PROGRESSO, AS - [GEOGRAPHIC_DATA], CENTRO, R…" at bounding box center [116, 422] width 173 height 59
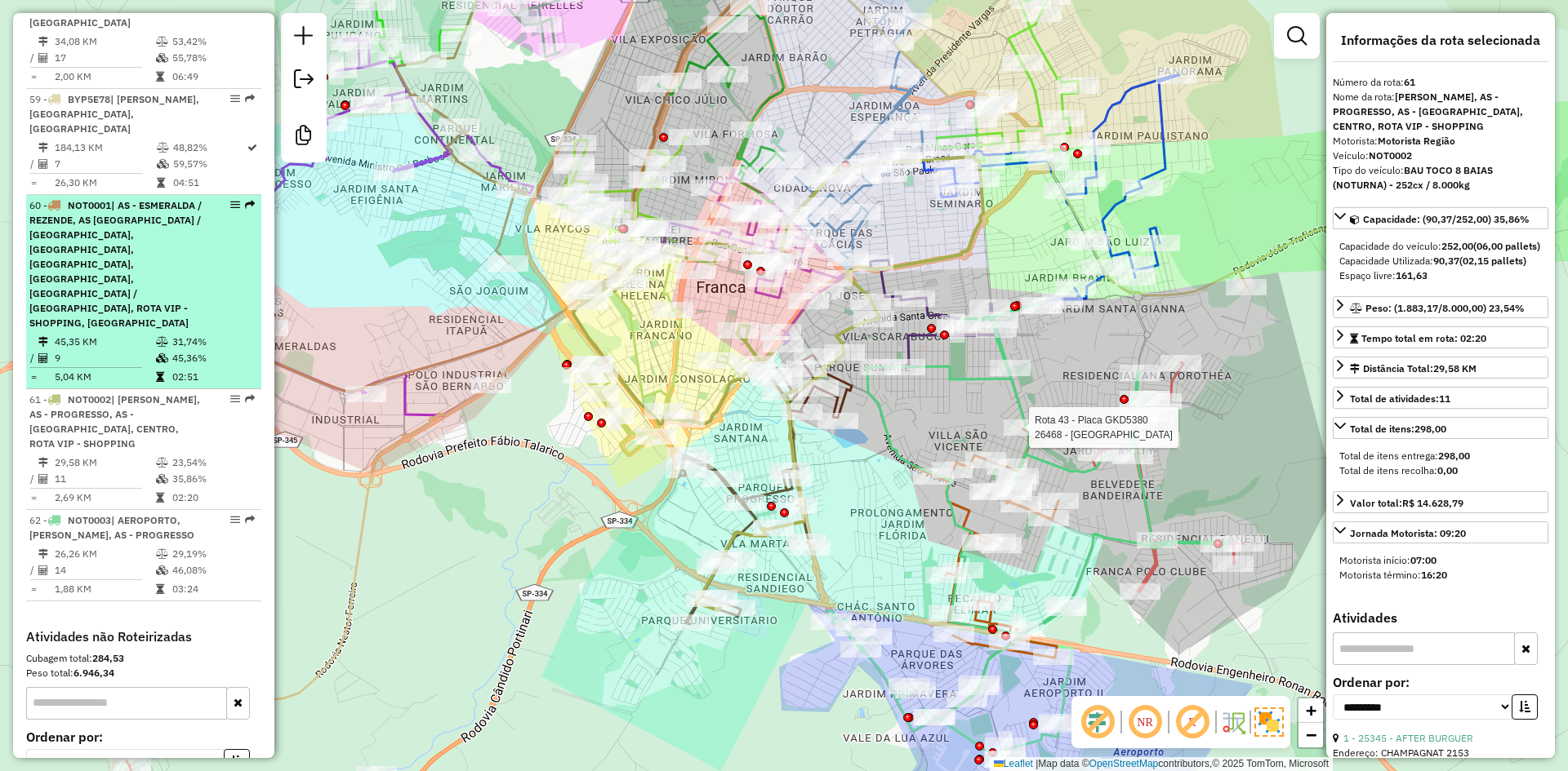
click at [167, 259] on li "60 - NOT0001 | AS - ESMERALDA / REZENDE, AS [GEOGRAPHIC_DATA] / [GEOGRAPHIC_DAT…" at bounding box center [143, 293] width 235 height 195
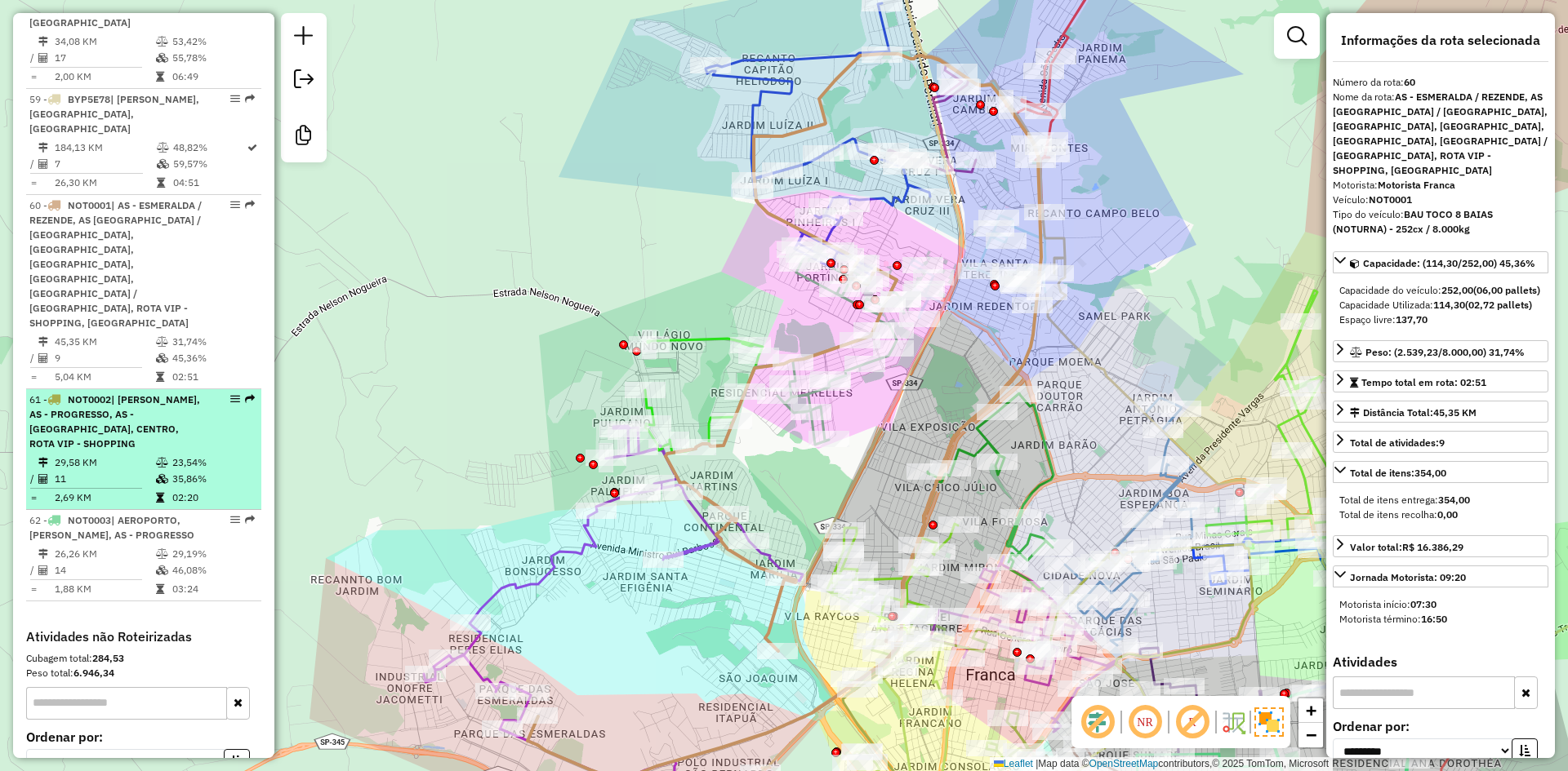
click at [158, 394] on span "| [PERSON_NAME], AS - PROGRESSO, AS - [GEOGRAPHIC_DATA], CENTRO, ROTA VIP - SHO…" at bounding box center [114, 422] width 170 height 57
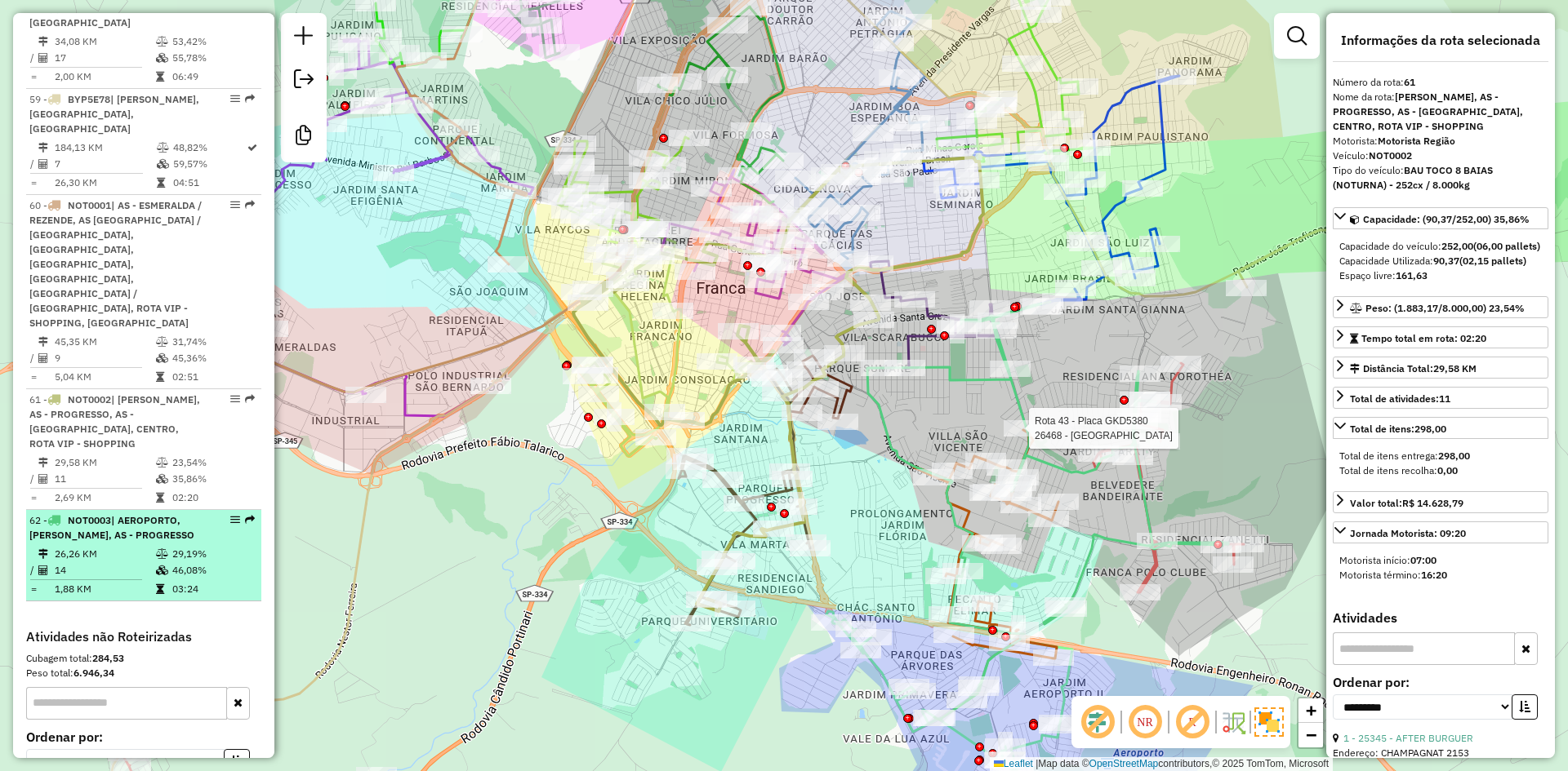
click at [160, 514] on span "| AEROPORTO, [PERSON_NAME], AS - PROGRESSO" at bounding box center [112, 528] width 165 height 27
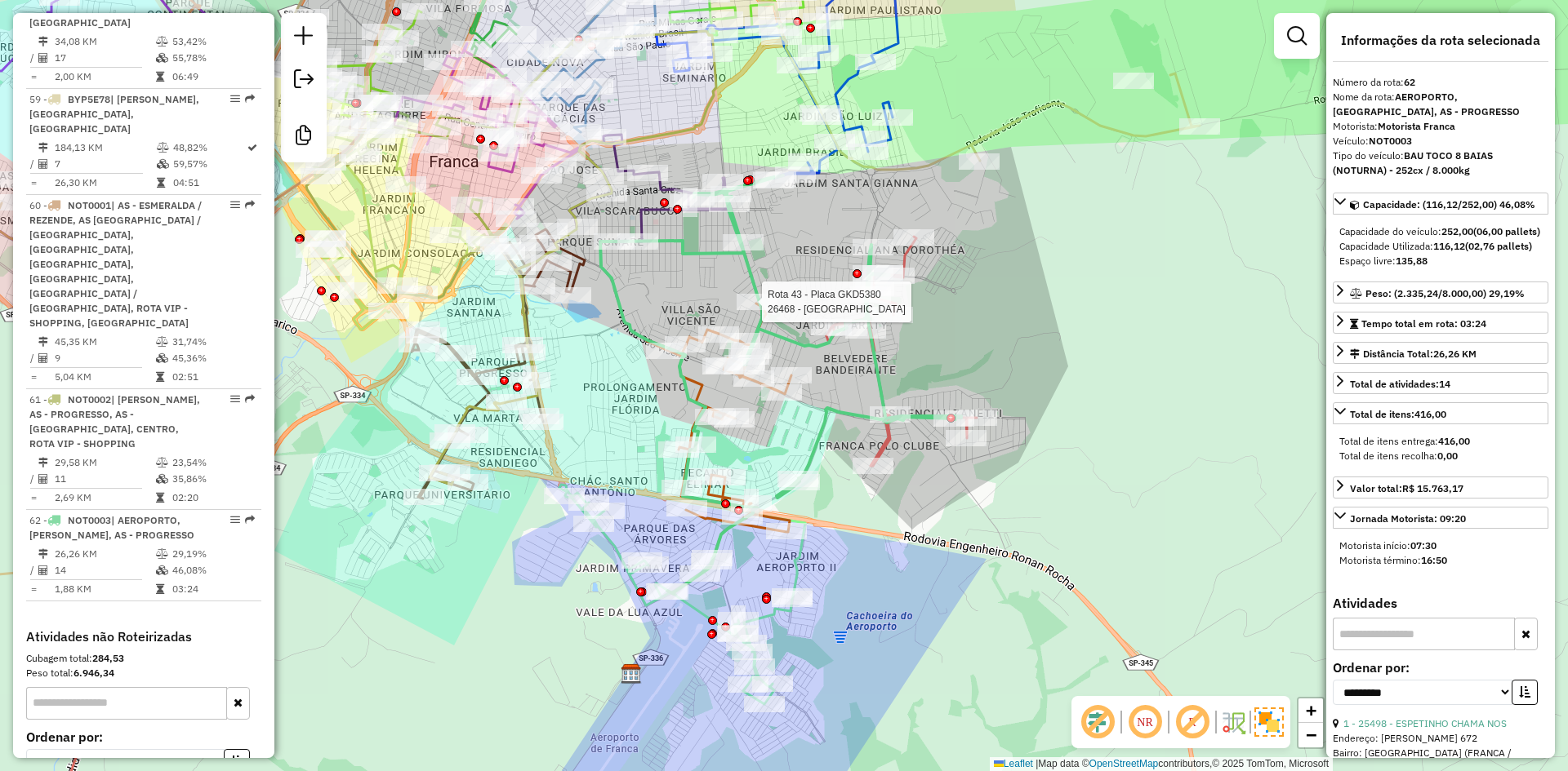
drag, startPoint x: 479, startPoint y: 610, endPoint x: 553, endPoint y: 431, distance: 193.7
click at [553, 431] on div "Rota 43 - Placa GKD5380 26468 - MONTANHA HOUSE Janela de atendimento Grade de a…" at bounding box center [784, 386] width 1568 height 771
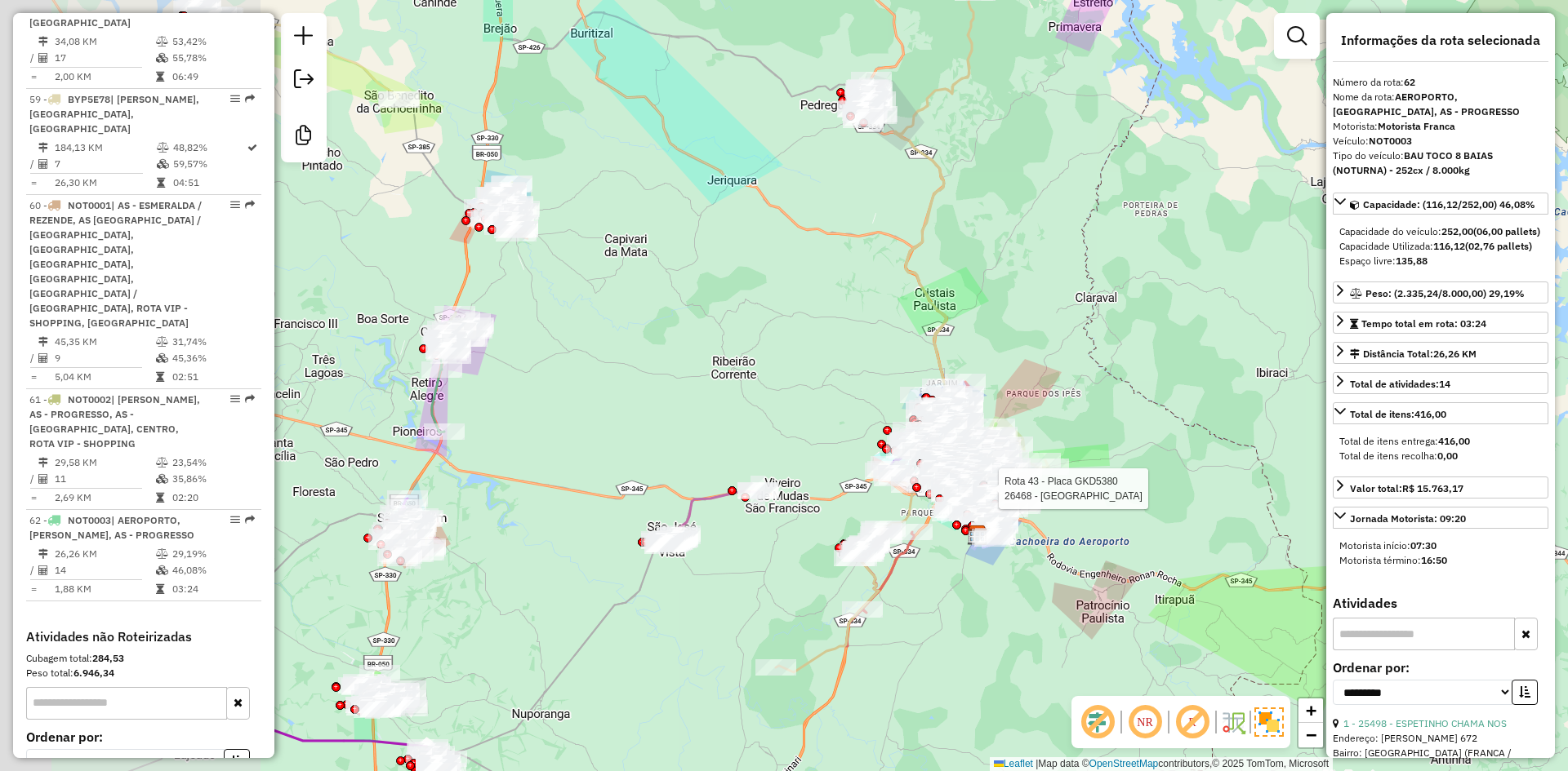
drag, startPoint x: 506, startPoint y: 477, endPoint x: 865, endPoint y: 374, distance: 373.5
click at [865, 374] on div "Rota 43 - Placa GKD5380 26468 - MONTANHA HOUSE Janela de atendimento Grade de a…" at bounding box center [784, 386] width 1568 height 771
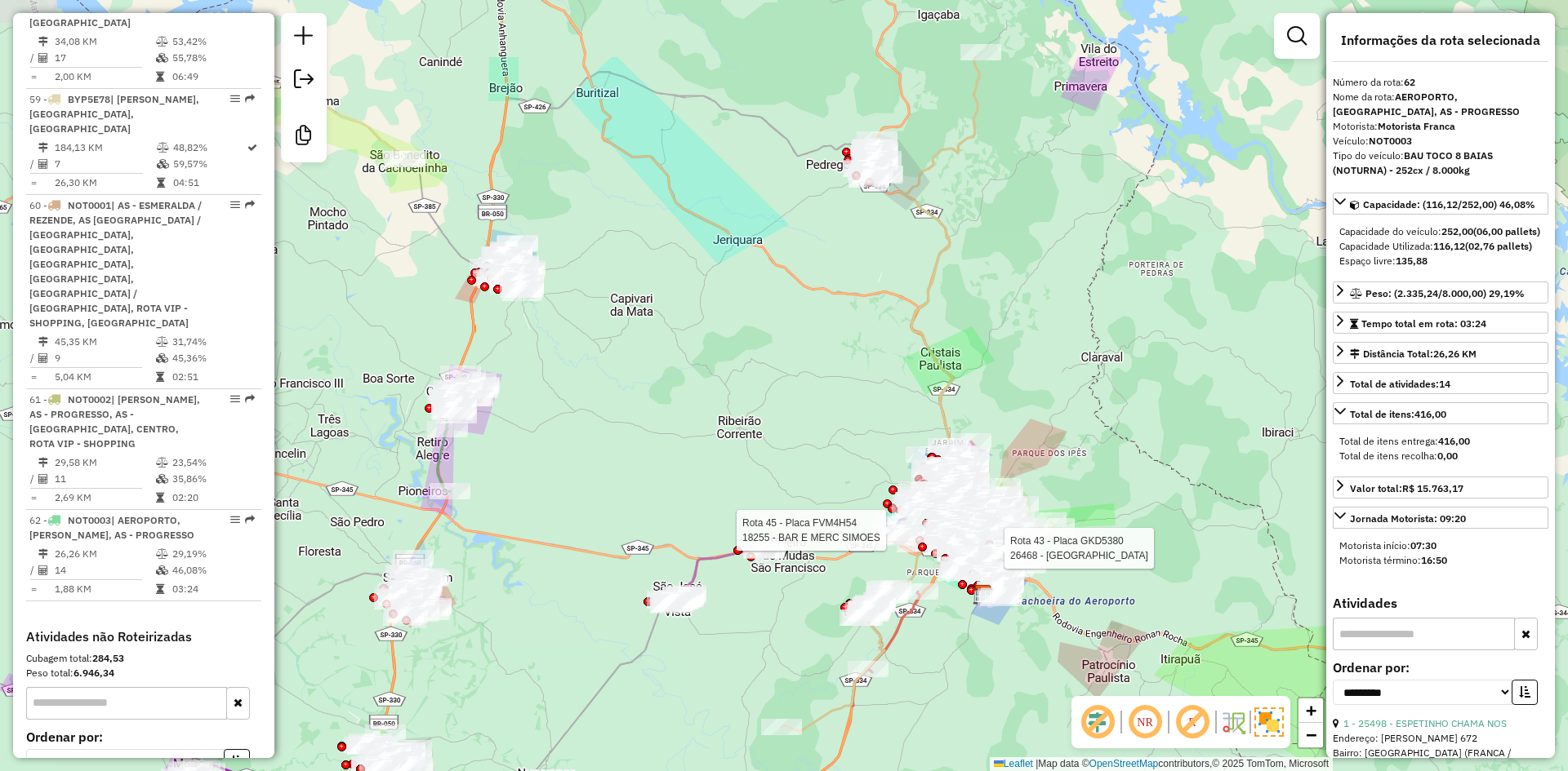
drag, startPoint x: 589, startPoint y: 322, endPoint x: 559, endPoint y: 455, distance: 136.3
click at [559, 455] on div "Rota 43 - Placa GKD5380 26468 - MONTANHA HOUSE Rota 45 - Placa FVM4H54 18255 - …" at bounding box center [784, 386] width 1568 height 771
